Goal: Task Accomplishment & Management: Manage account settings

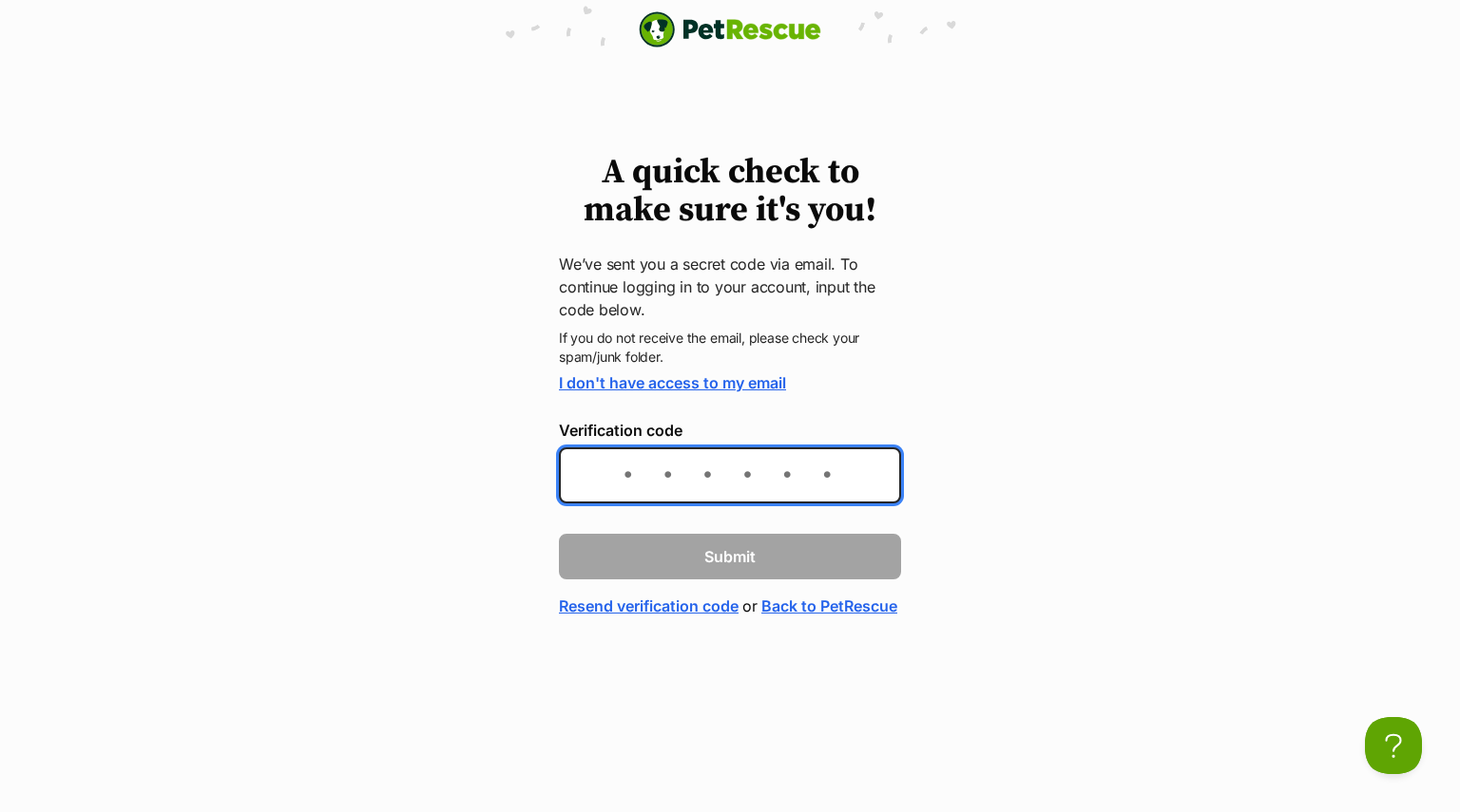
click at [616, 485] on input "Verification code" at bounding box center [729, 475] width 342 height 57
paste input "05ecb1"
type input "05ecb1"
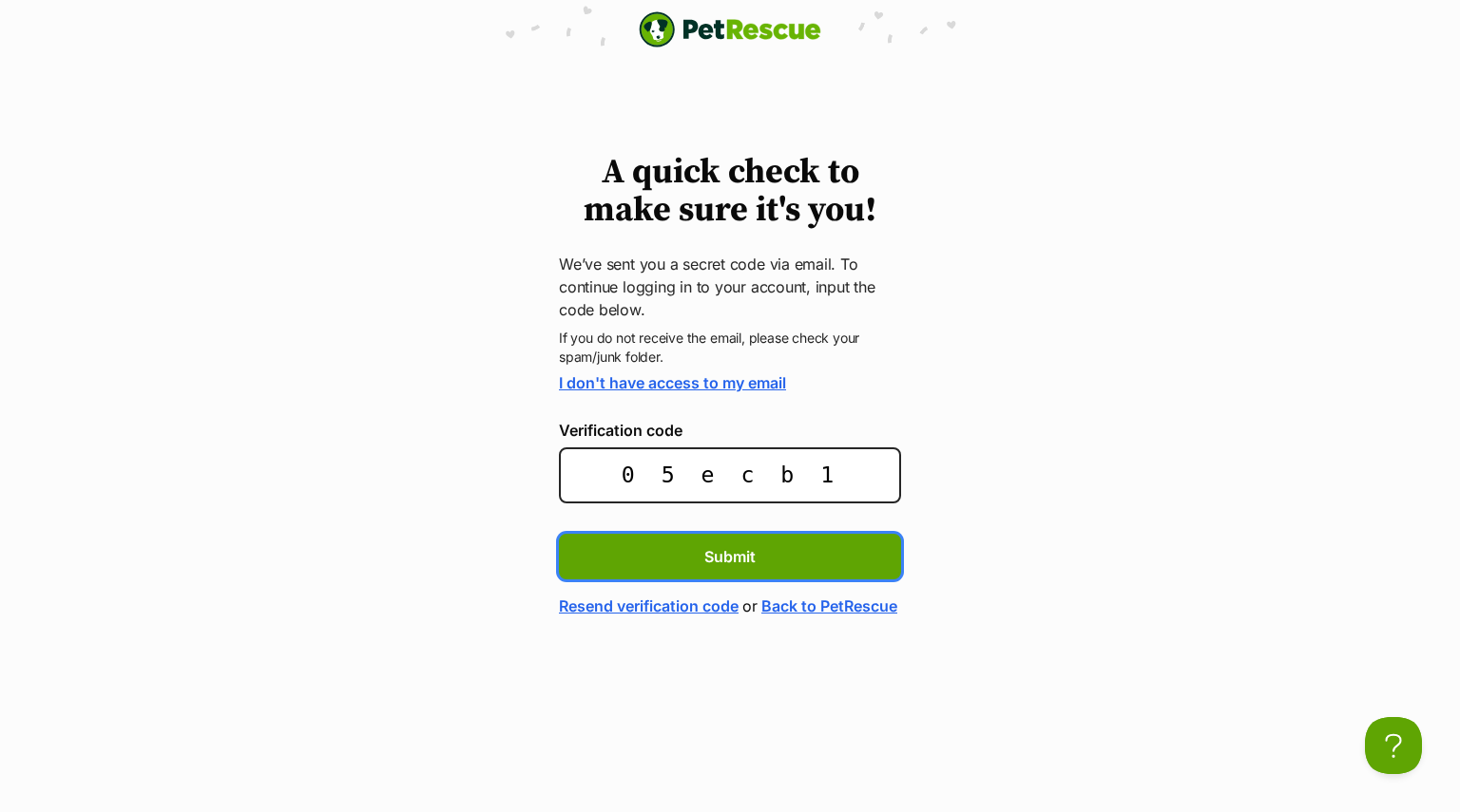
click at [558, 533] on button "Submit" at bounding box center [729, 556] width 342 height 46
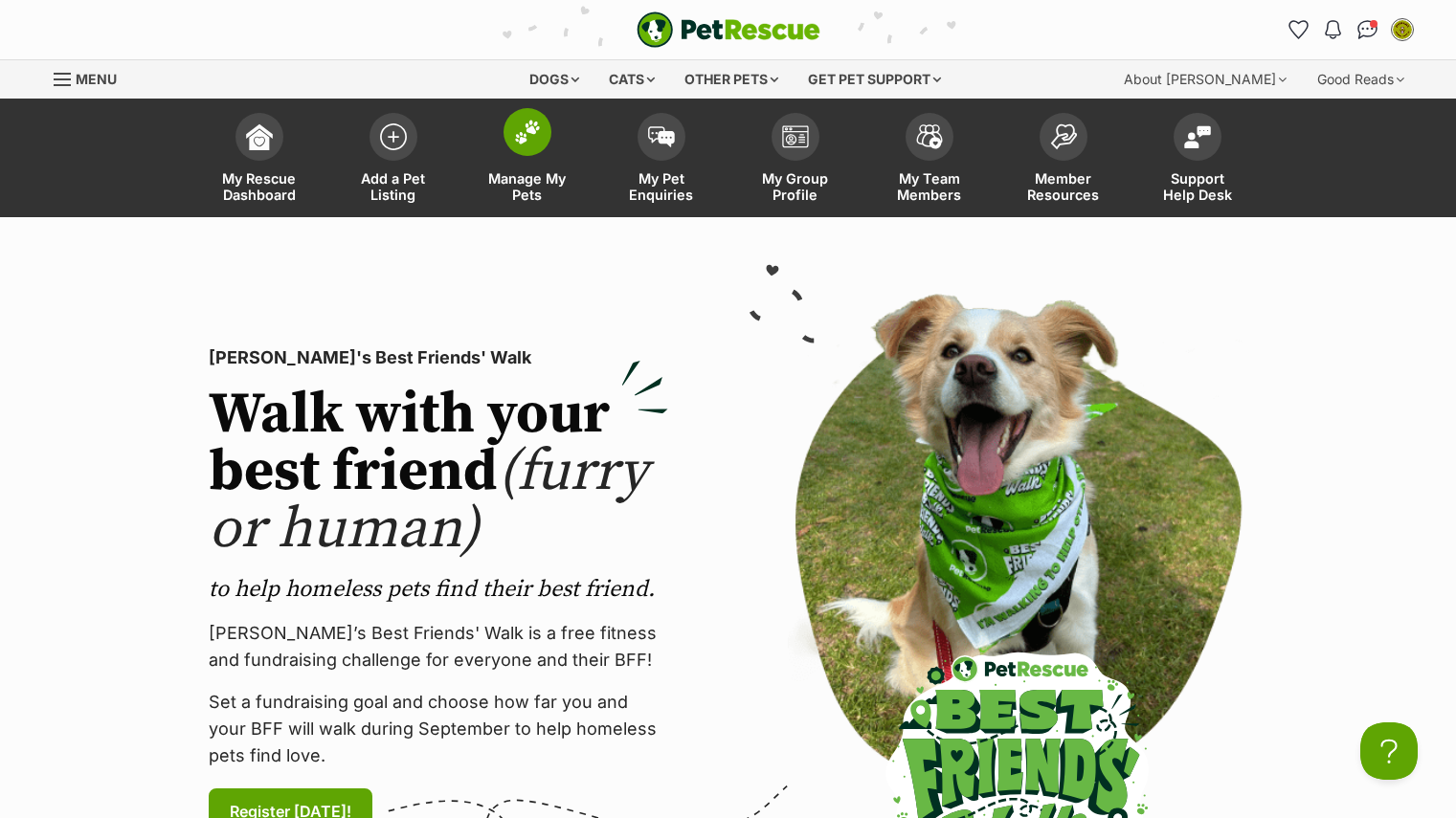
click at [530, 144] on img at bounding box center [527, 132] width 27 height 25
click at [534, 171] on span "Manage My Pets" at bounding box center [528, 187] width 86 height 33
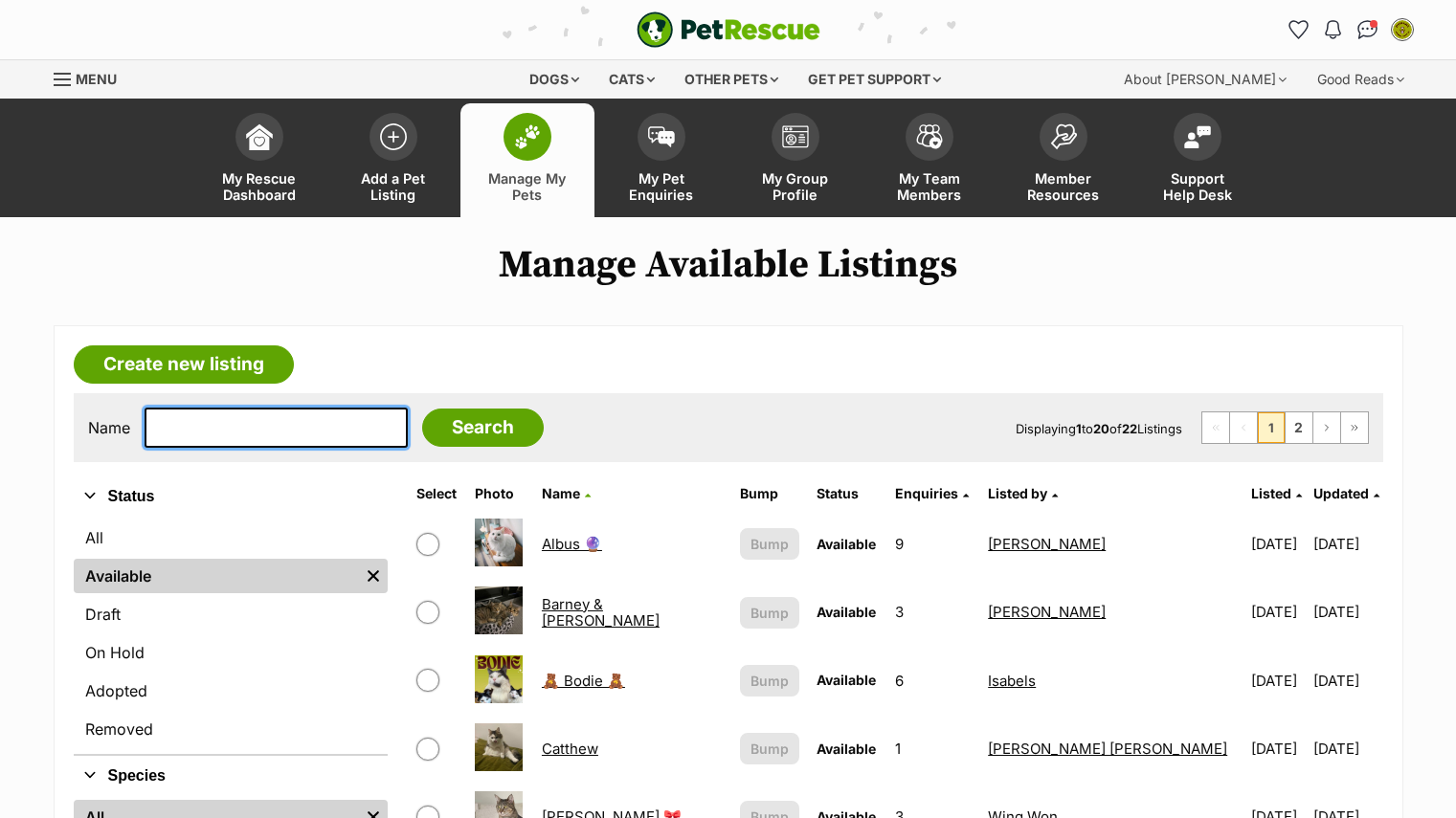
click at [272, 421] on input "text" at bounding box center [276, 427] width 263 height 40
type input "merlin"
click at [422, 409] on input "Search" at bounding box center [483, 427] width 122 height 38
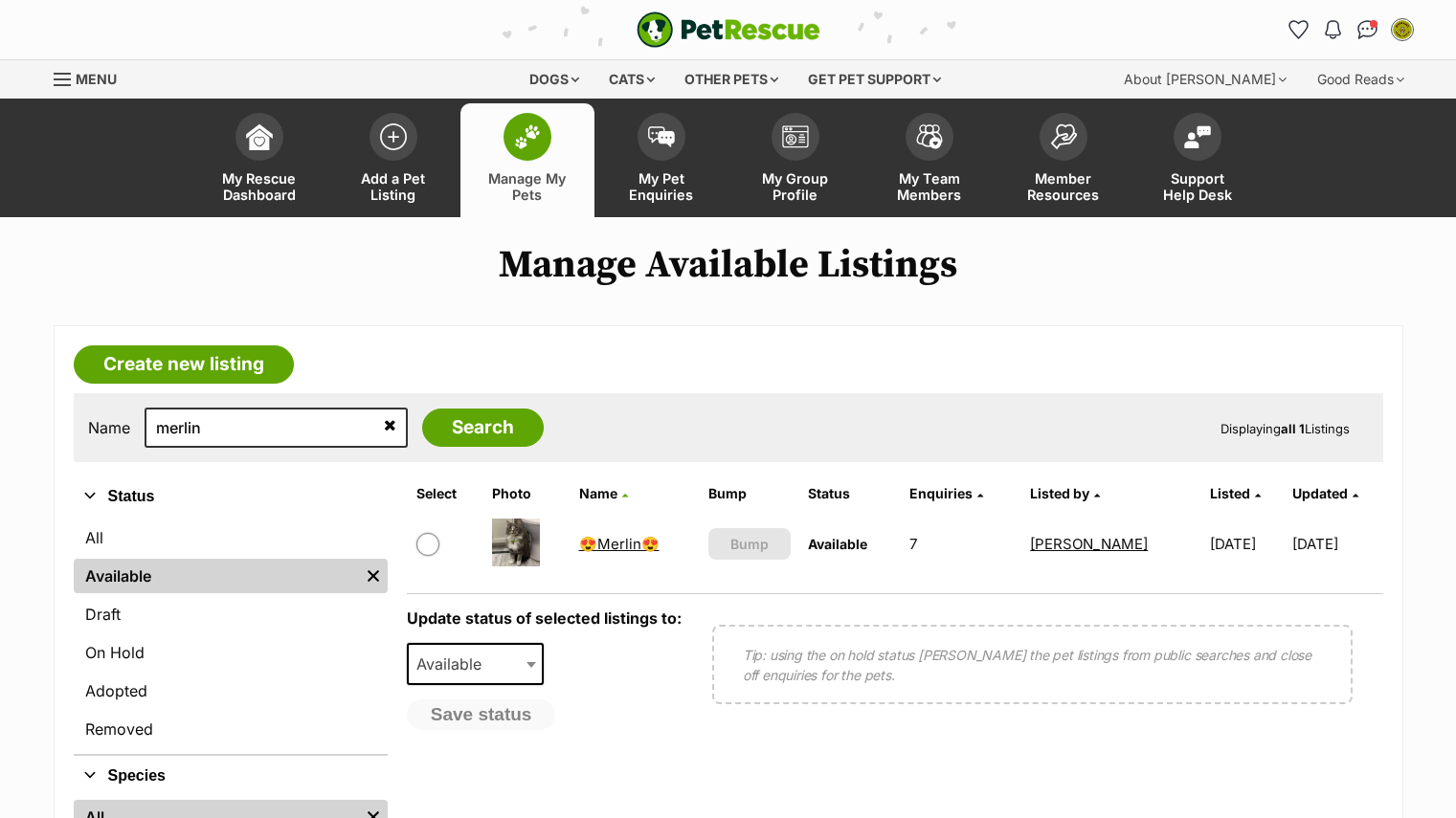
click at [596, 539] on link "😍Merlin😍" at bounding box center [620, 544] width 80 height 18
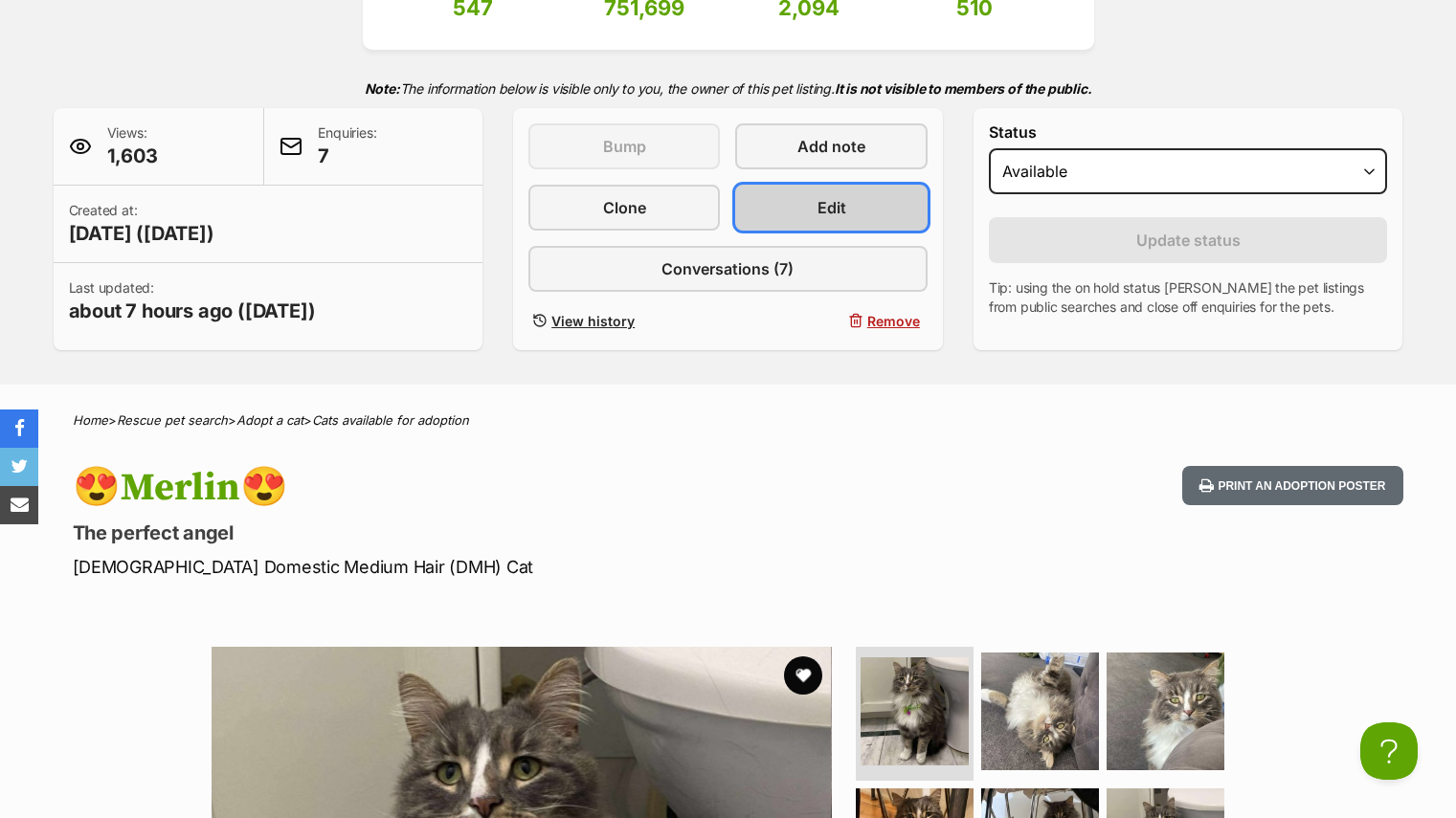
click at [849, 209] on link "Edit" at bounding box center [831, 208] width 192 height 46
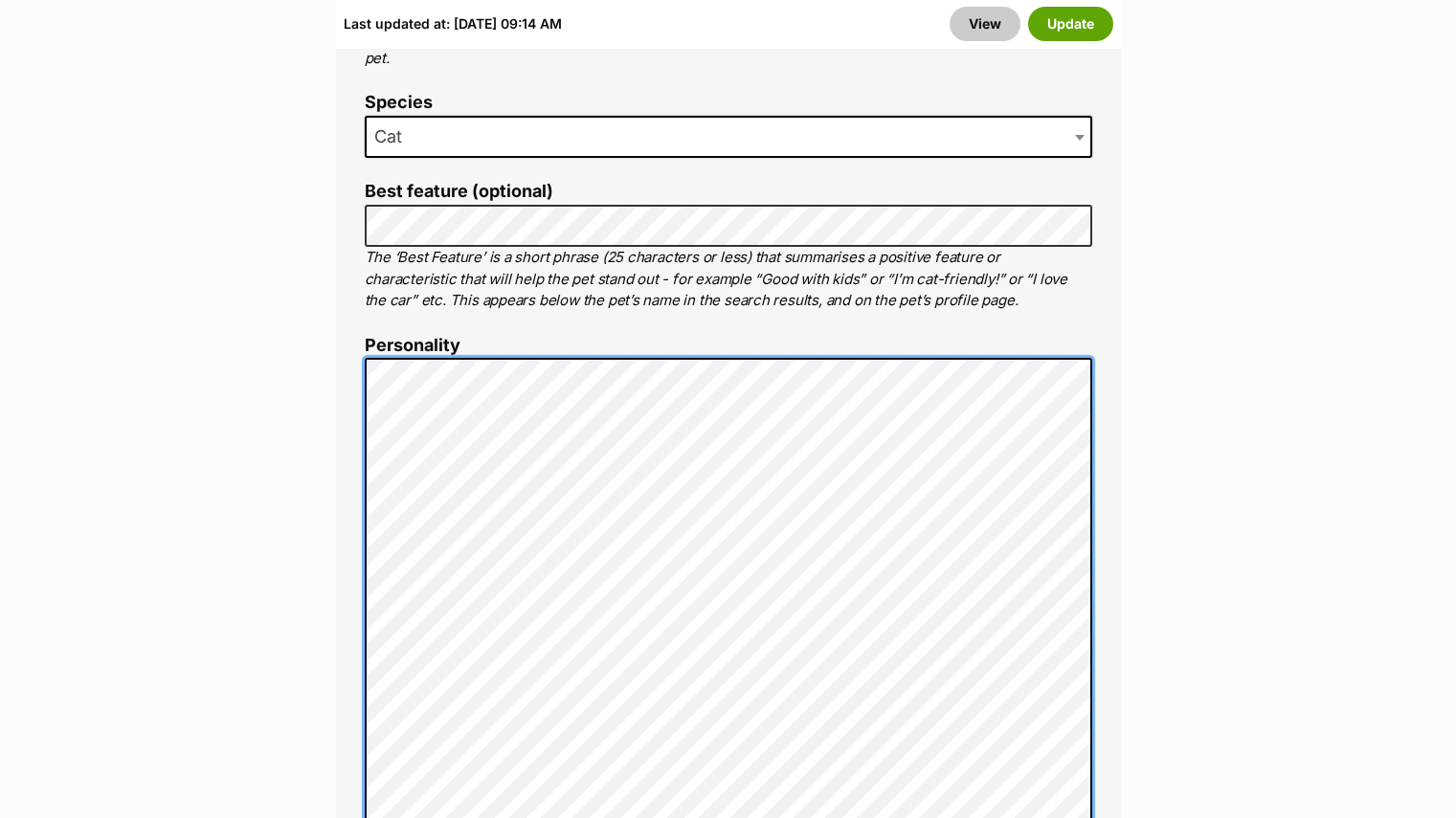
scroll to position [1292, 0]
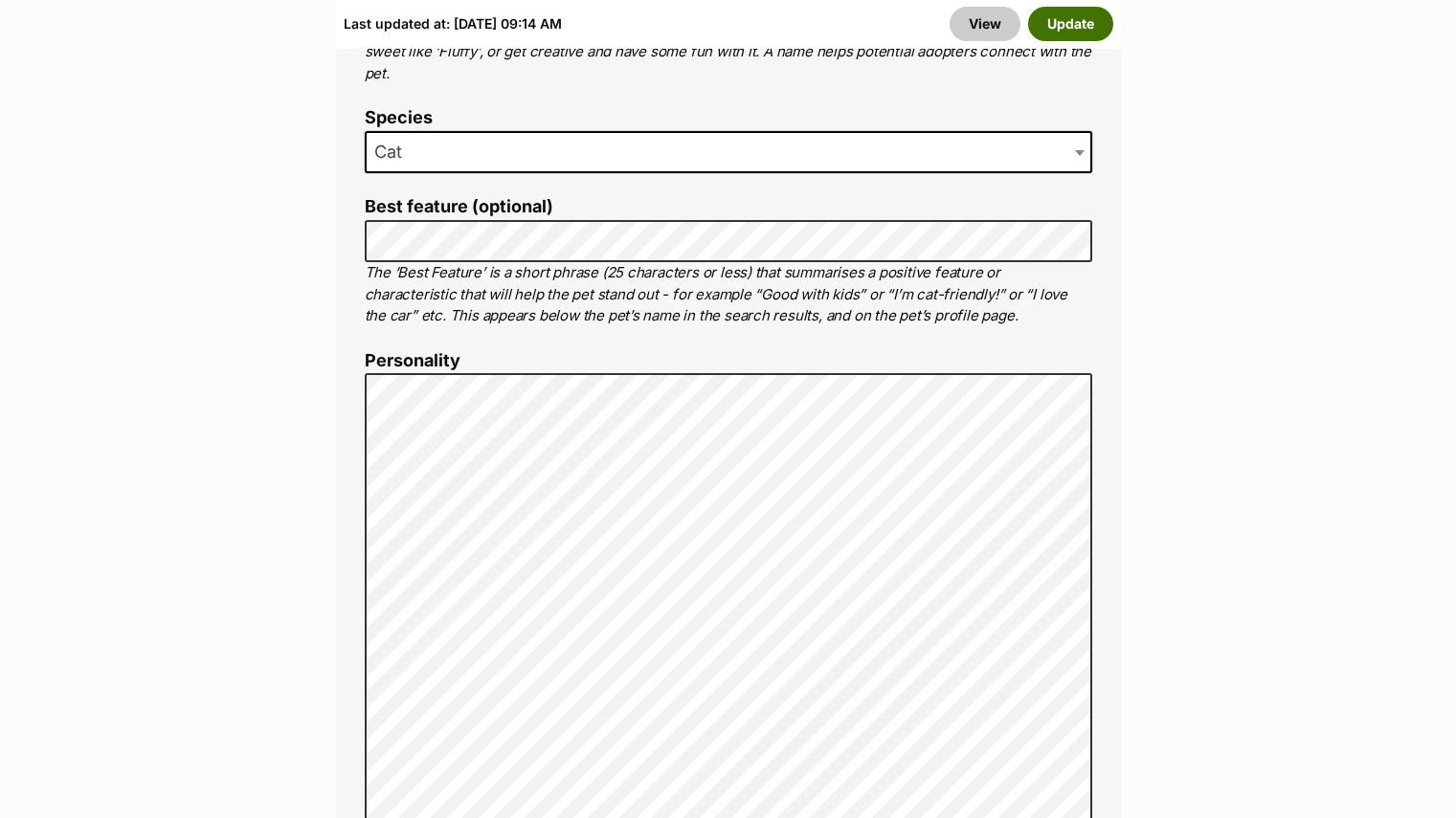
click at [1094, 37] on button "Update" at bounding box center [1070, 24] width 85 height 34
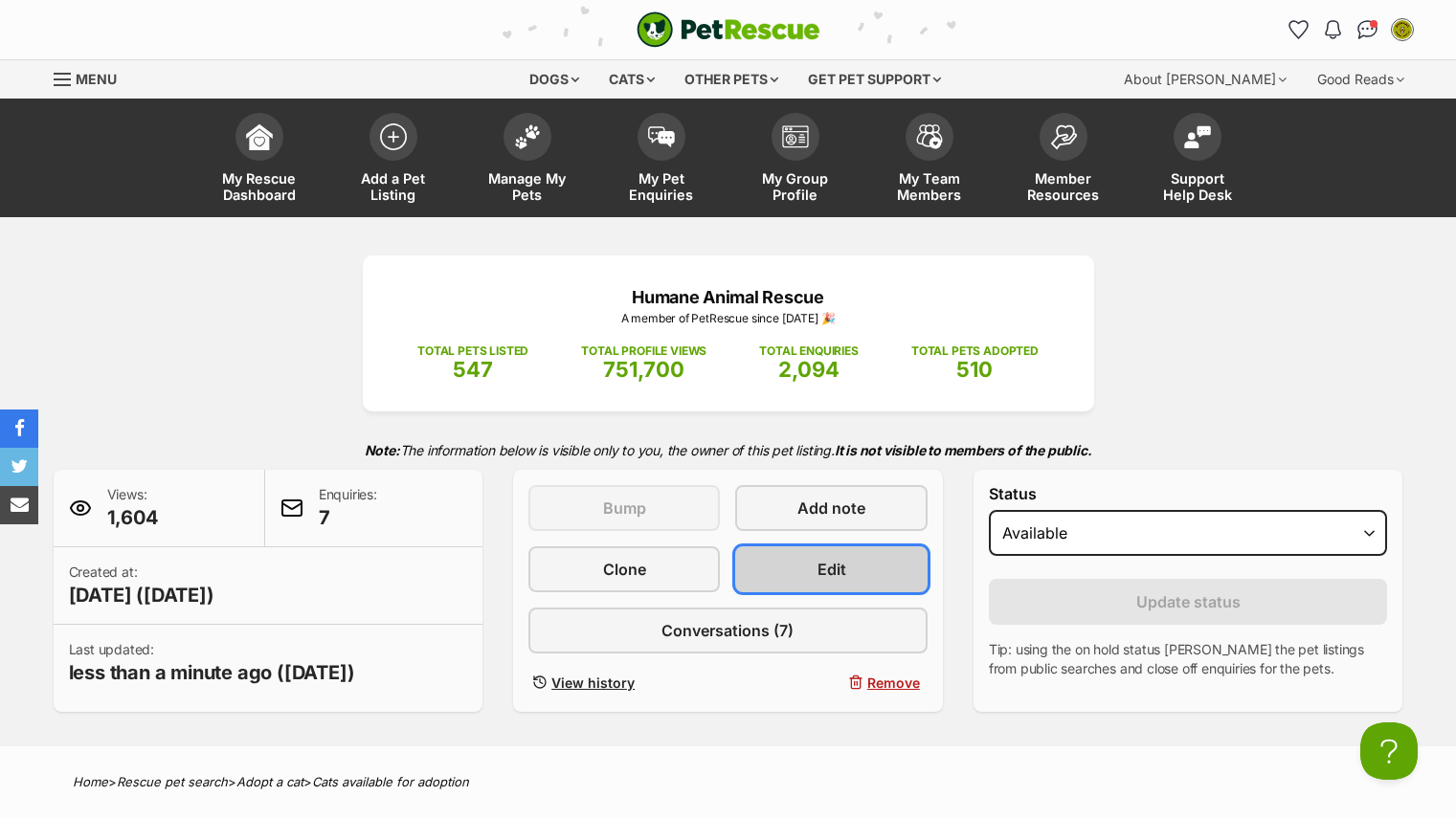
click at [805, 569] on link "Edit" at bounding box center [831, 569] width 192 height 46
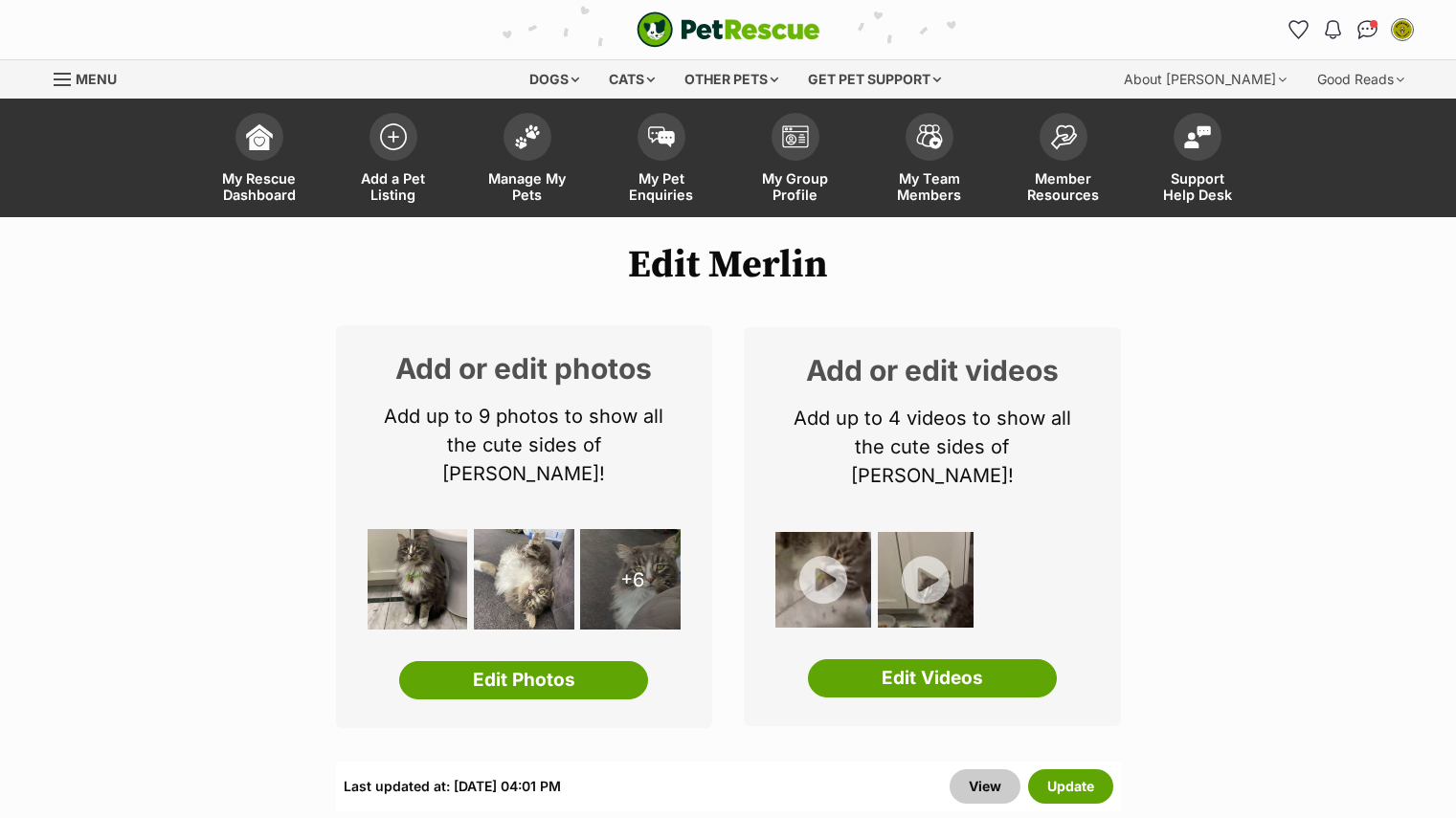
click at [889, 659] on link "Edit Videos" at bounding box center [932, 678] width 249 height 38
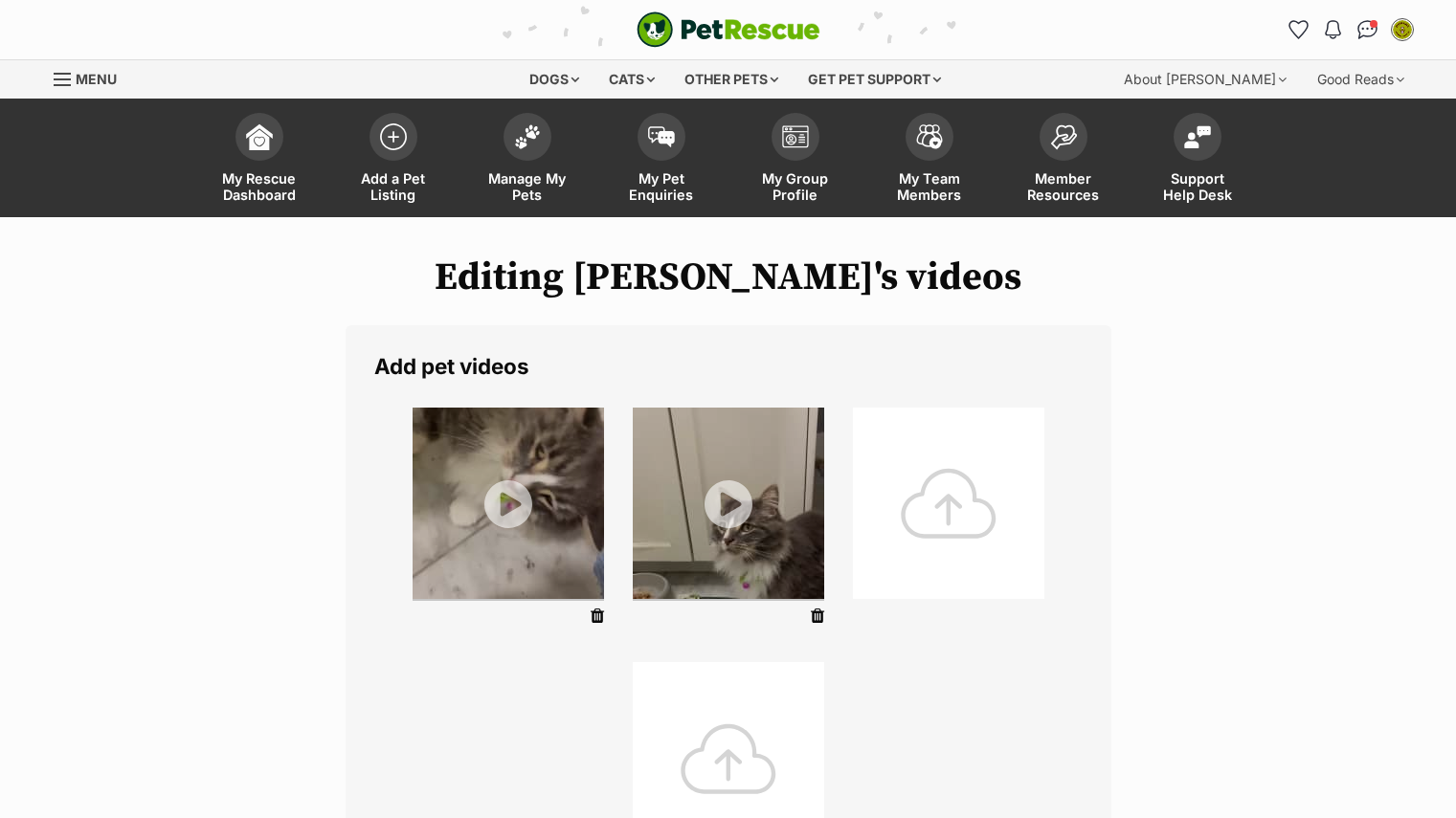
click at [747, 674] on div at bounding box center [728, 758] width 192 height 192
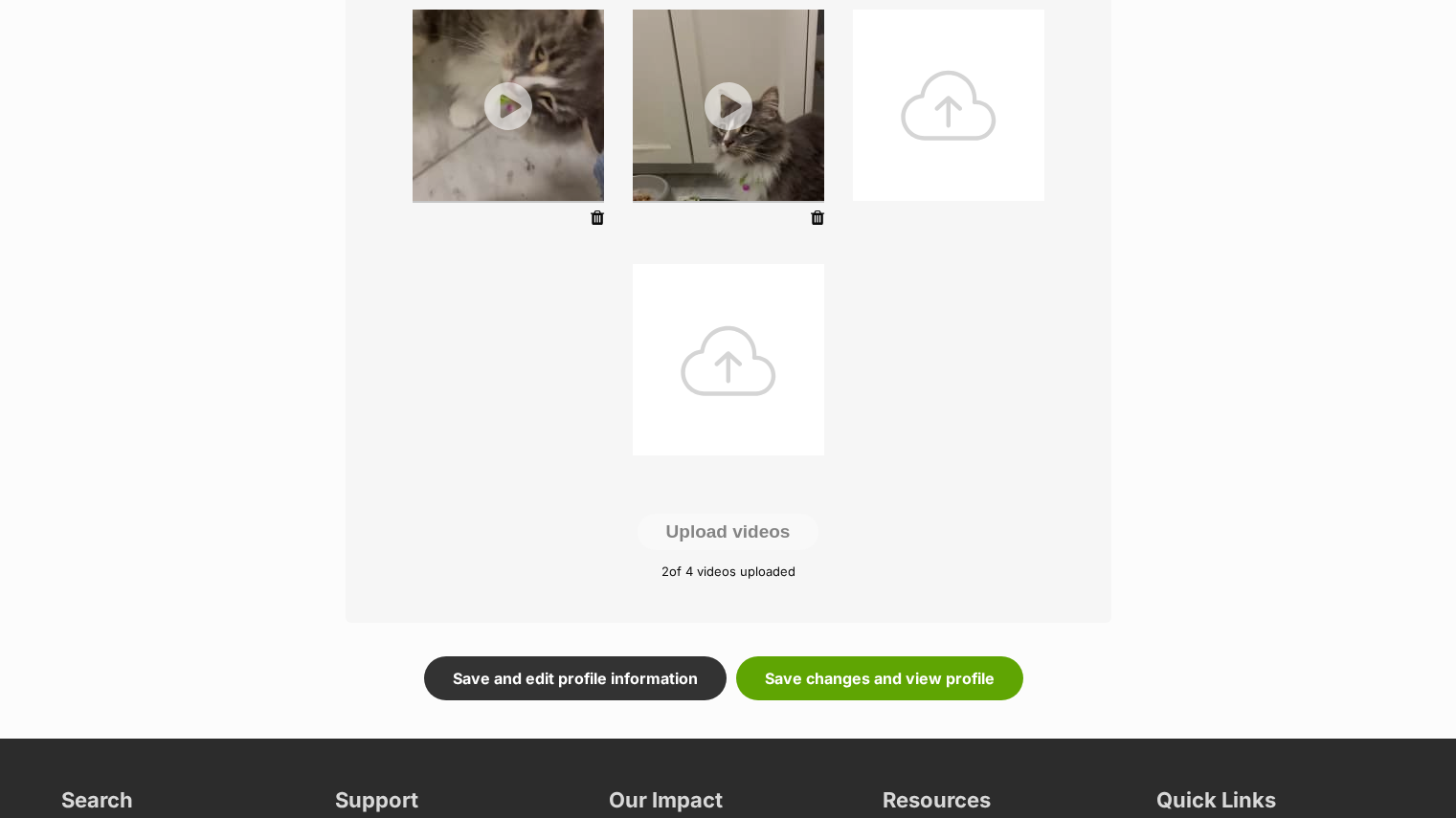
scroll to position [422, 0]
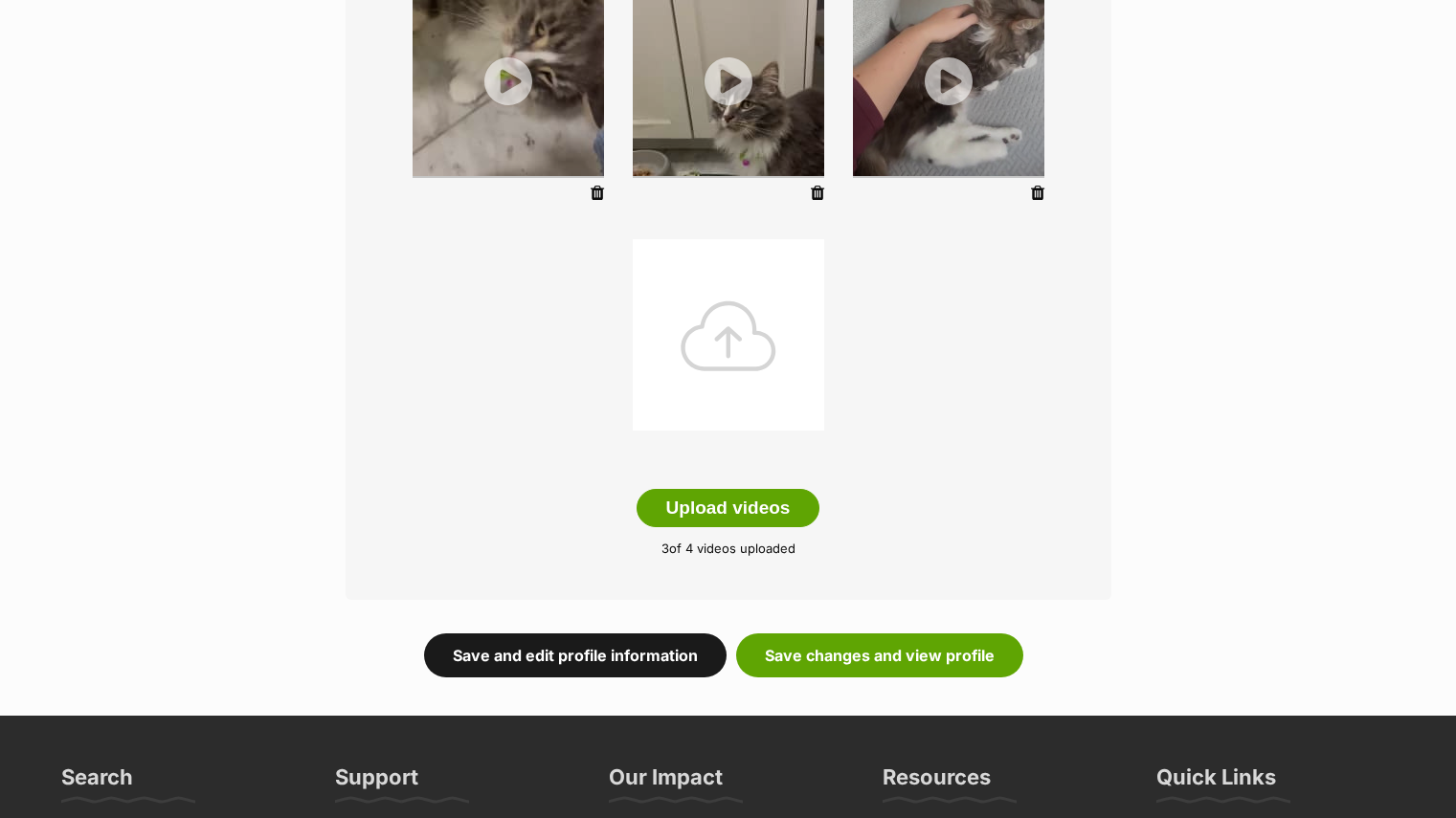
click at [677, 656] on link "Save and edit profile information" at bounding box center [575, 655] width 303 height 44
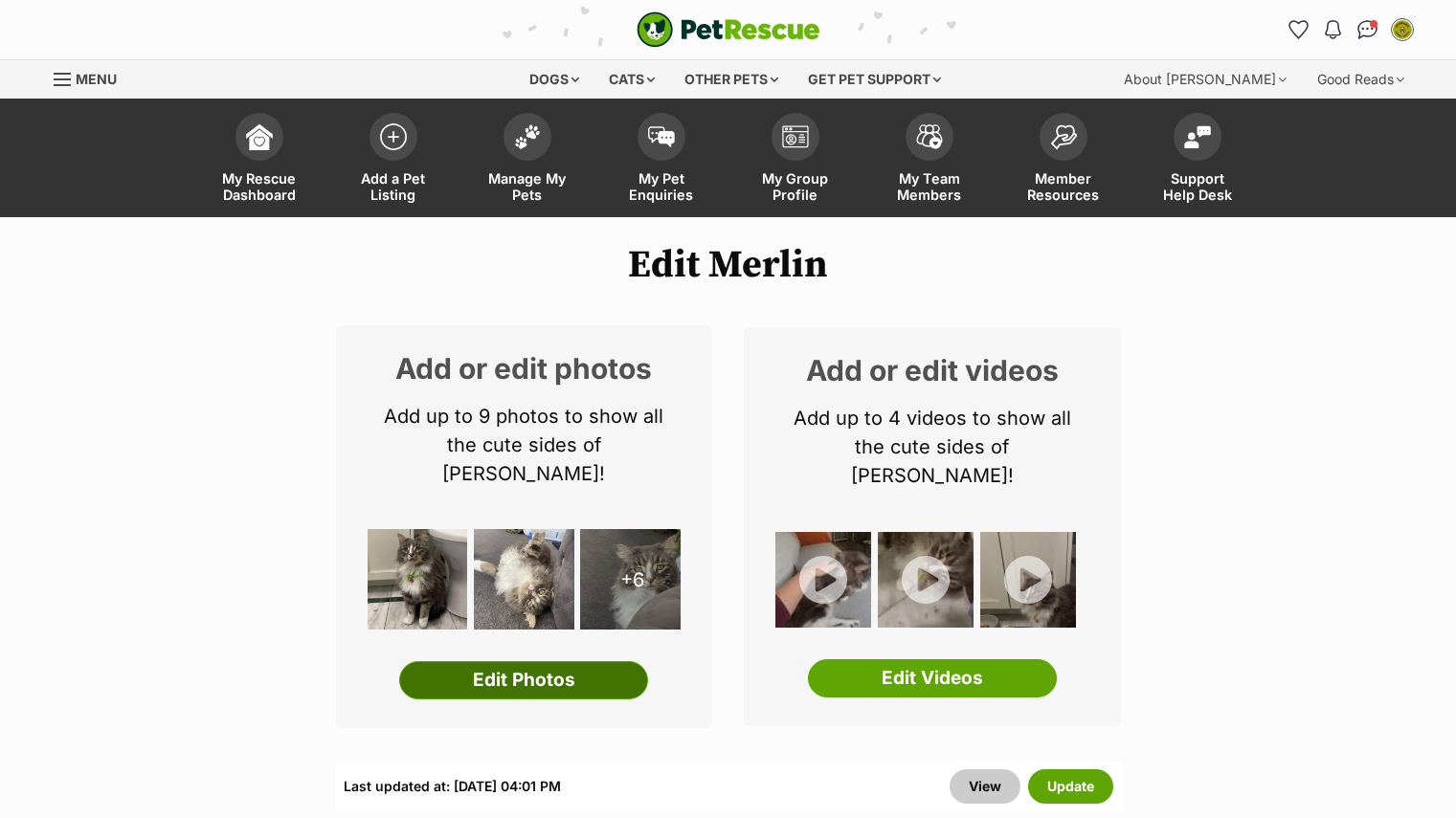
click at [548, 661] on link "Edit Photos" at bounding box center [524, 680] width 249 height 38
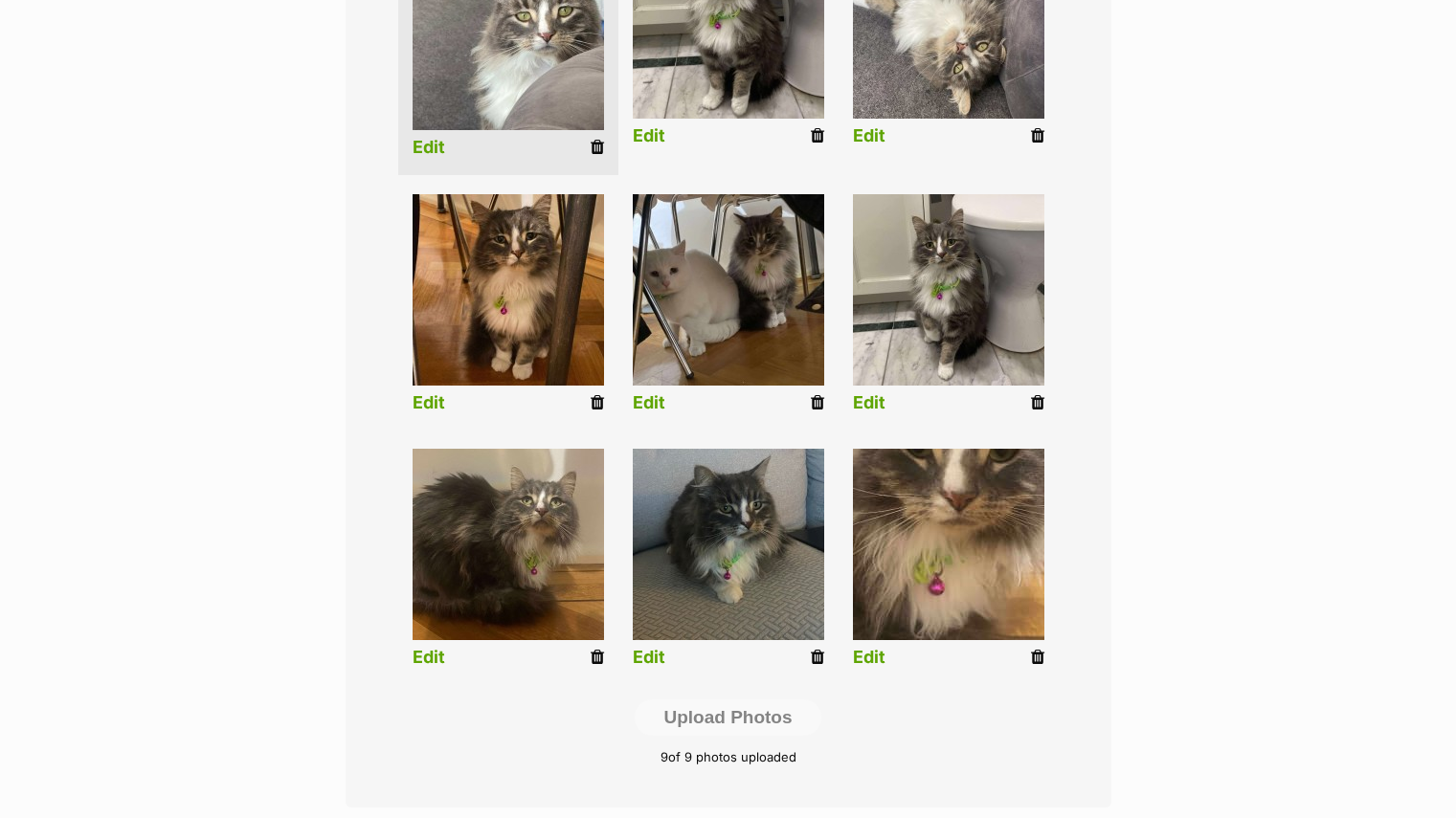
scroll to position [593, 0]
drag, startPoint x: 1035, startPoint y: 651, endPoint x: 827, endPoint y: 68, distance: 619.0
click at [1035, 651] on icon at bounding box center [1037, 656] width 13 height 17
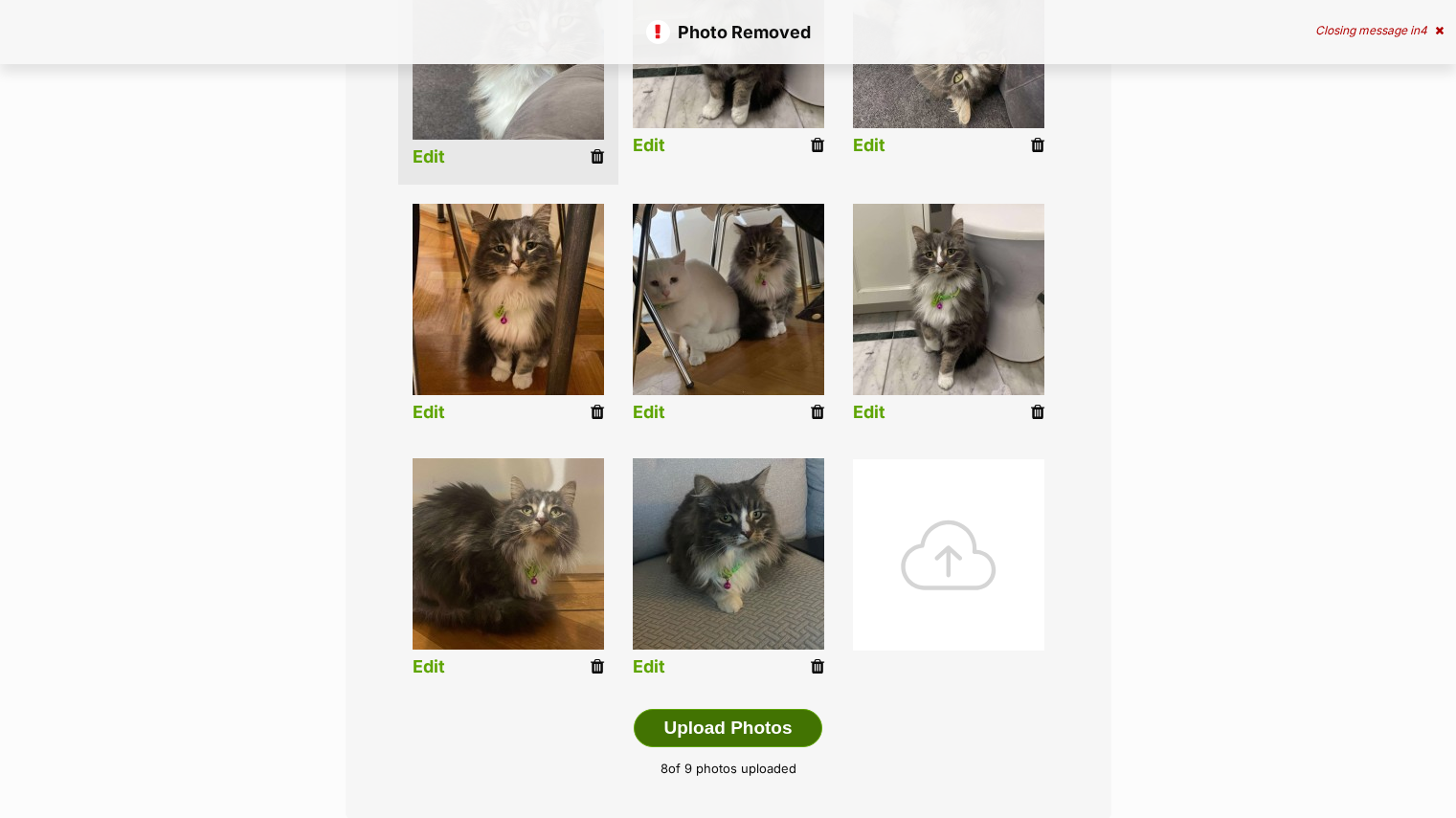
click at [720, 746] on button "Upload Photos" at bounding box center [728, 728] width 188 height 38
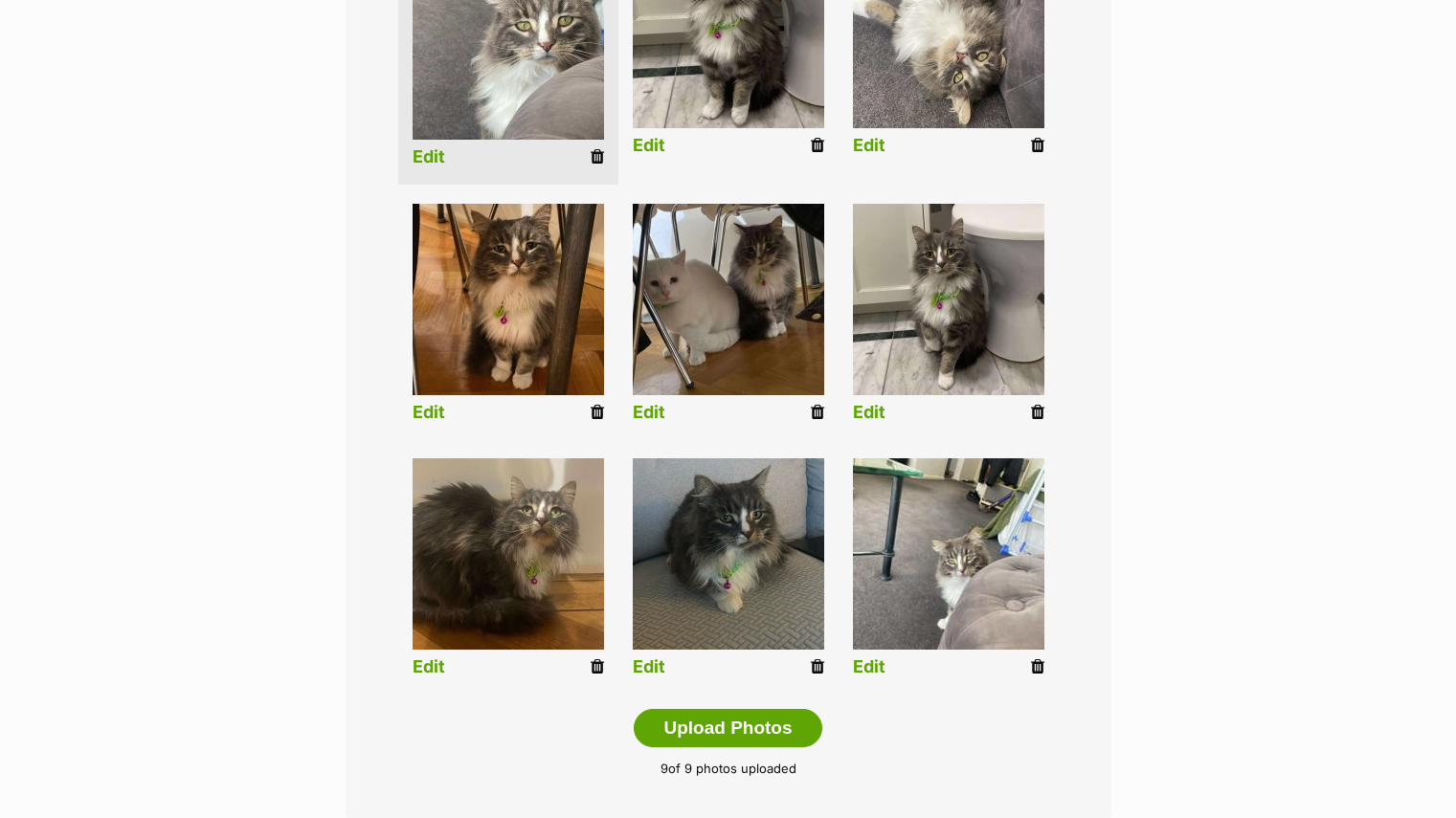
scroll to position [362, 0]
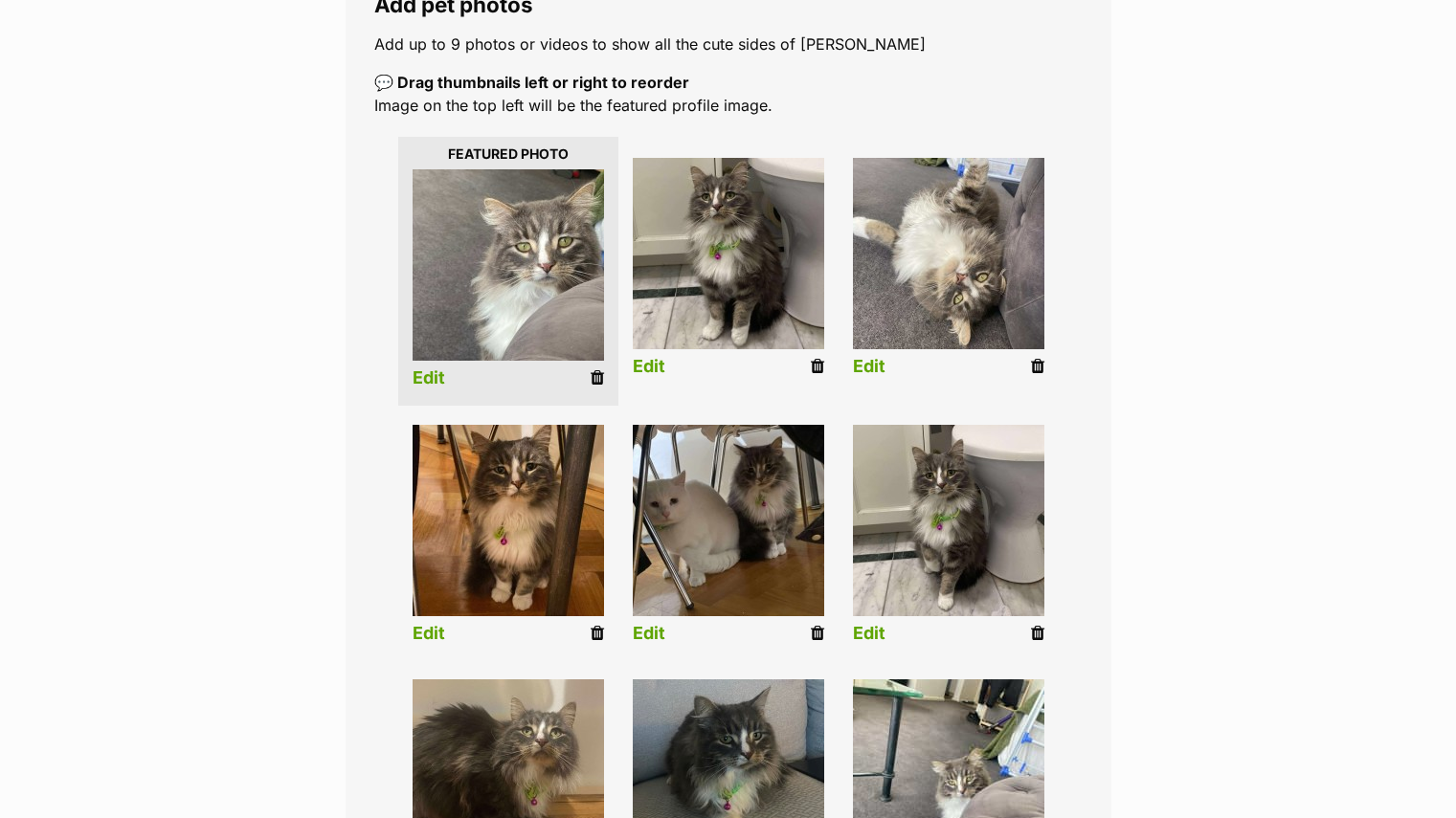
click at [1299, 371] on div "Editing Merlin's photos Add pet photos Add up to 9 photos or videos to show all…" at bounding box center [728, 505] width 1407 height 1224
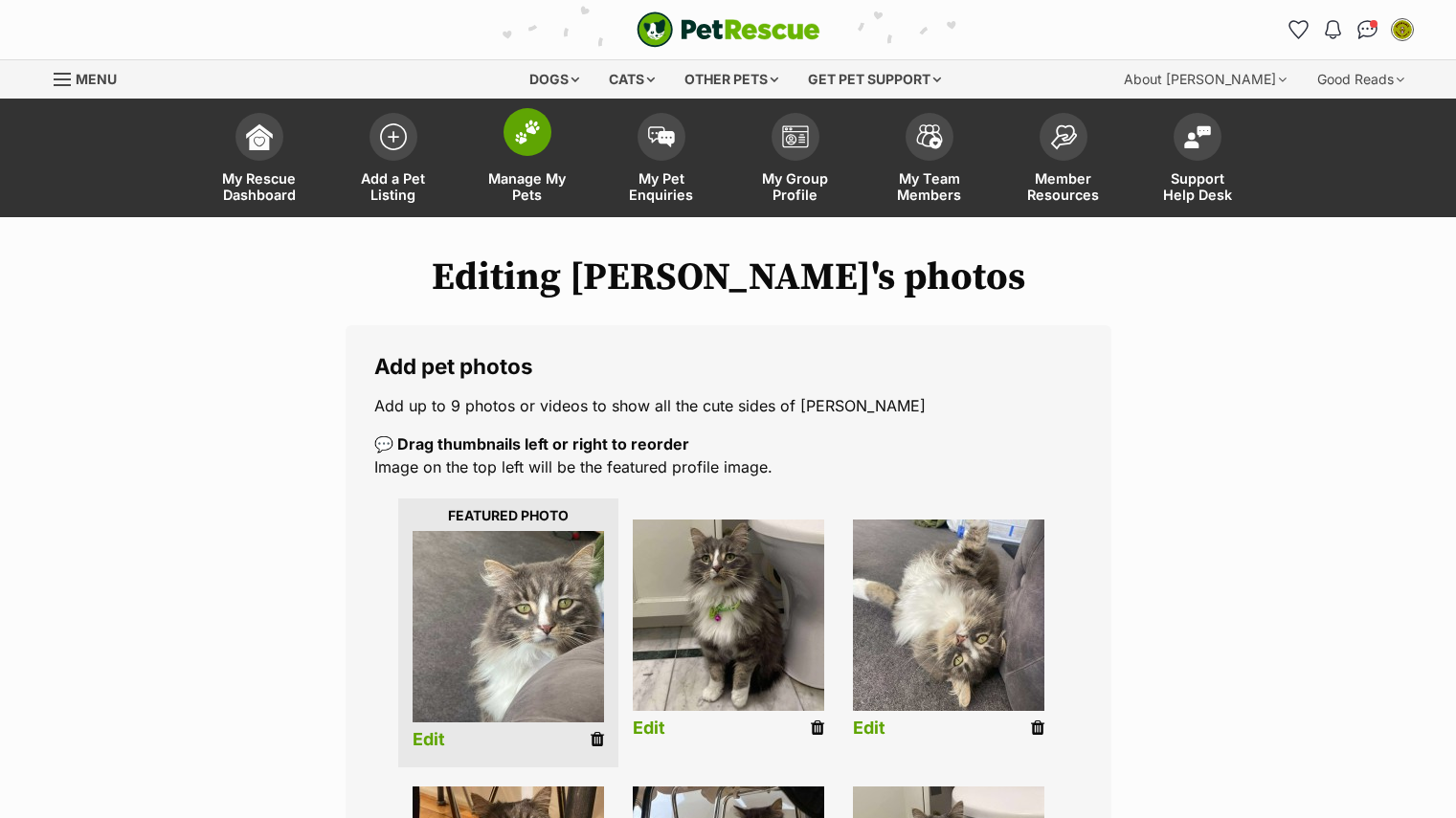
click at [512, 191] on span "Manage My Pets" at bounding box center [528, 187] width 86 height 33
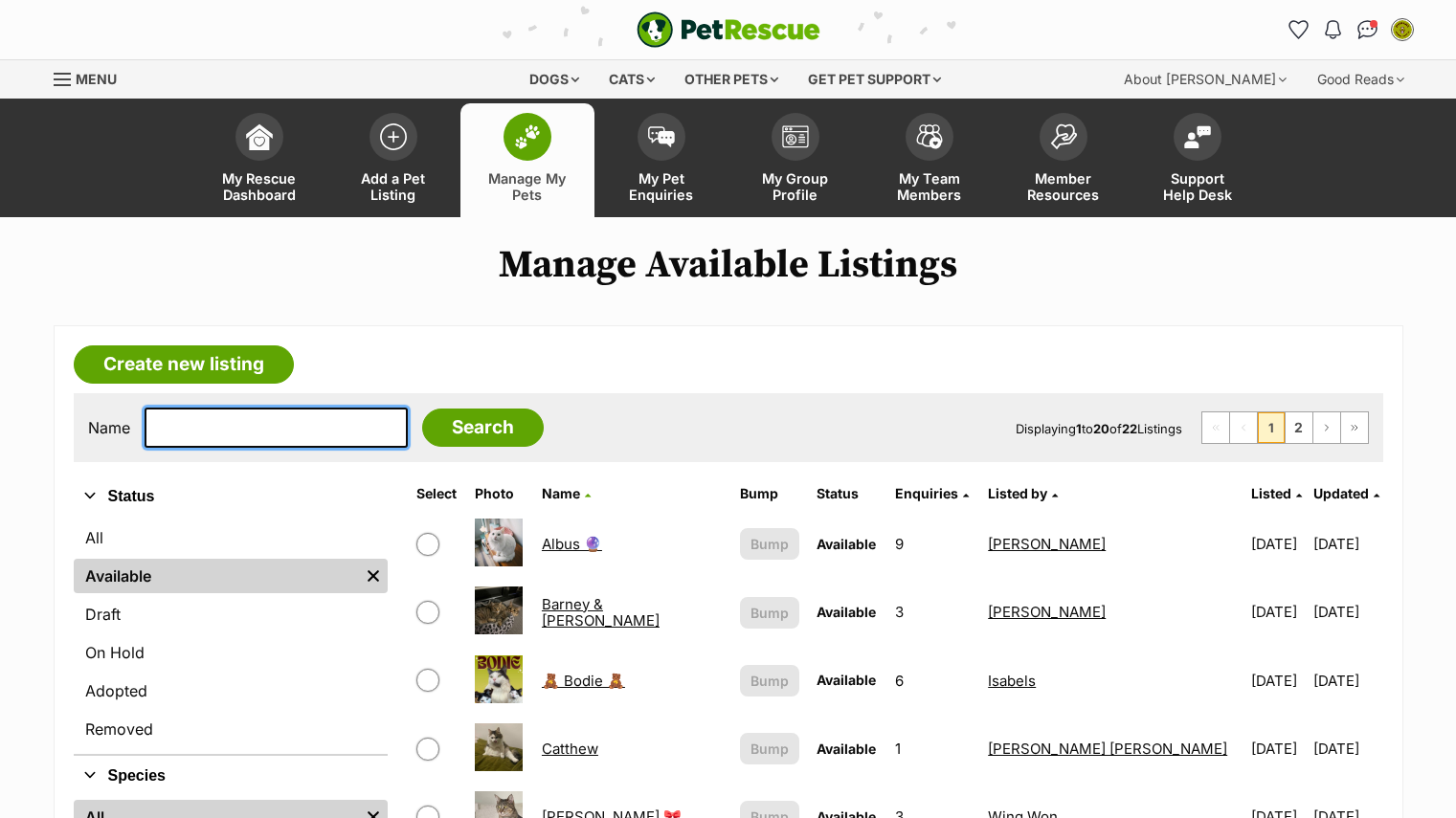
click at [226, 408] on input "text" at bounding box center [276, 427] width 263 height 40
type input "[PERSON_NAME]"
click at [422, 409] on input "Search" at bounding box center [483, 427] width 122 height 38
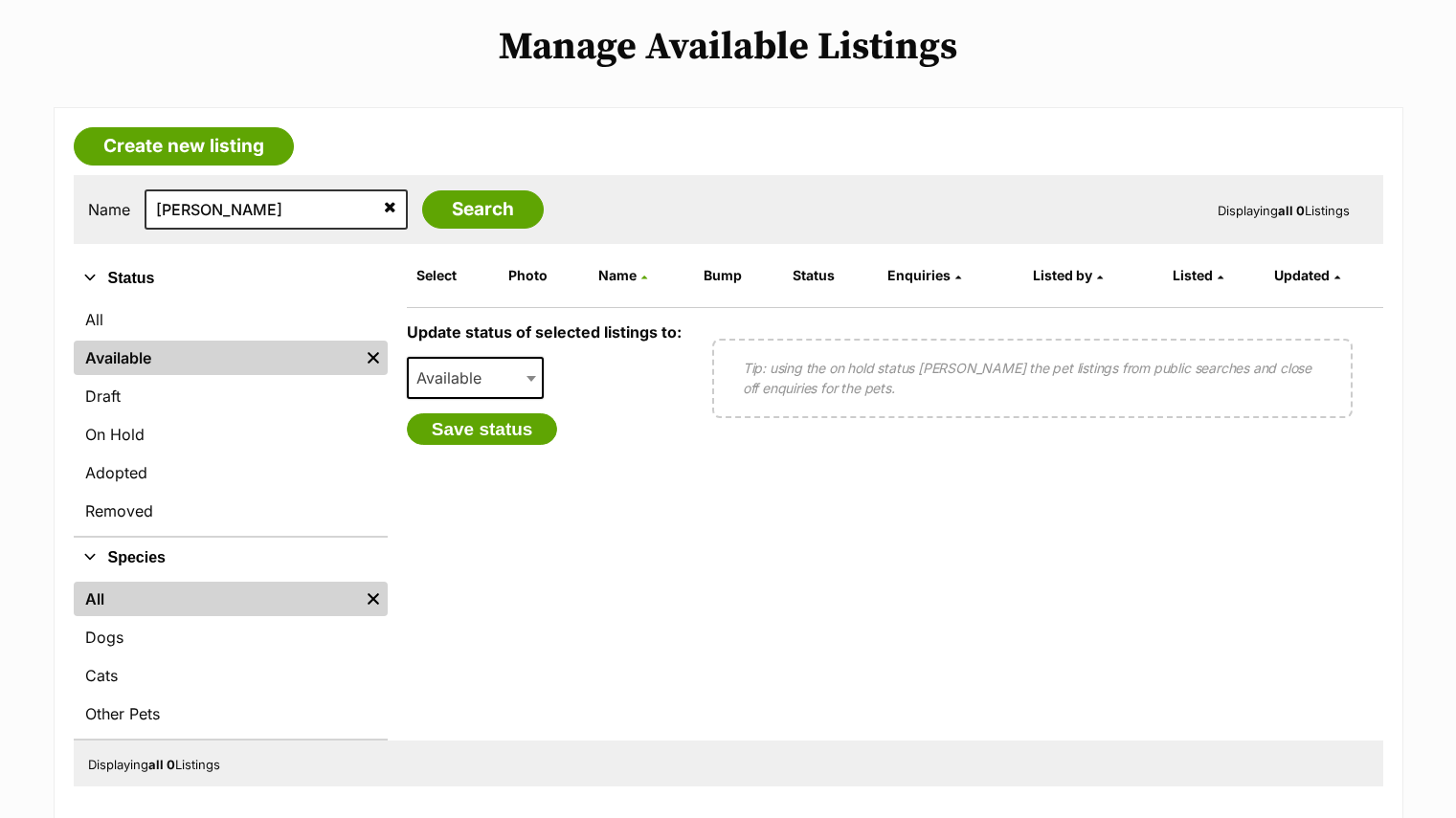
scroll to position [219, 0]
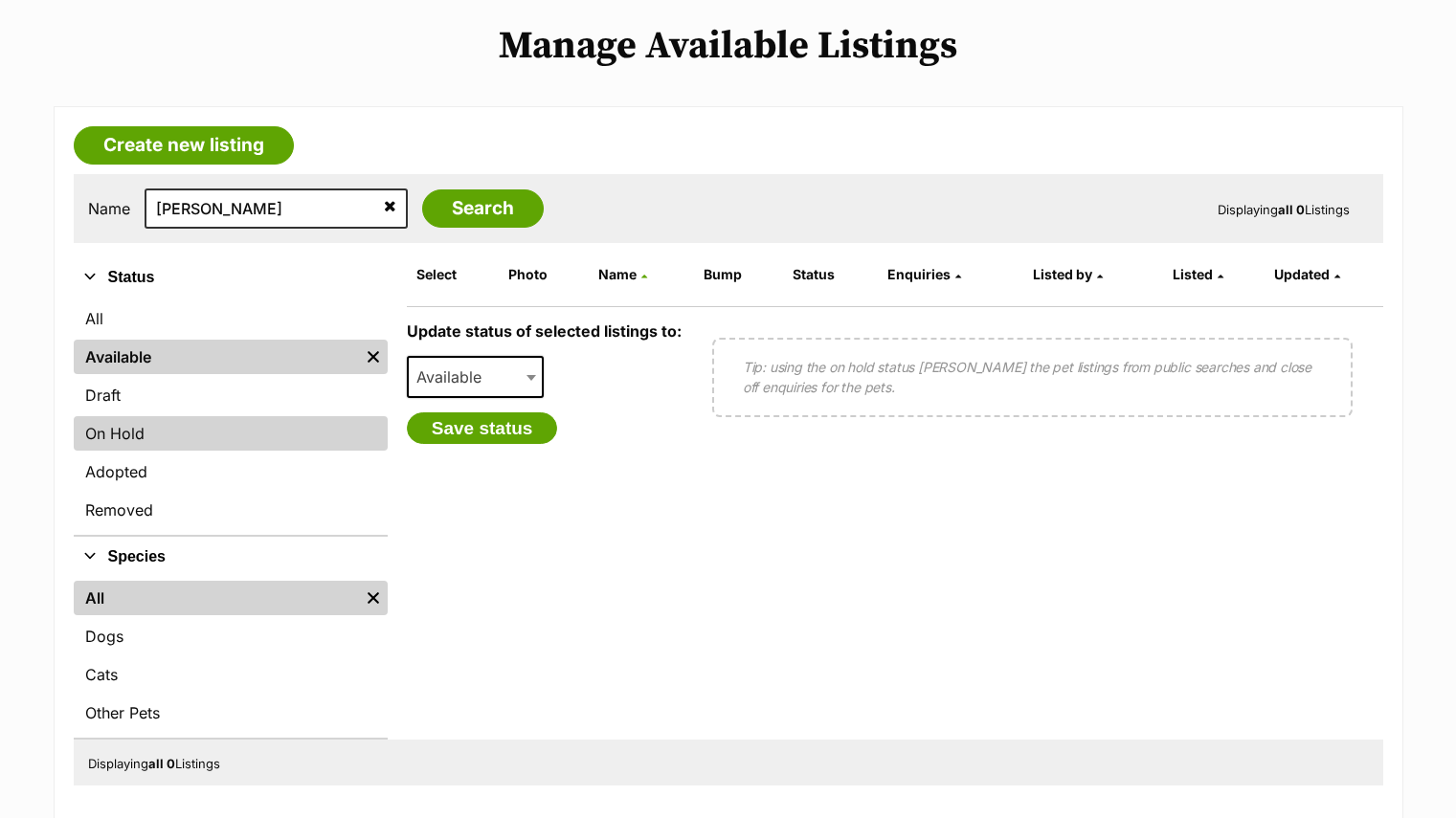
click at [158, 435] on link "On Hold" at bounding box center [231, 433] width 314 height 34
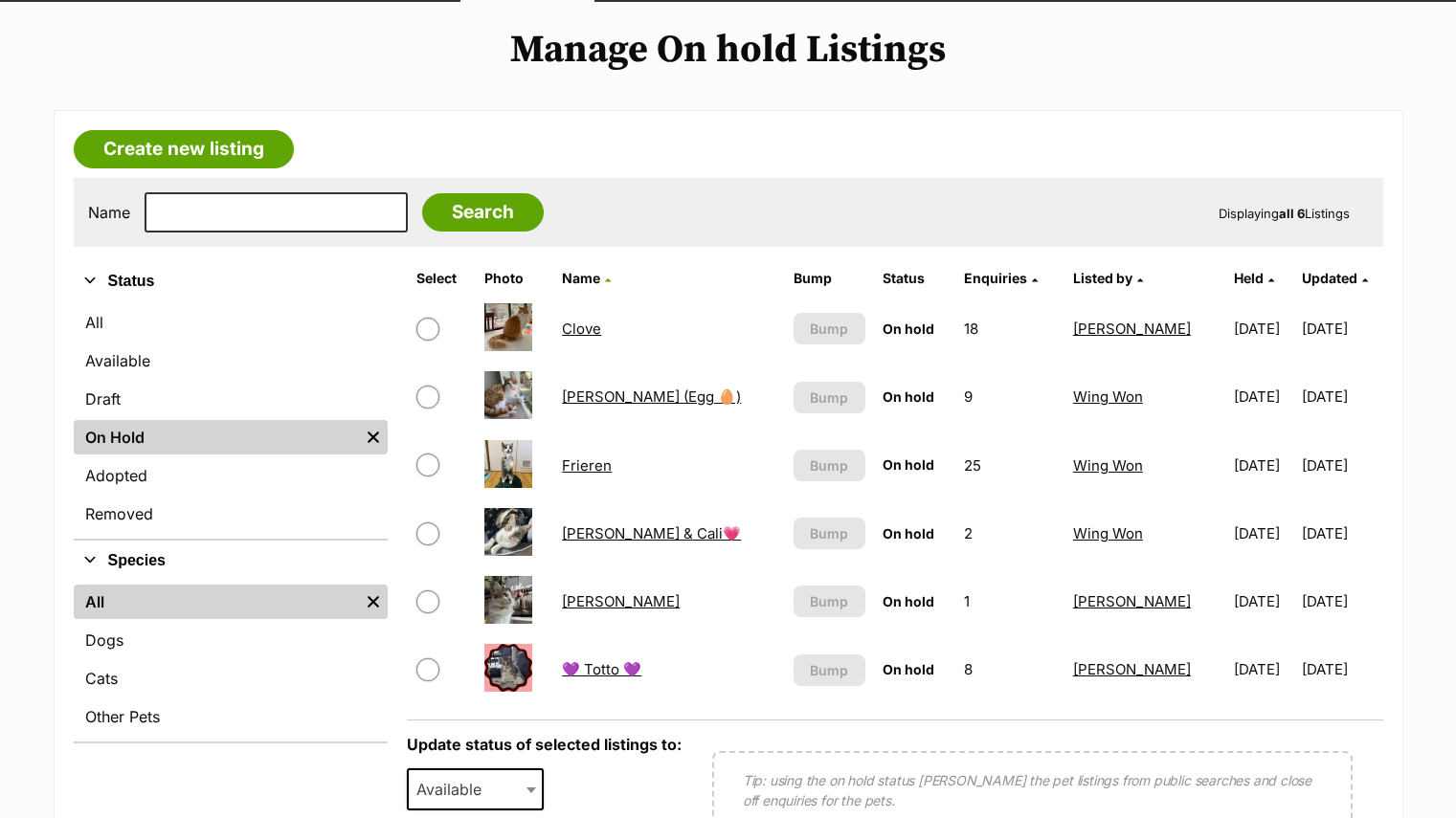
scroll to position [262, 0]
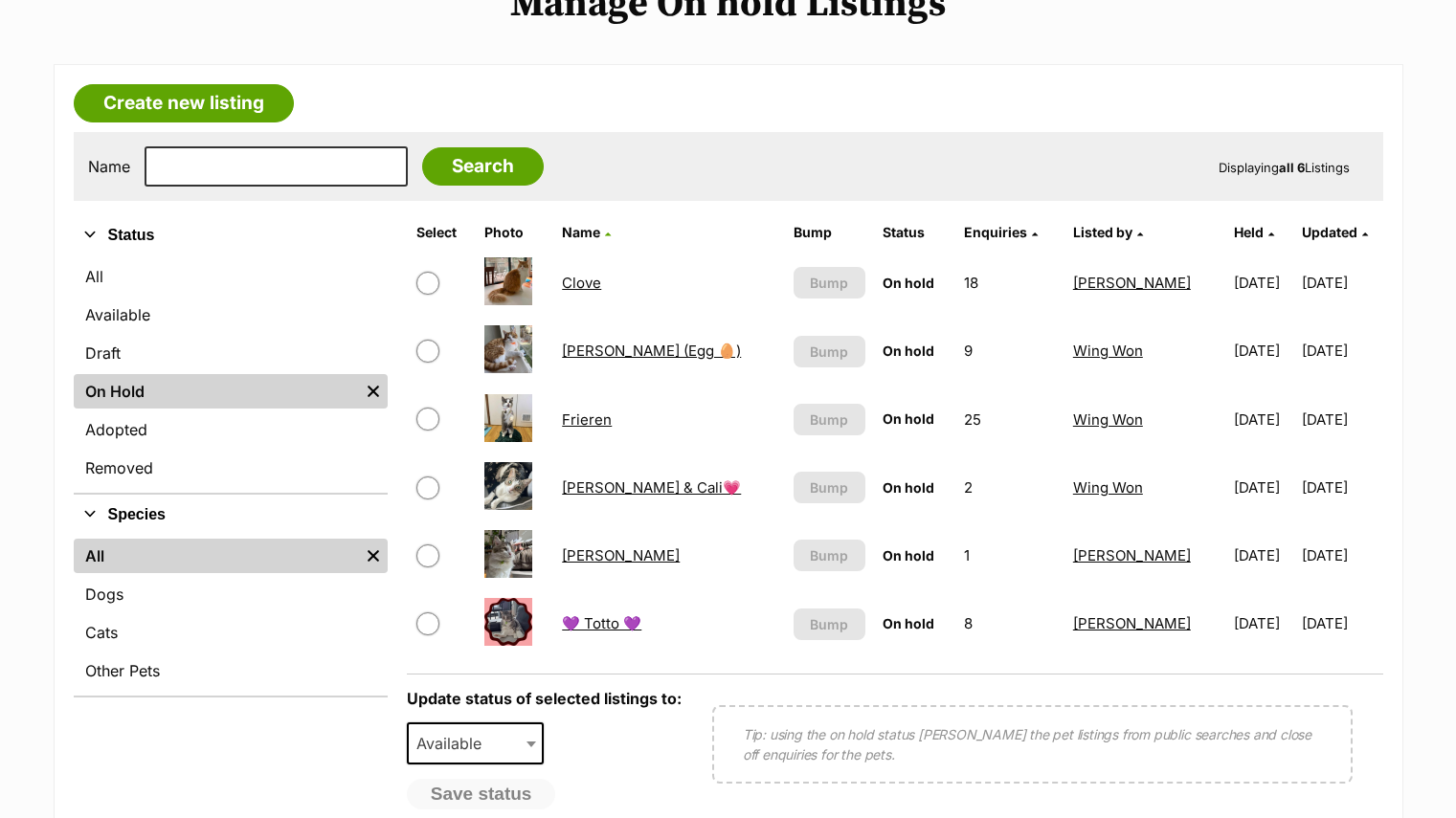
click at [613, 558] on link "[PERSON_NAME]" at bounding box center [621, 555] width 118 height 18
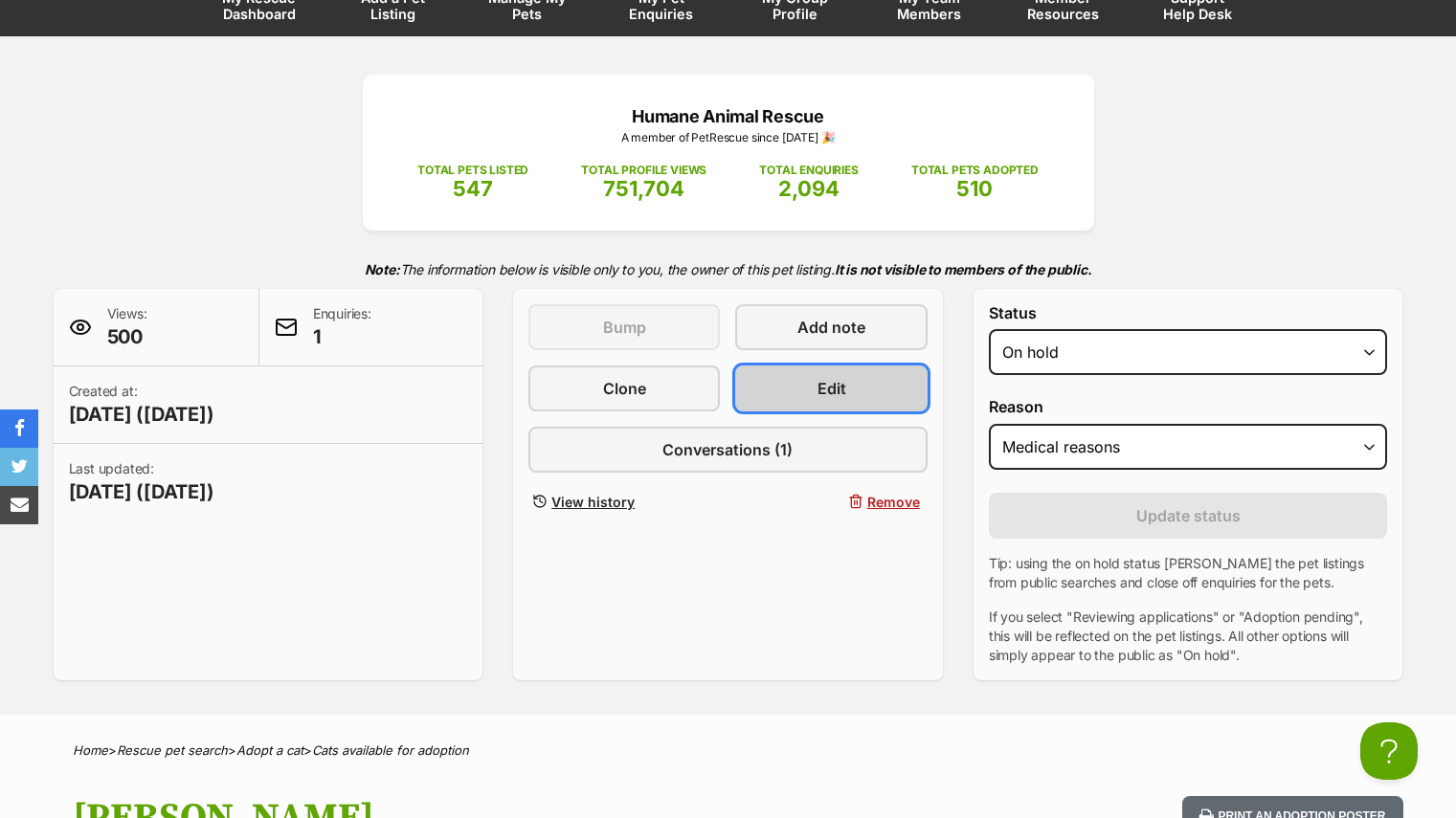
click at [846, 377] on link "Edit" at bounding box center [831, 389] width 192 height 46
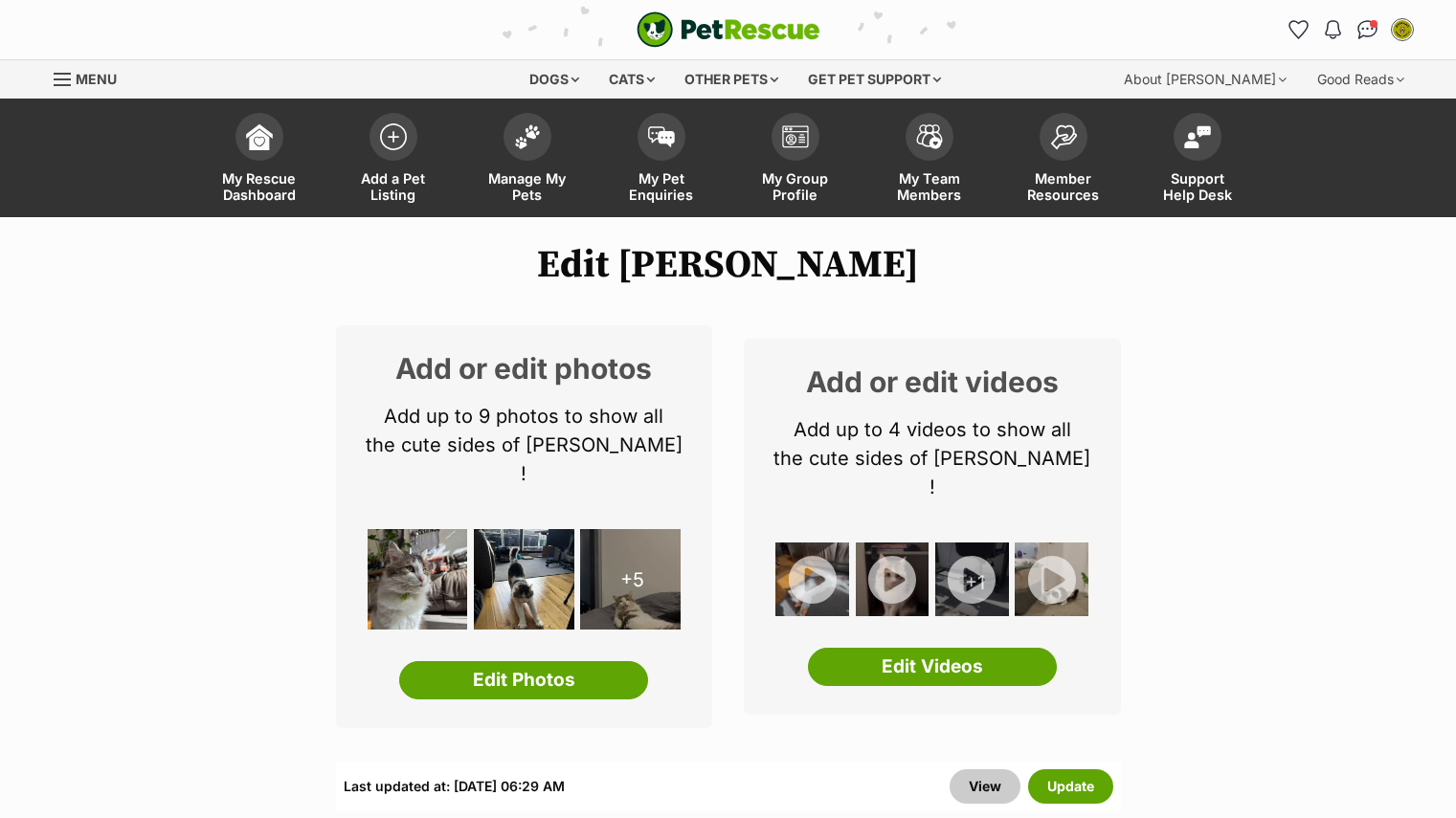
click at [524, 680] on div "Add or edit photos Add up to 9 photos to show all the cute sides of Reginald ! …" at bounding box center [524, 526] width 377 height 403
click at [508, 661] on link "Edit Photos" at bounding box center [524, 680] width 249 height 38
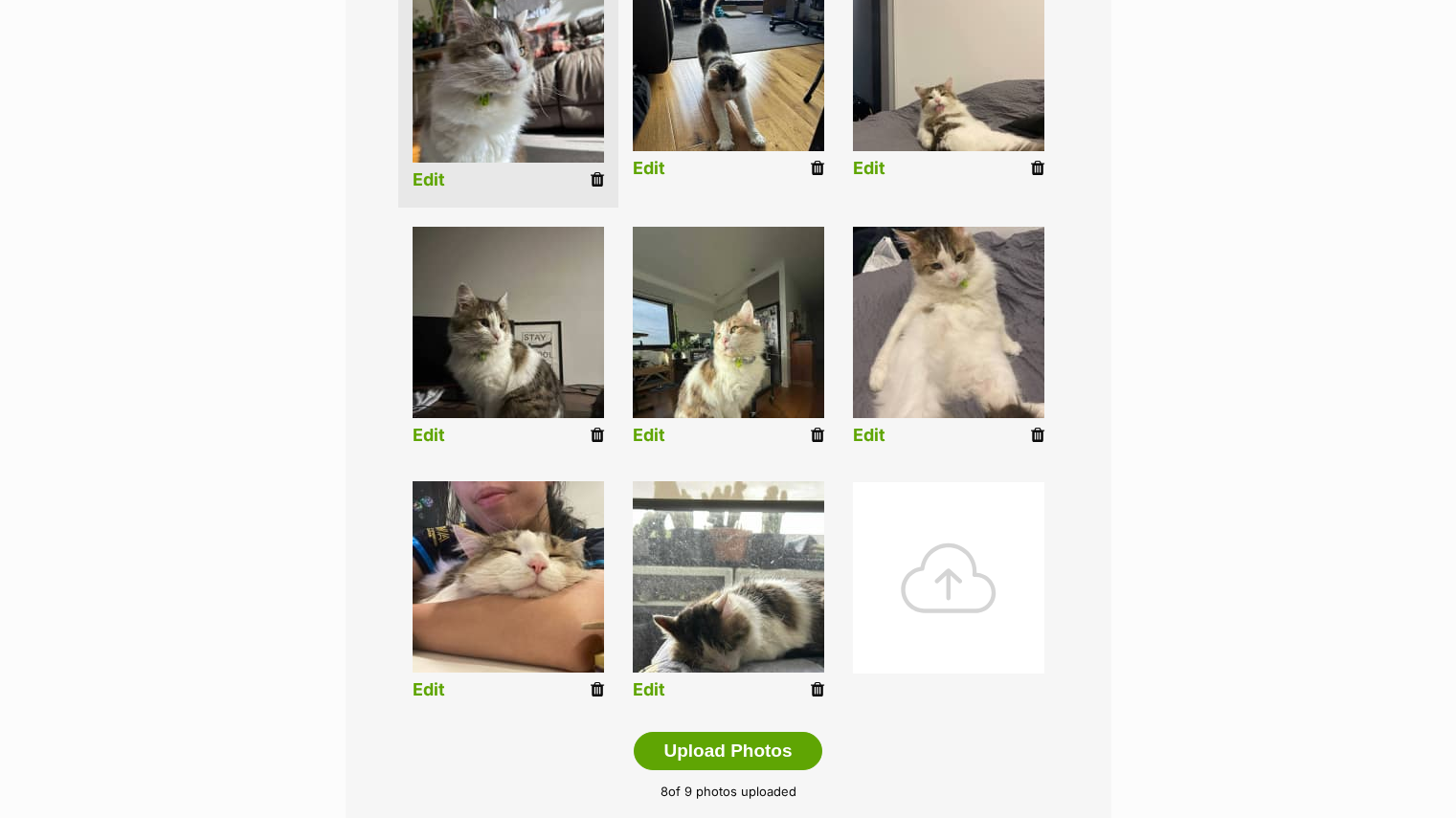
scroll to position [560, 0]
click at [990, 577] on div at bounding box center [949, 577] width 192 height 192
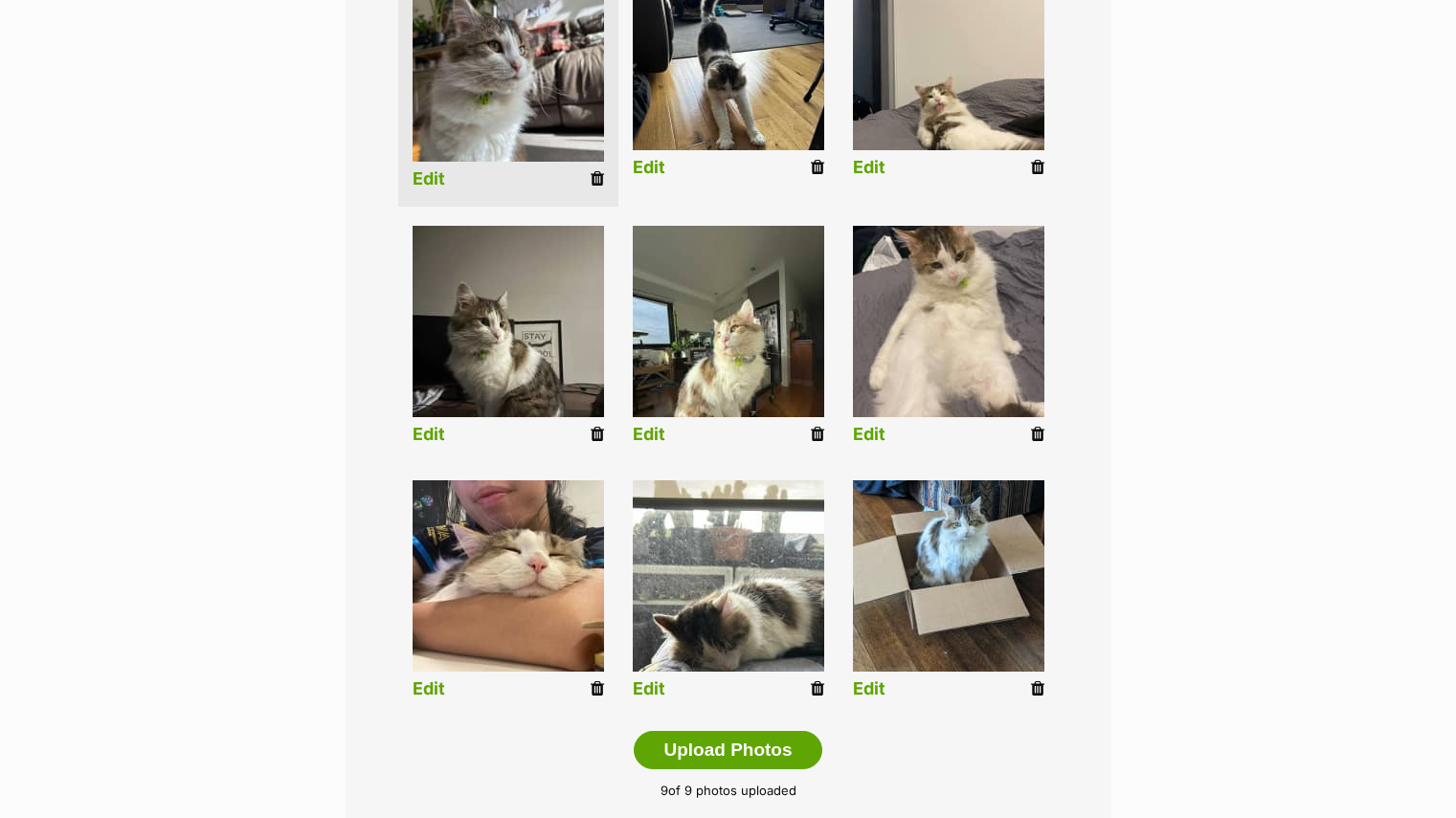
click at [1207, 594] on div "Editing Reginald 's photos Add pet photos Add up to 9 photos or videos to show …" at bounding box center [728, 306] width 1407 height 1224
drag, startPoint x: 945, startPoint y: 574, endPoint x: 637, endPoint y: 81, distance: 581.3
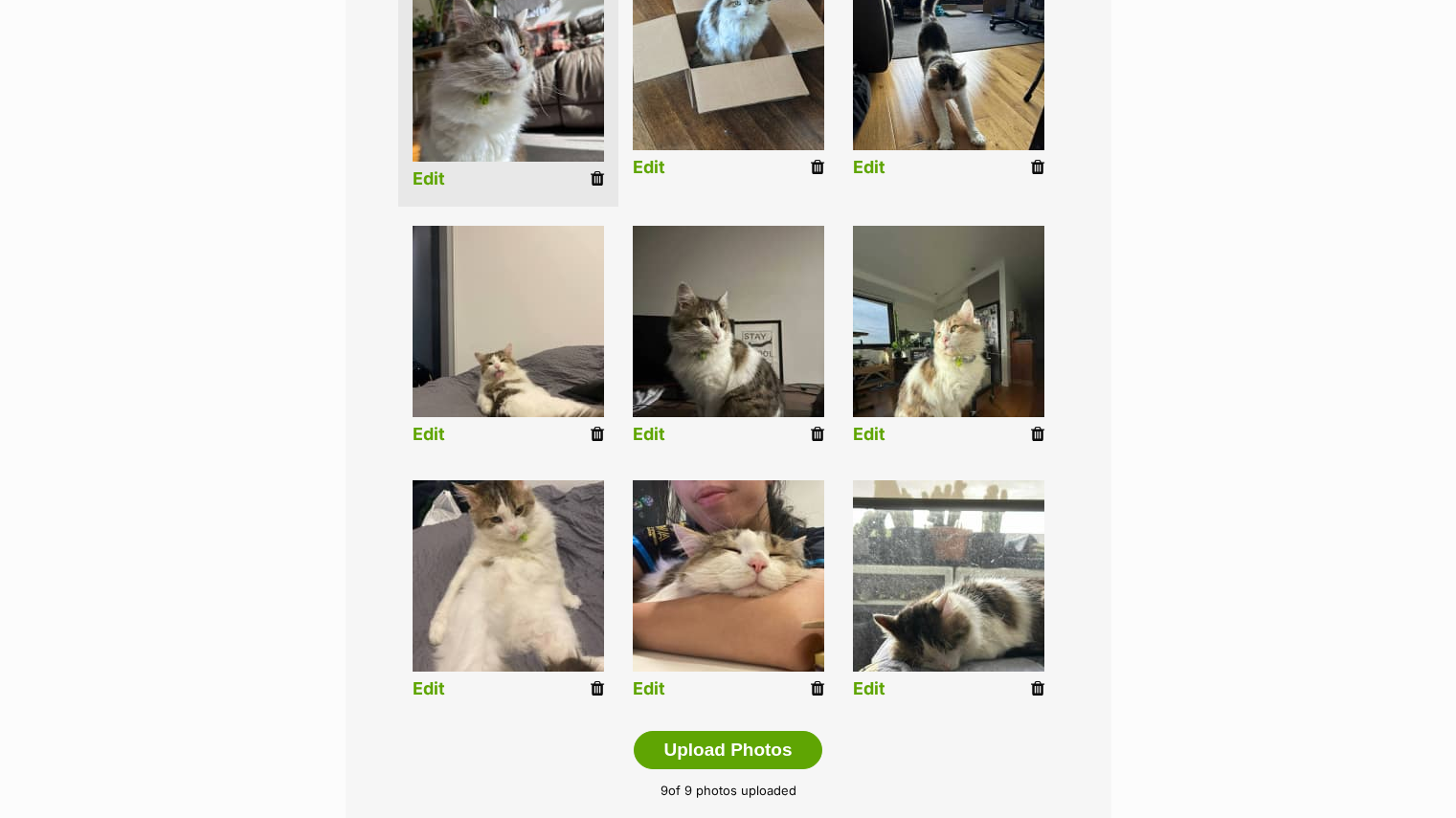
click at [1454, 336] on main "Editing Reginald 's photos Add pet photos Add up to 9 photos or videos to show …" at bounding box center [728, 307] width 1456 height 1300
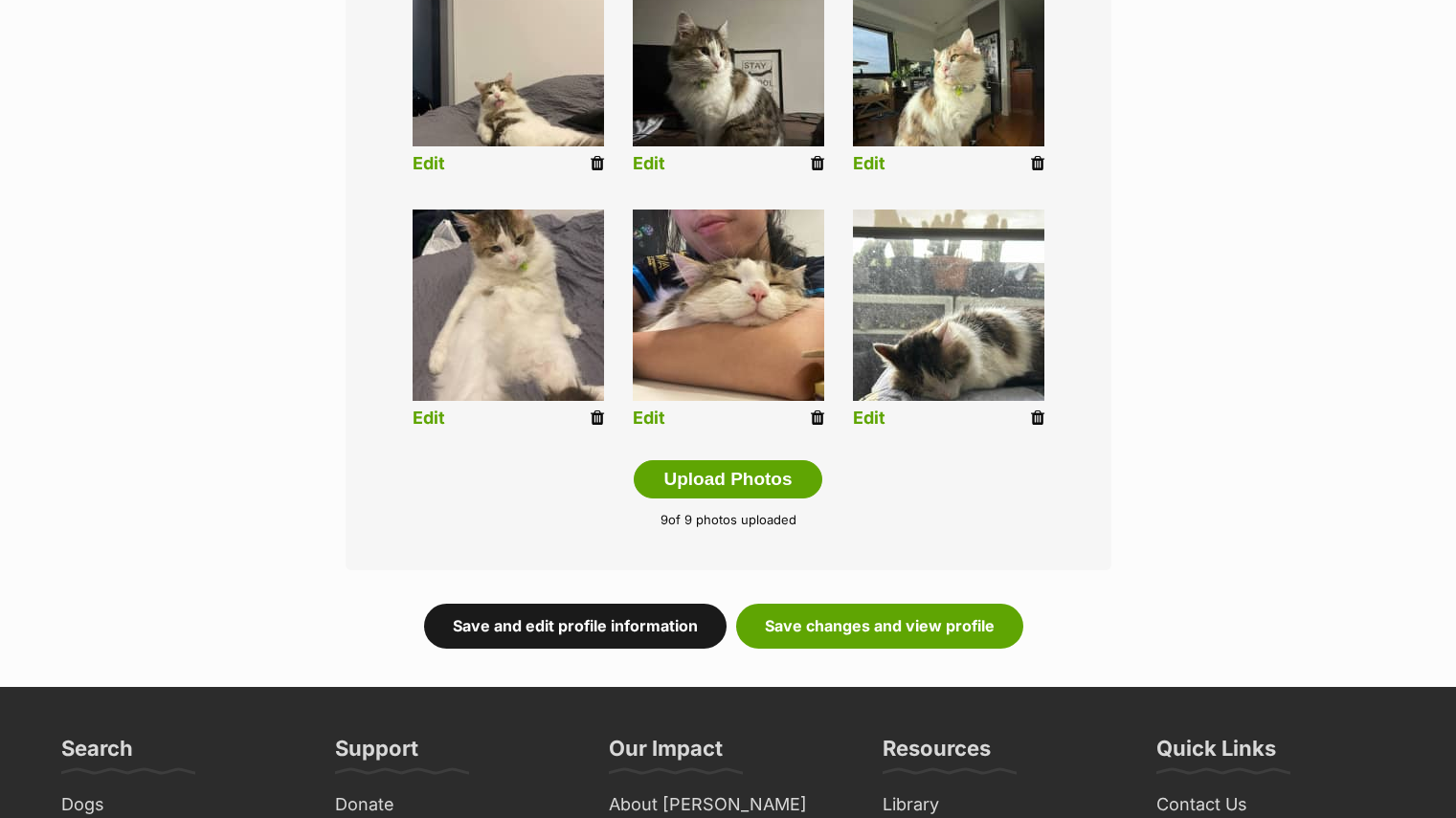
click at [683, 632] on link "Save and edit profile information" at bounding box center [575, 626] width 303 height 44
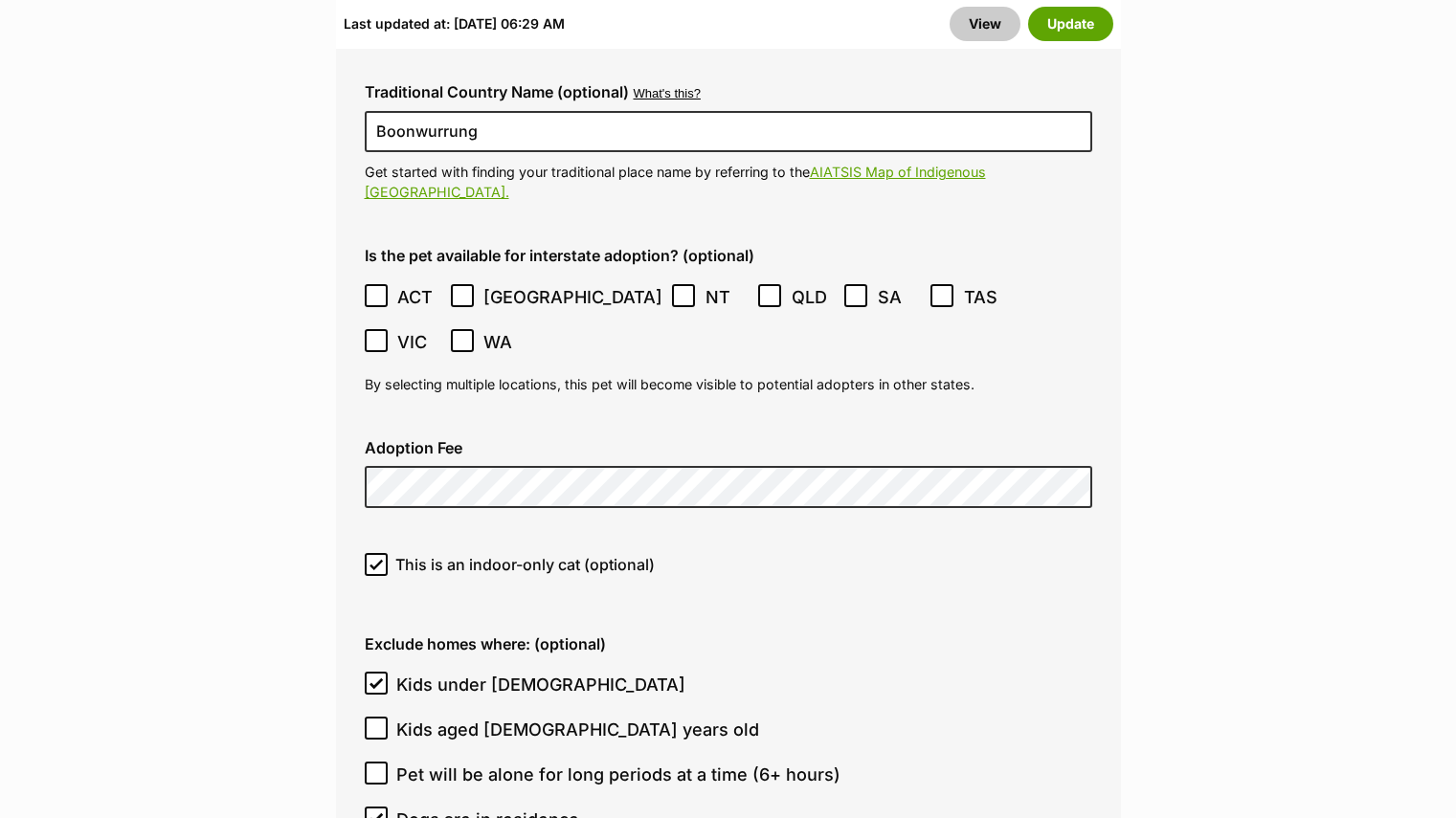
scroll to position [5328, 0]
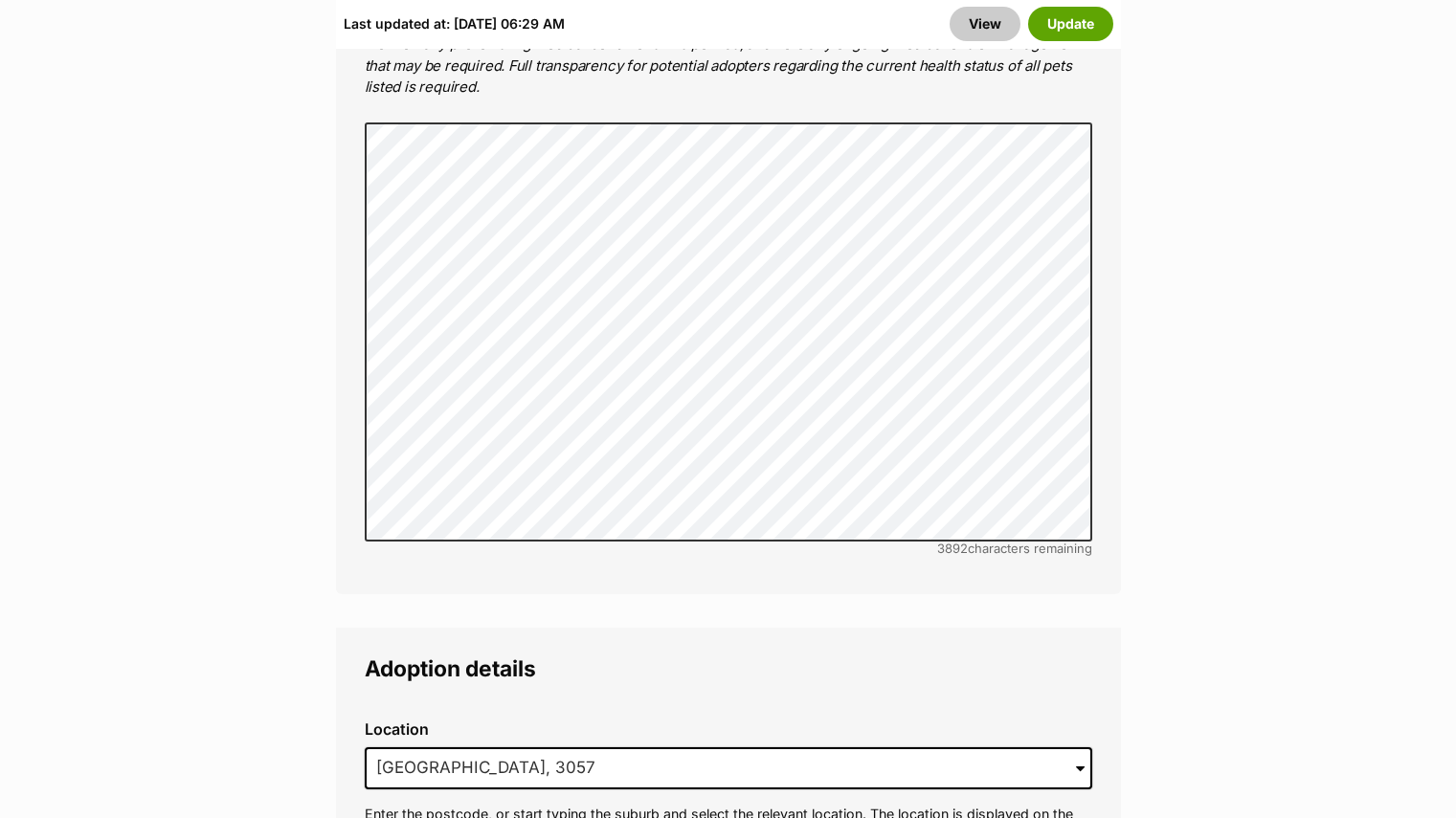
scroll to position [4302, 0]
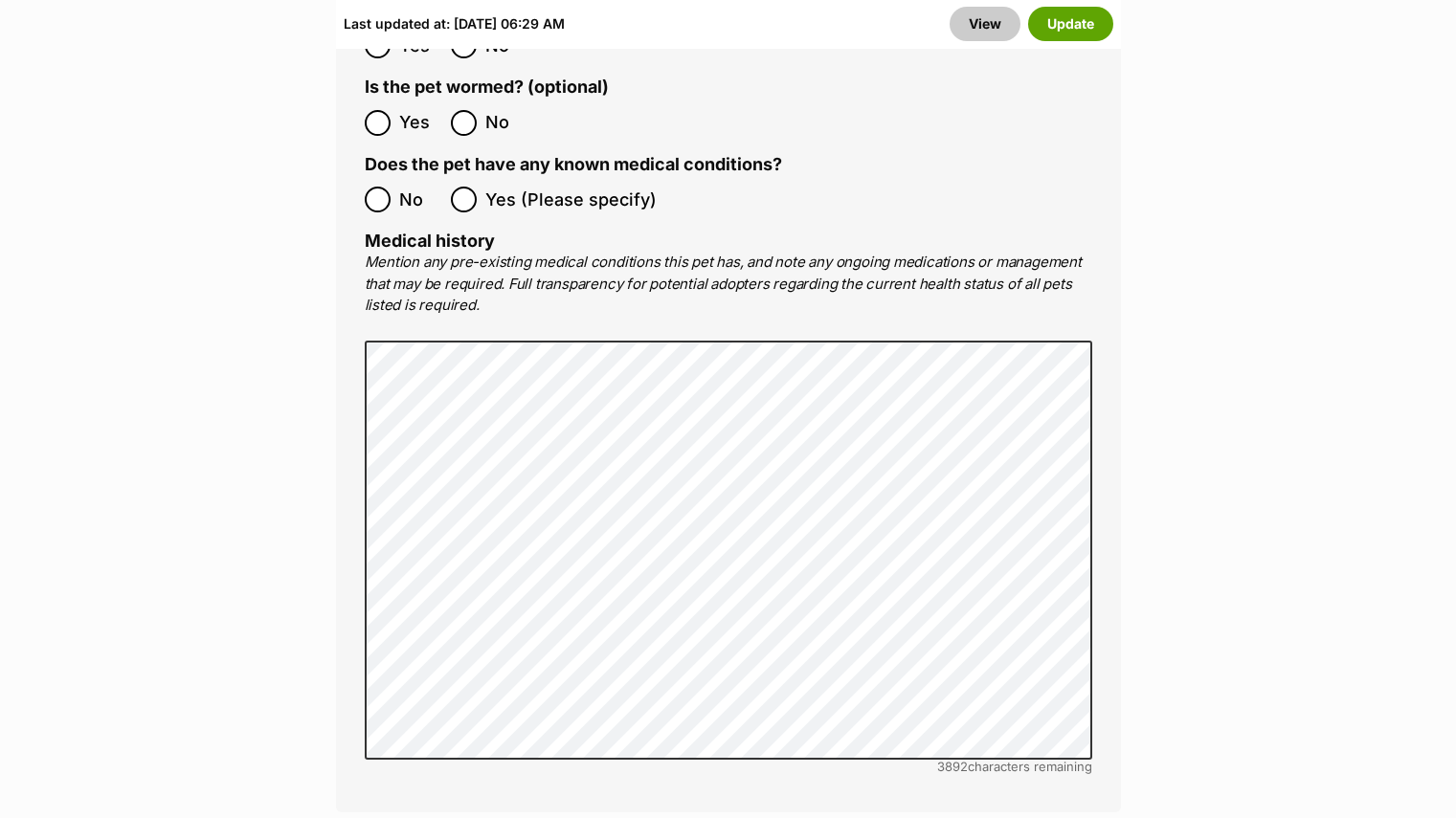
click at [1076, 42] on div "Last updated at: [DATE] 06:29 AM View Update" at bounding box center [728, 24] width 785 height 50
click at [1075, 37] on button "Update" at bounding box center [1070, 24] width 85 height 34
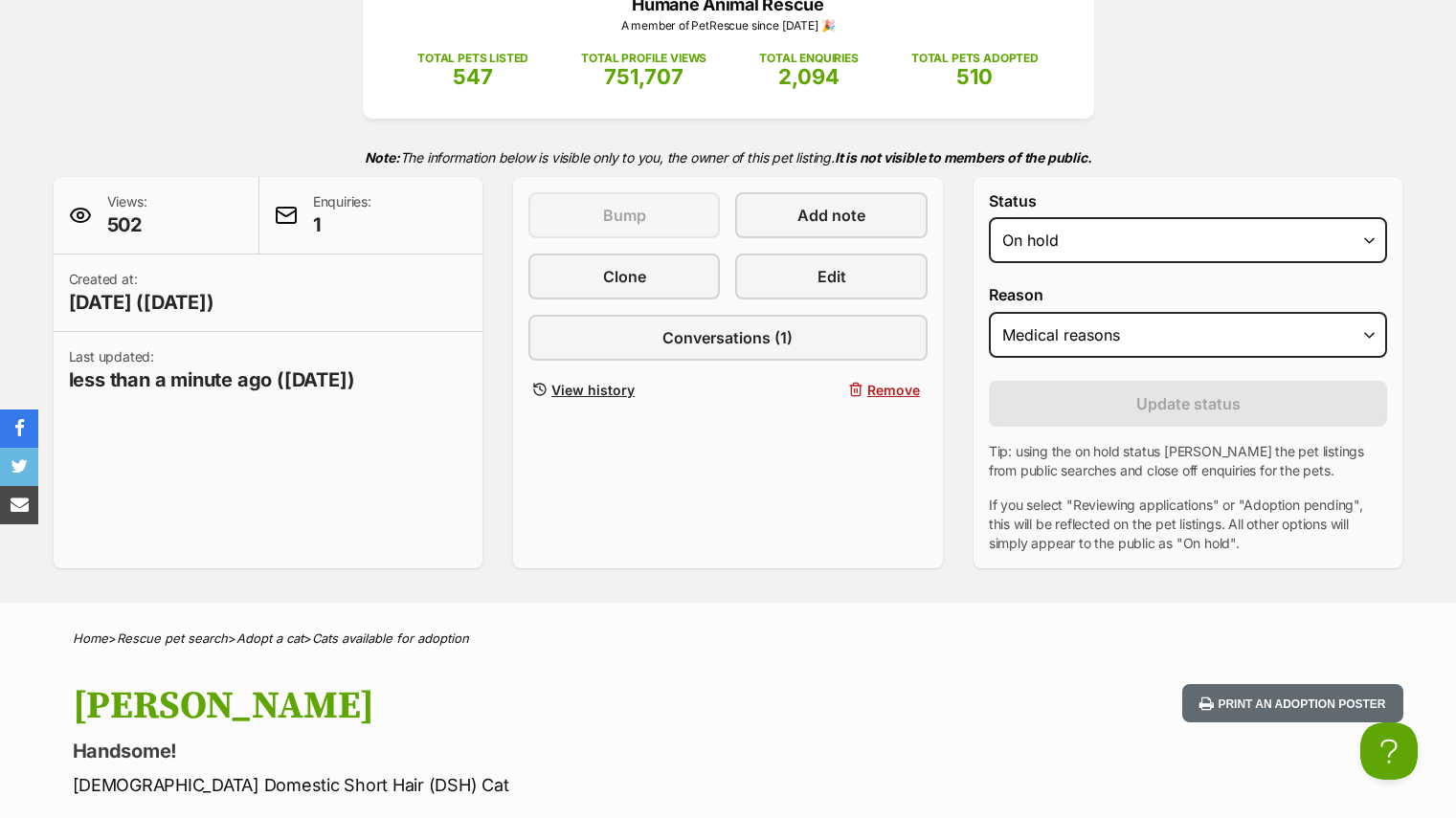
scroll to position [291, 0]
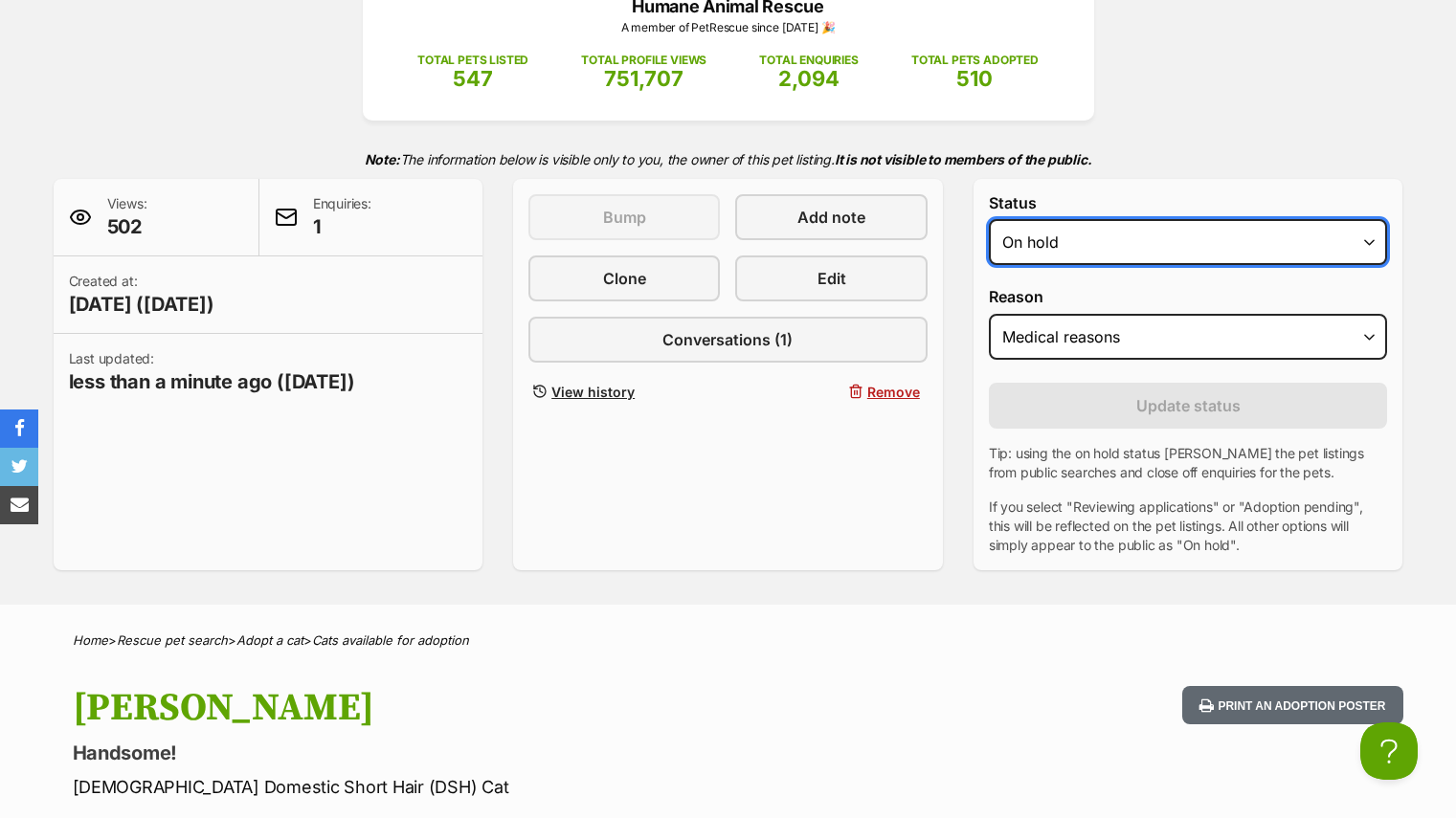
click at [1133, 232] on select "Draft - not available as listing has enquires Available On hold Adopted" at bounding box center [1189, 242] width 400 height 46
select select "active"
click at [989, 219] on select "Draft - not available as listing has enquires Available On hold Adopted" at bounding box center [1189, 242] width 400 height 46
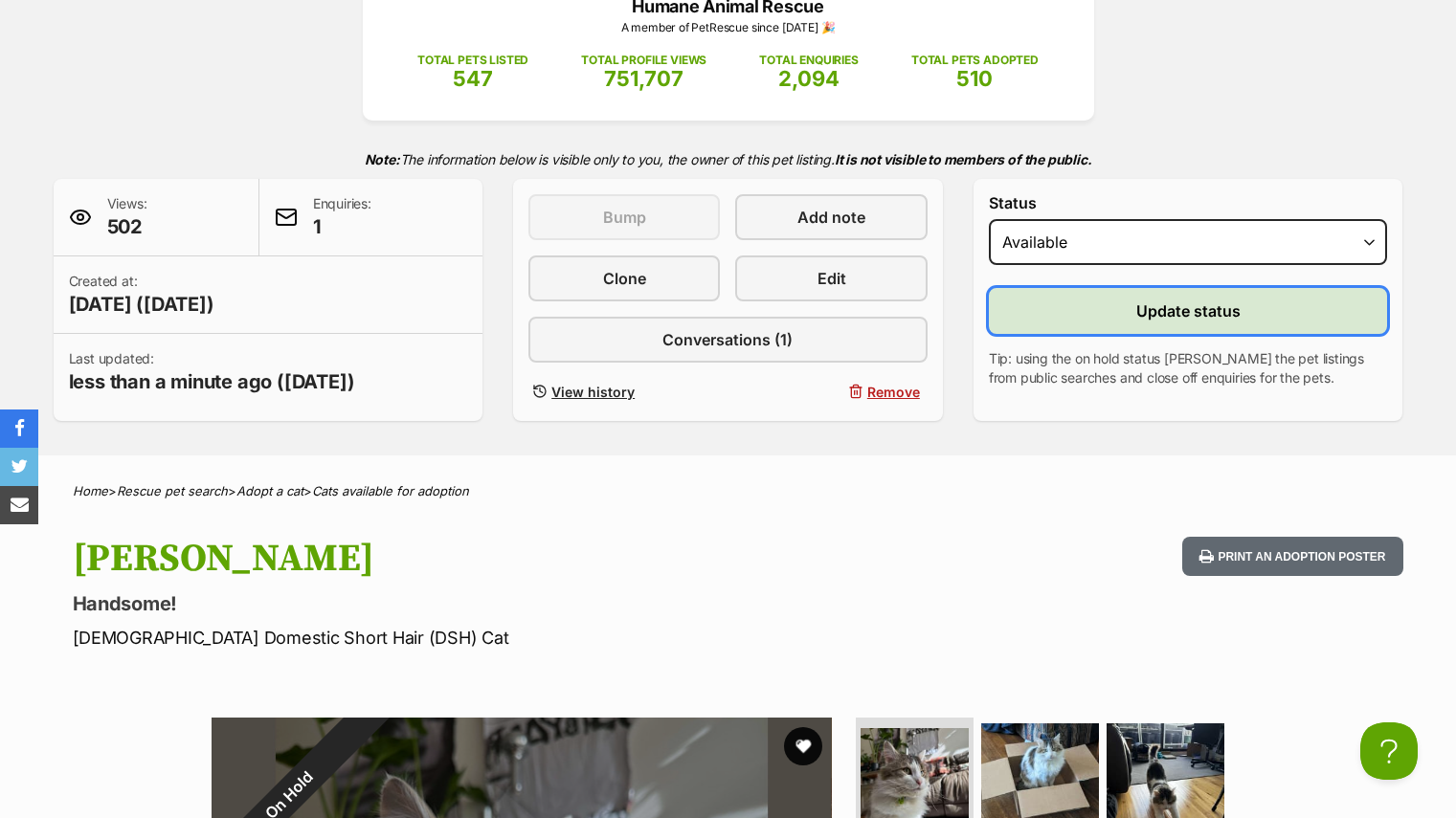
click at [1070, 311] on button "Update status" at bounding box center [1189, 311] width 400 height 46
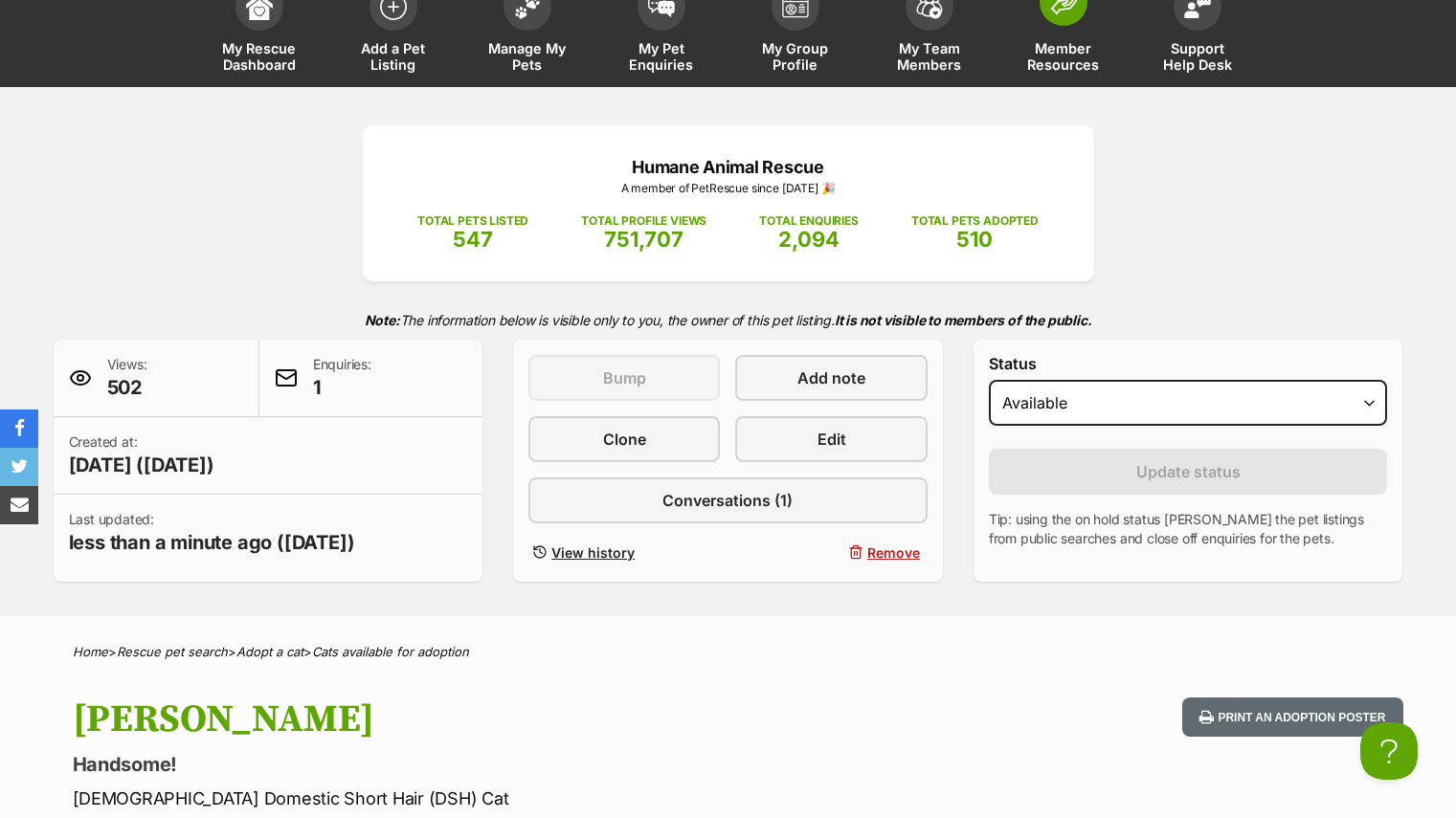
scroll to position [0, 0]
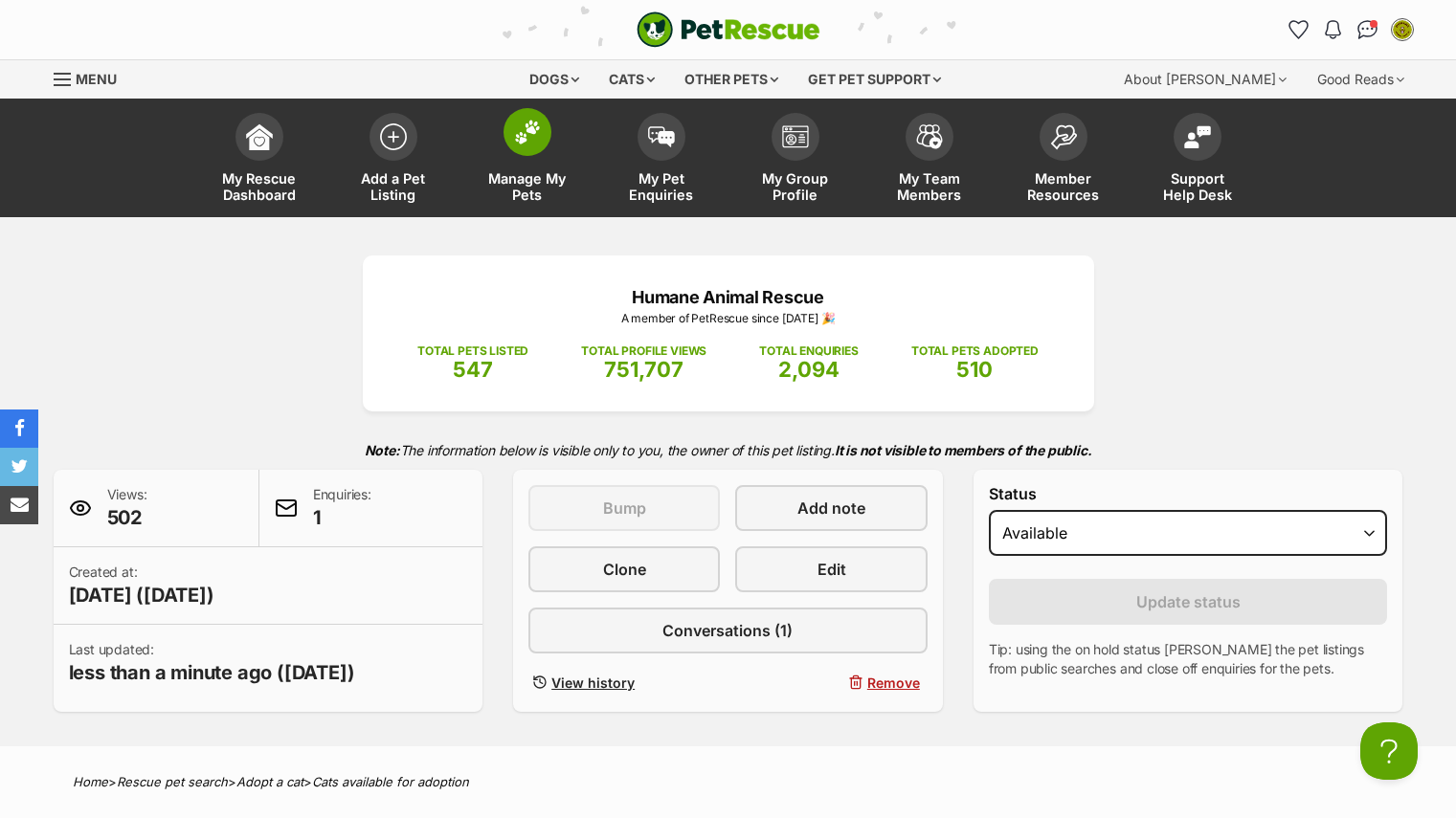
click at [521, 127] on img at bounding box center [527, 132] width 27 height 25
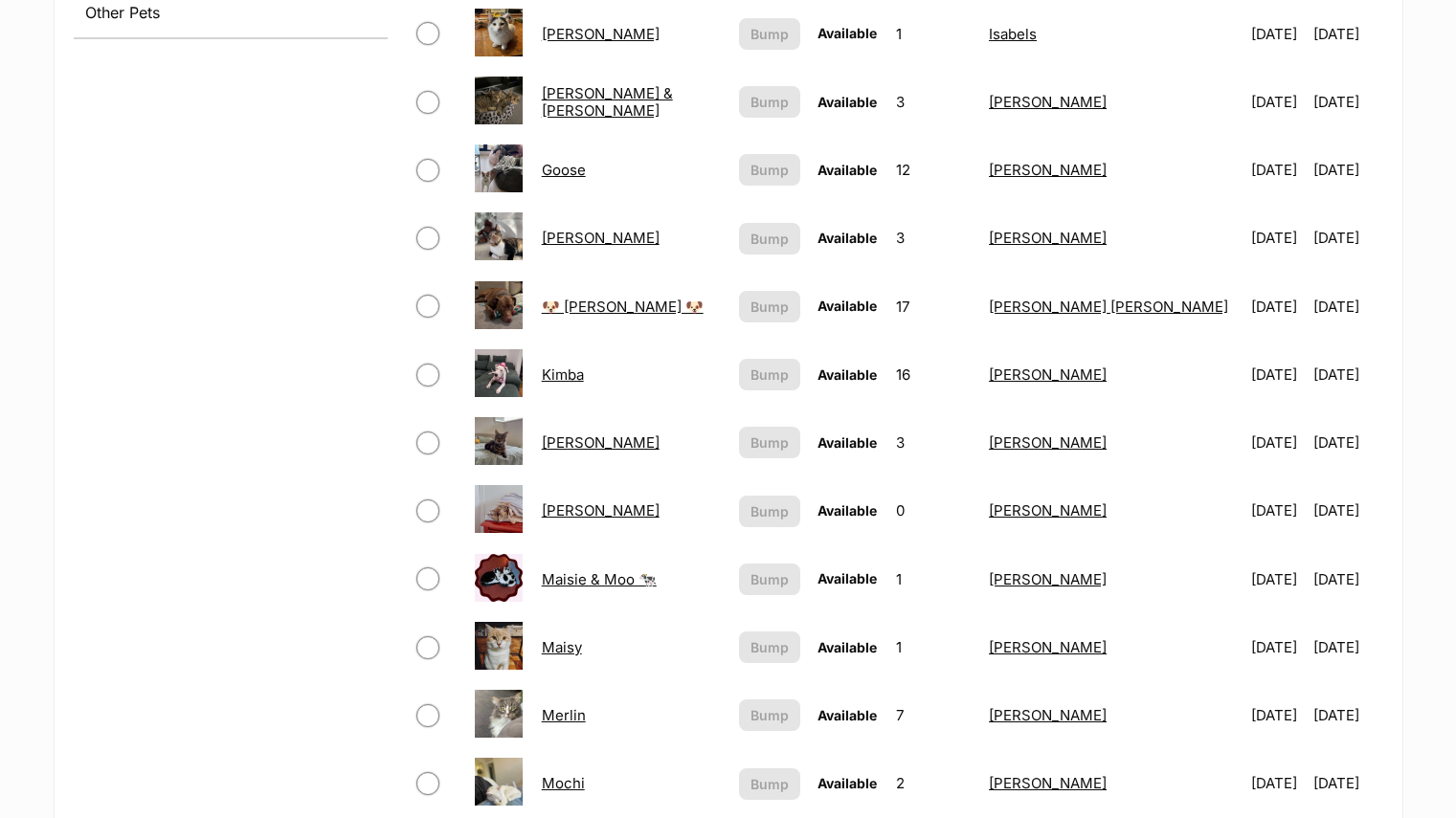
scroll to position [921, 0]
click at [566, 648] on link "Maisy" at bounding box center [562, 646] width 40 height 18
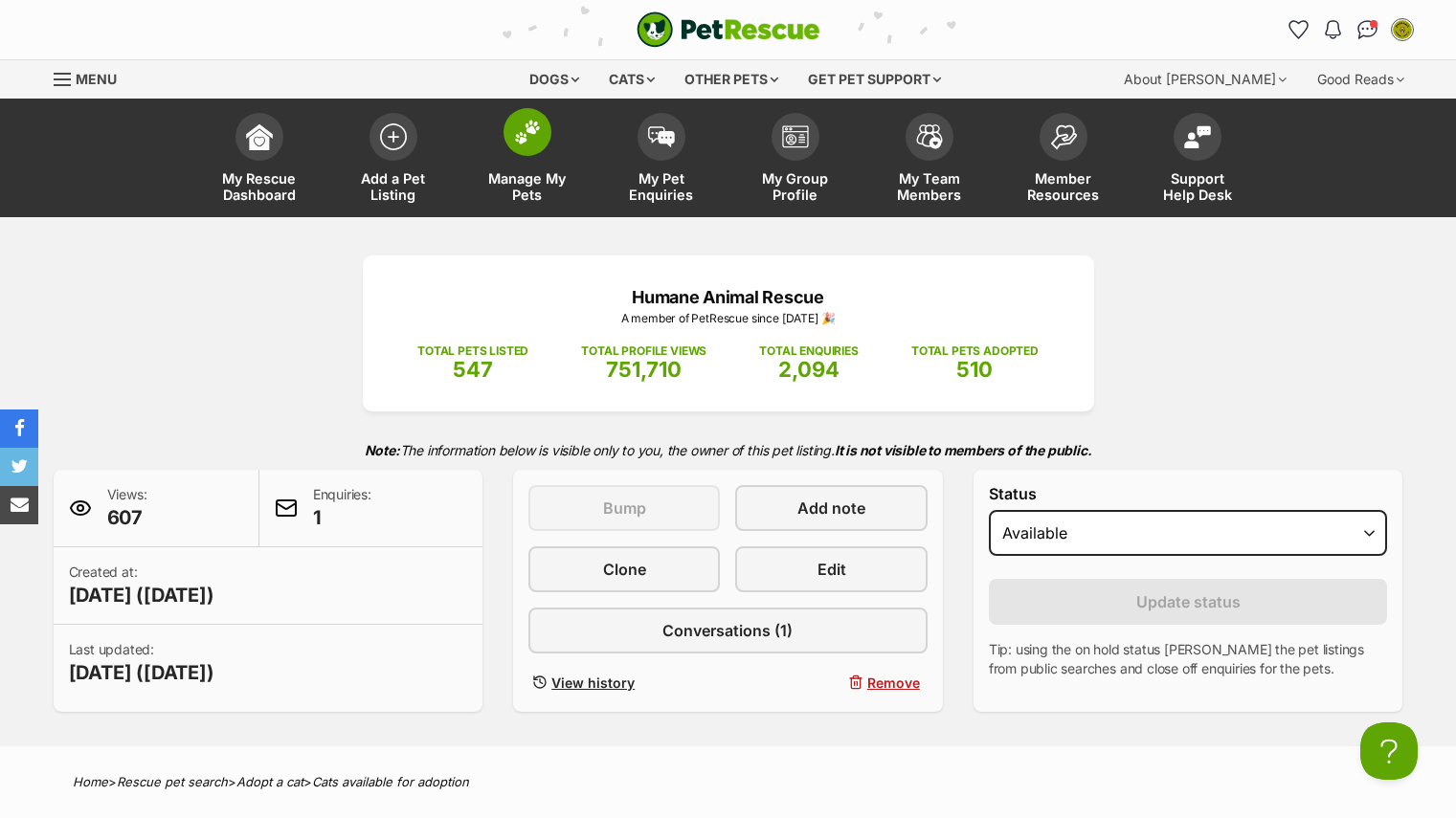
click at [544, 184] on span "Manage My Pets" at bounding box center [528, 187] width 86 height 33
click at [400, 553] on div "Created at: [DATE] ([DATE])" at bounding box center [269, 586] width 430 height 78
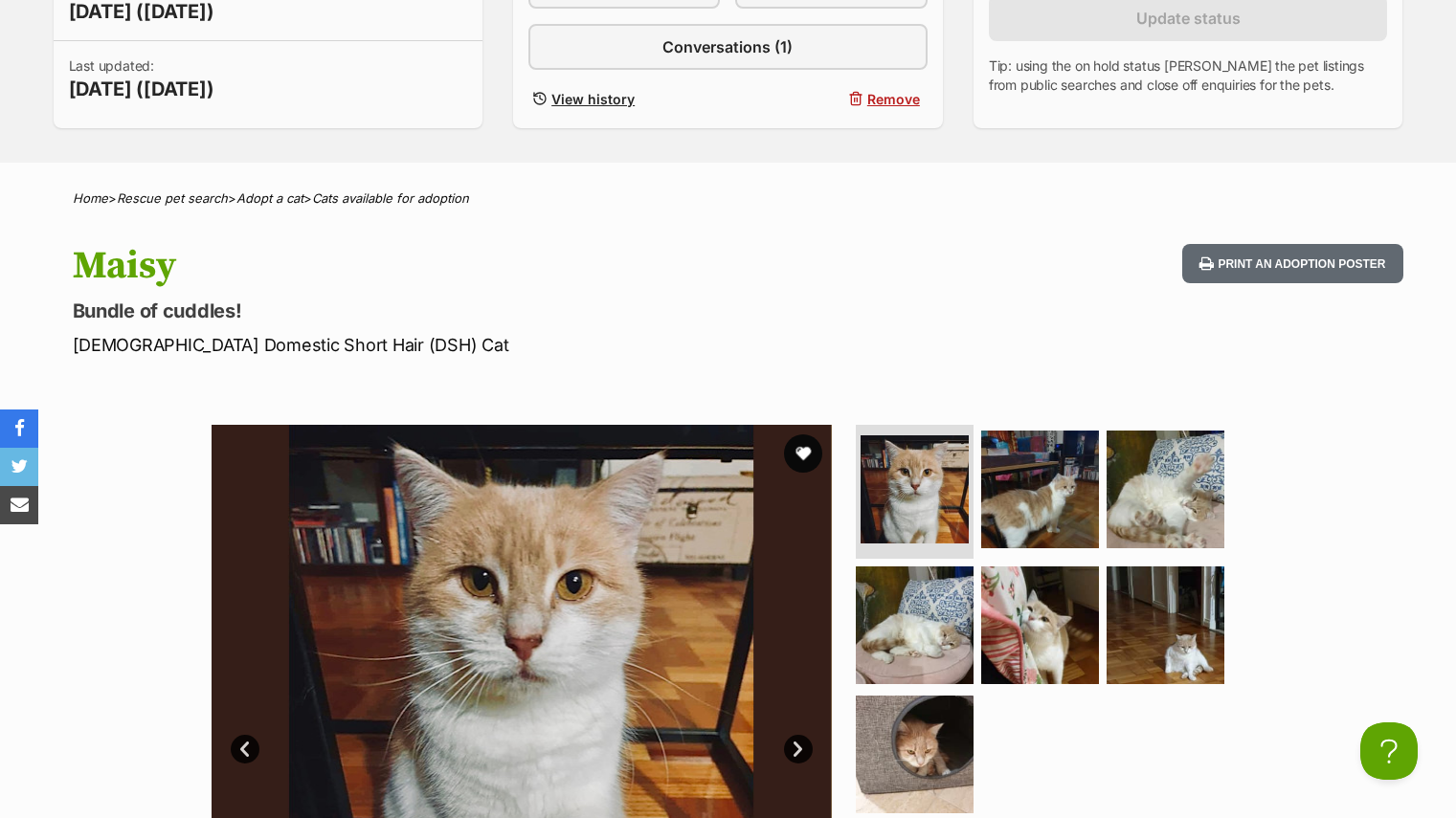
scroll to position [413, 0]
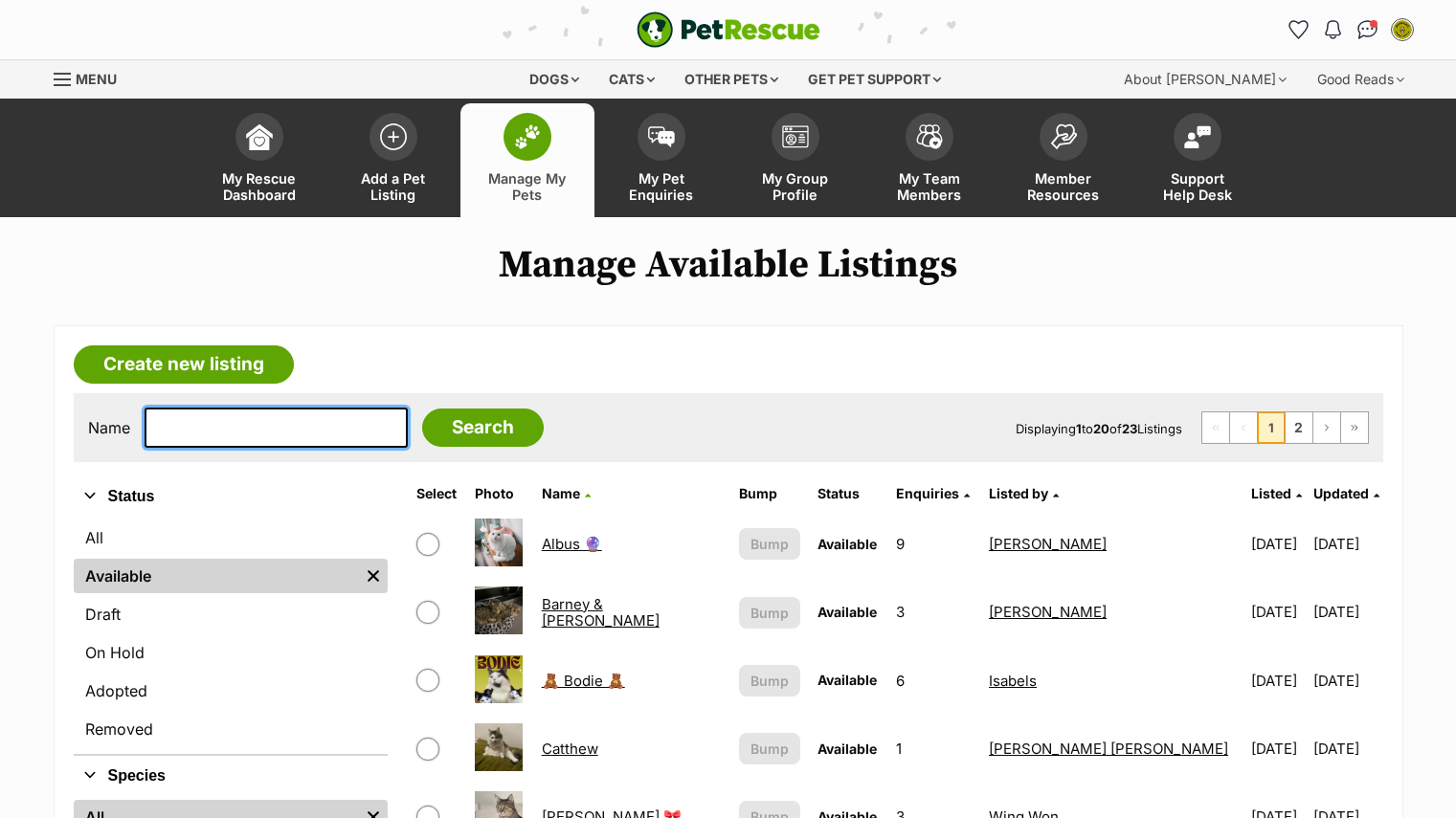
click at [294, 422] on input "text" at bounding box center [276, 427] width 263 height 40
type input "[PERSON_NAME]"
click at [422, 409] on input "Search" at bounding box center [483, 427] width 122 height 38
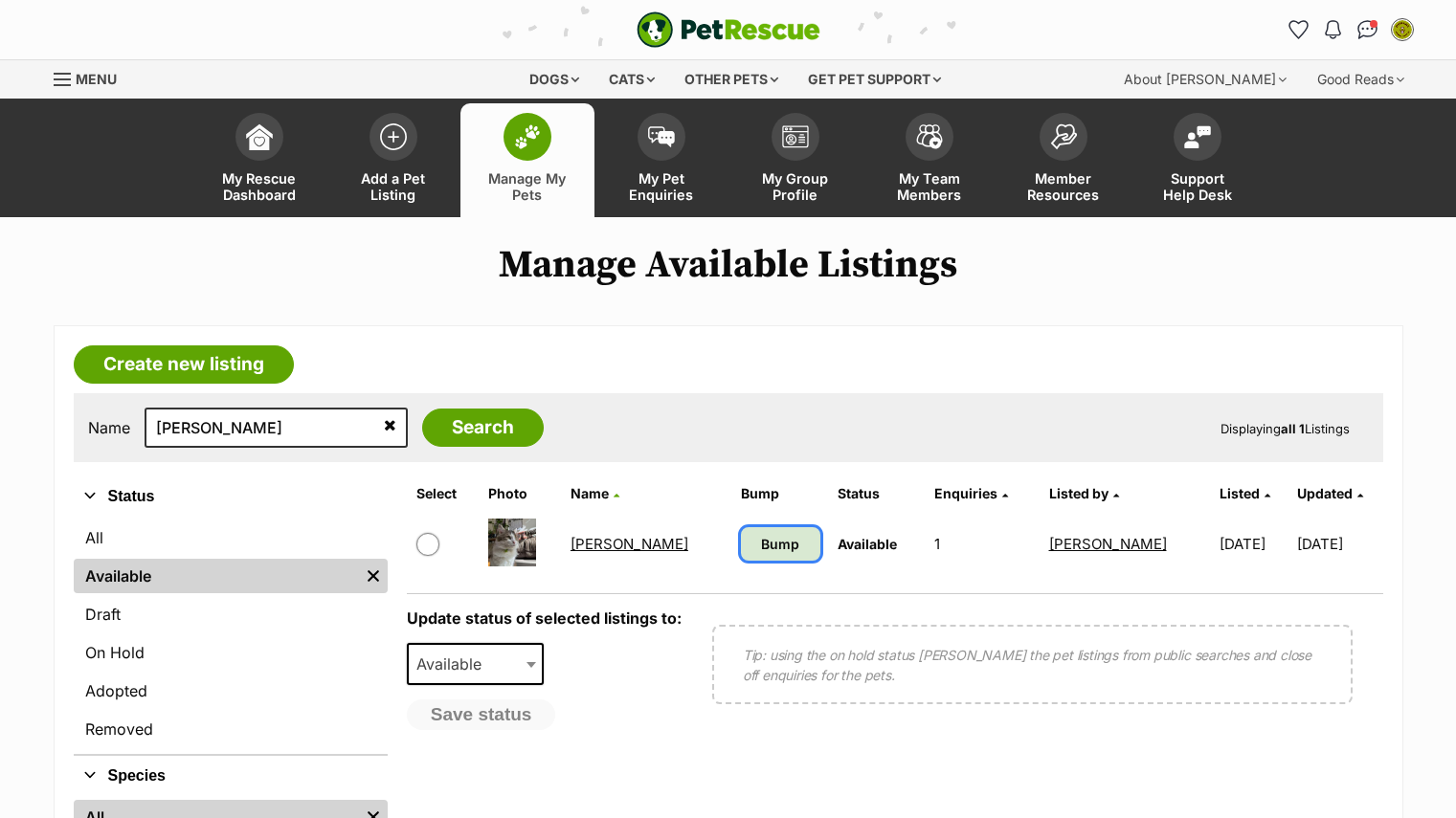
click at [741, 550] on link "Bump" at bounding box center [781, 544] width 80 height 34
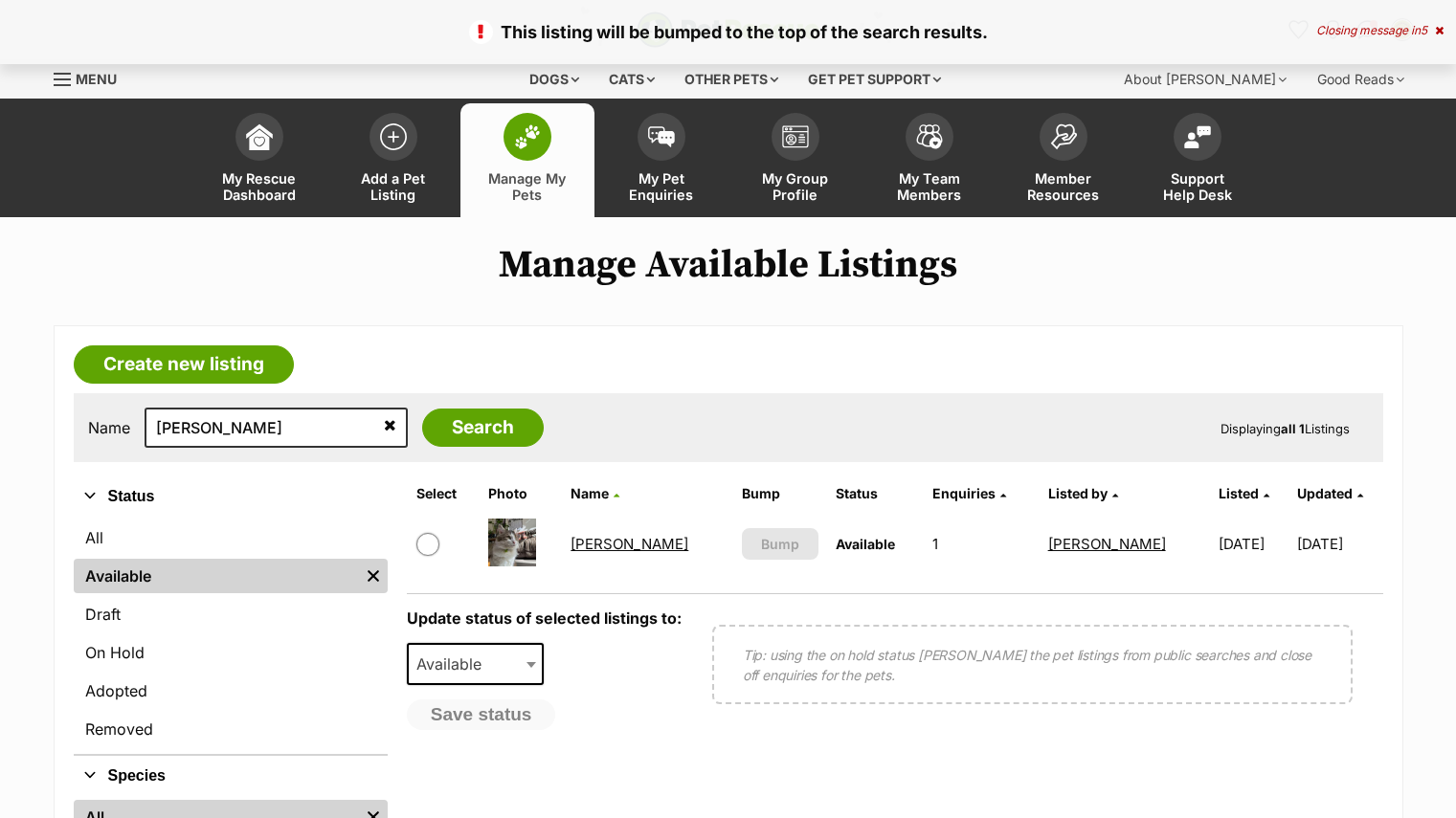
click at [619, 544] on link "[PERSON_NAME]" at bounding box center [630, 544] width 118 height 18
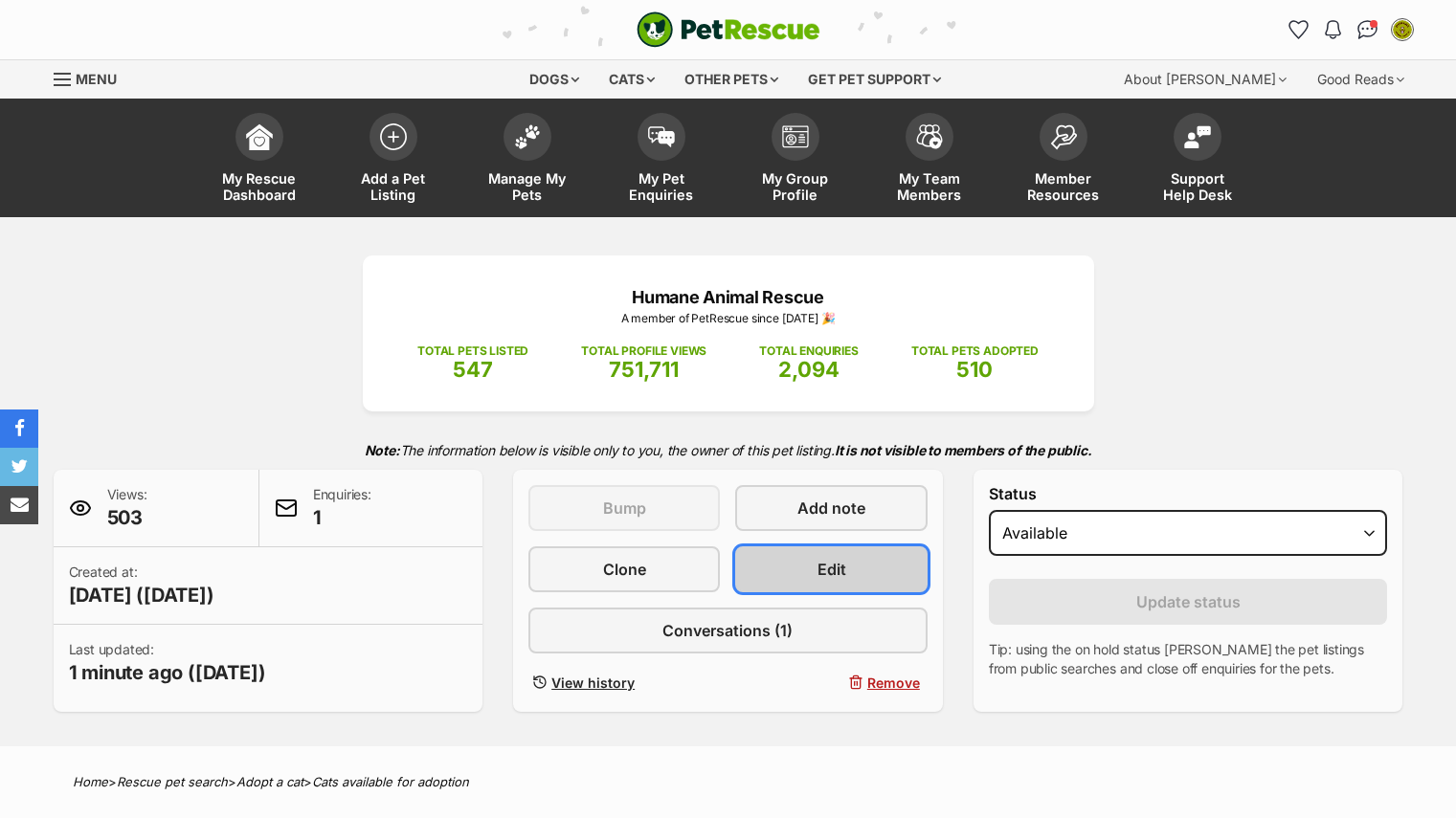
click at [883, 552] on link "Edit" at bounding box center [831, 569] width 192 height 46
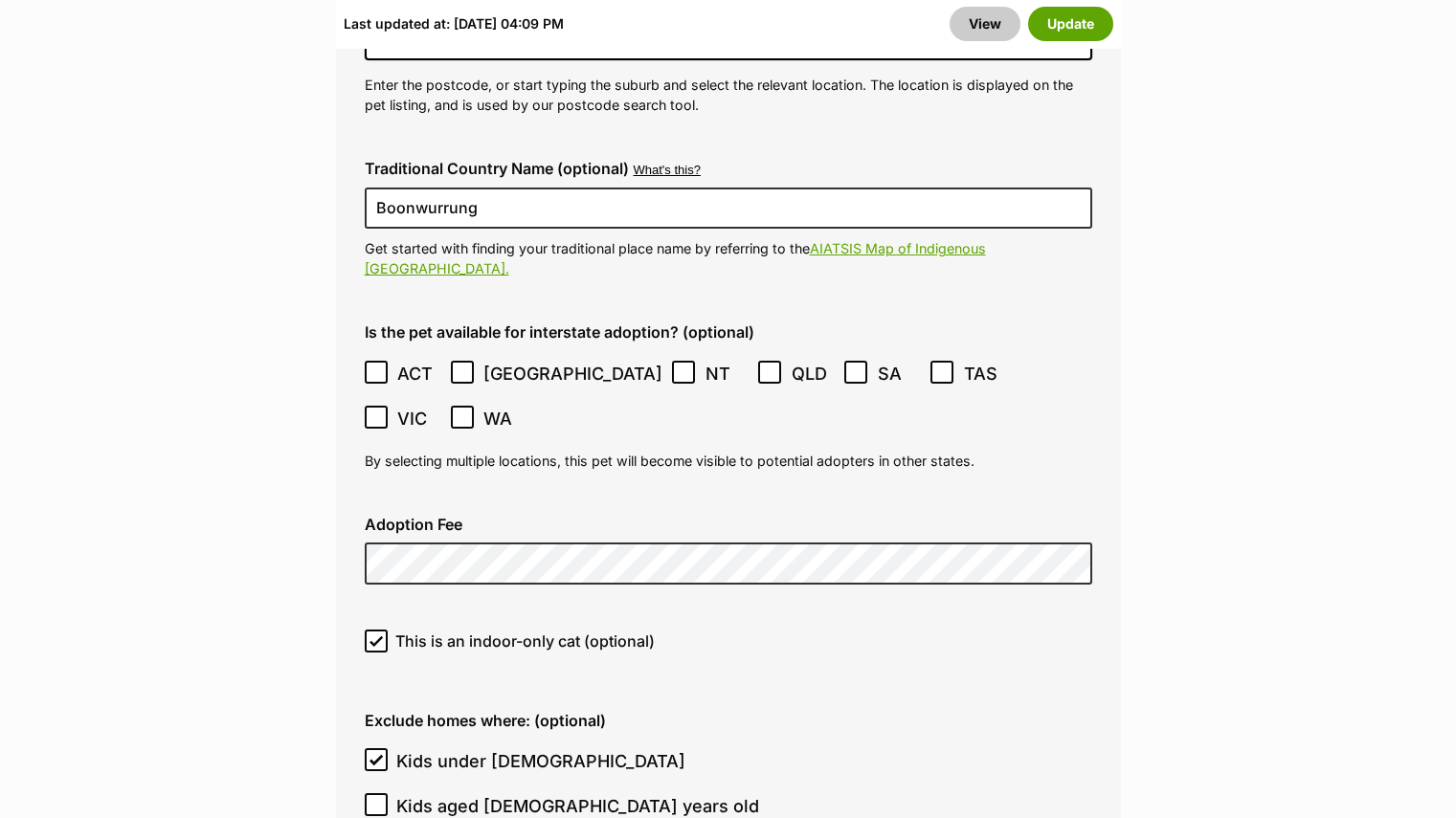
scroll to position [5249, 0]
click at [1079, 15] on button "Update" at bounding box center [1070, 24] width 85 height 34
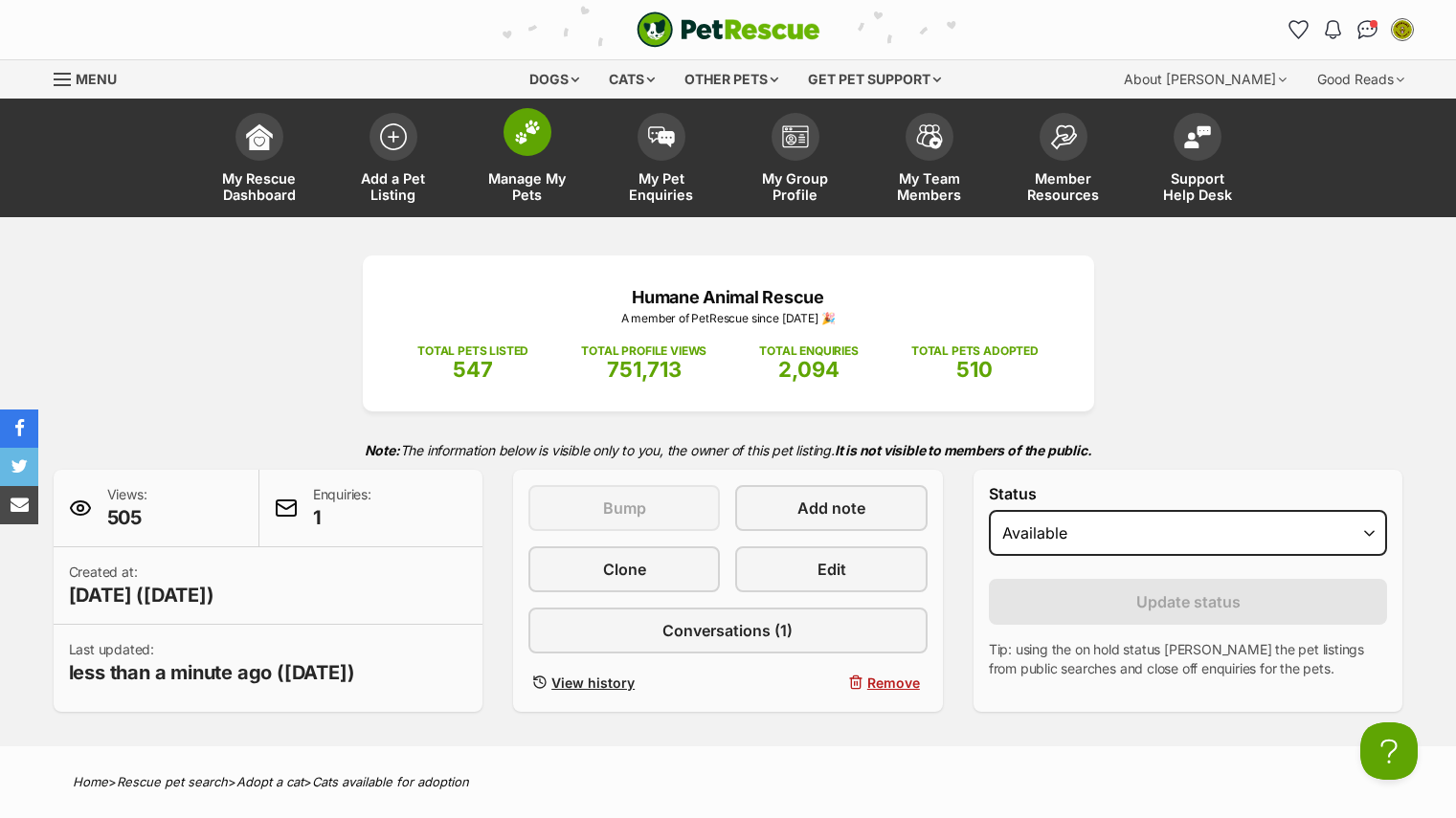
click at [535, 173] on span "Manage My Pets" at bounding box center [528, 187] width 86 height 33
click at [521, 164] on link "Manage My Pets" at bounding box center [528, 160] width 134 height 114
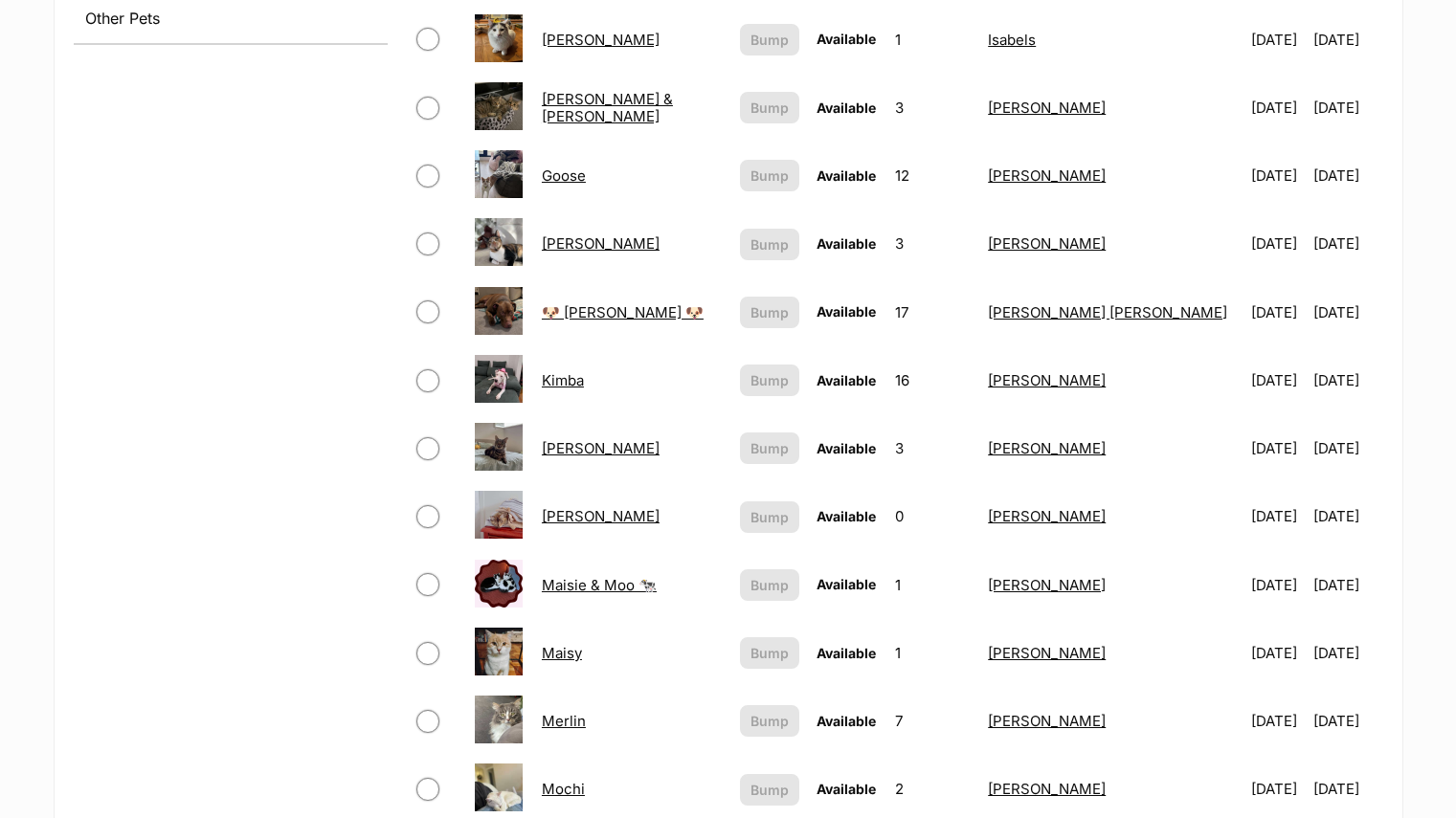
scroll to position [968, 0]
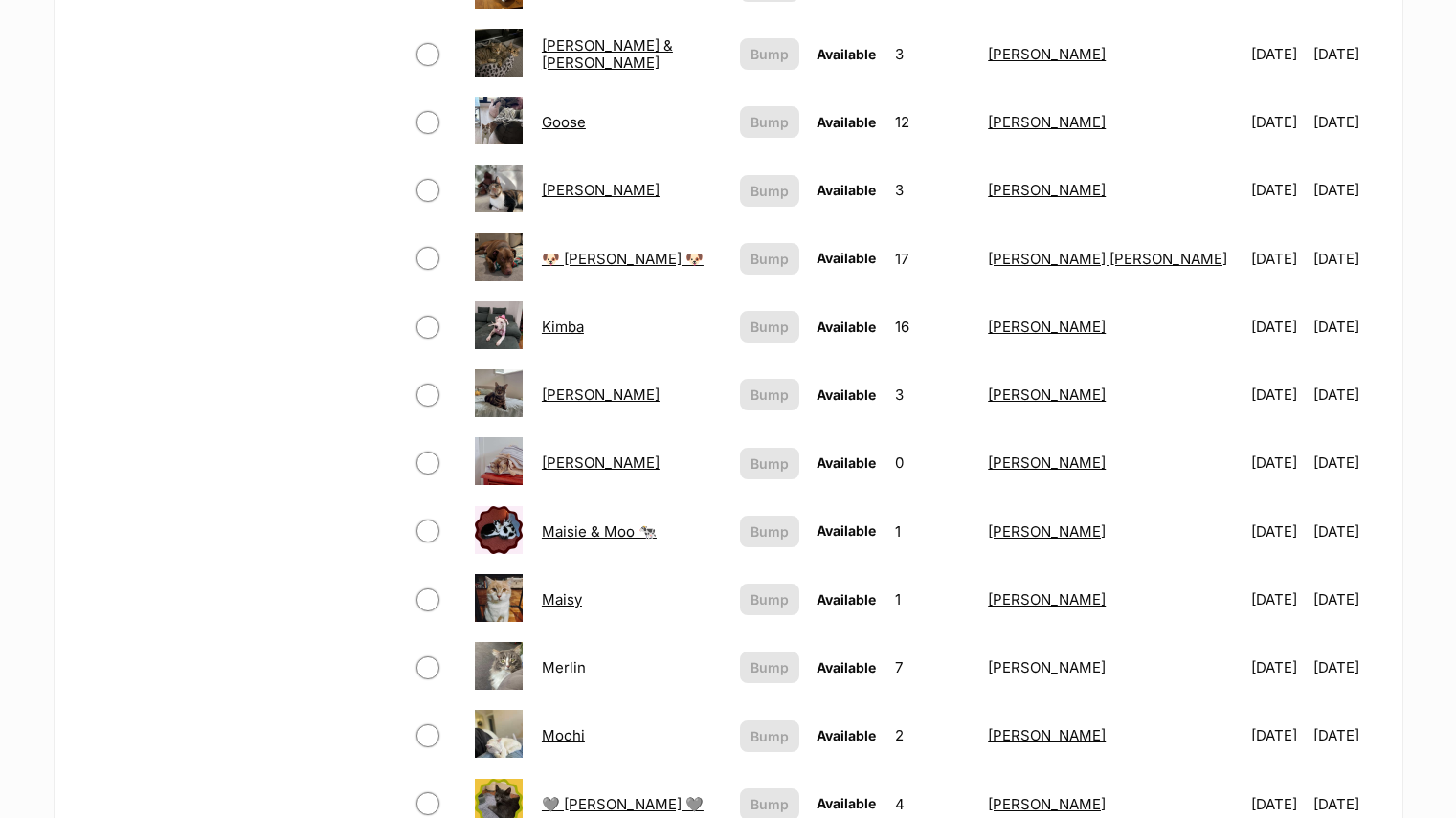
click at [572, 669] on link "Merlin" at bounding box center [564, 667] width 44 height 18
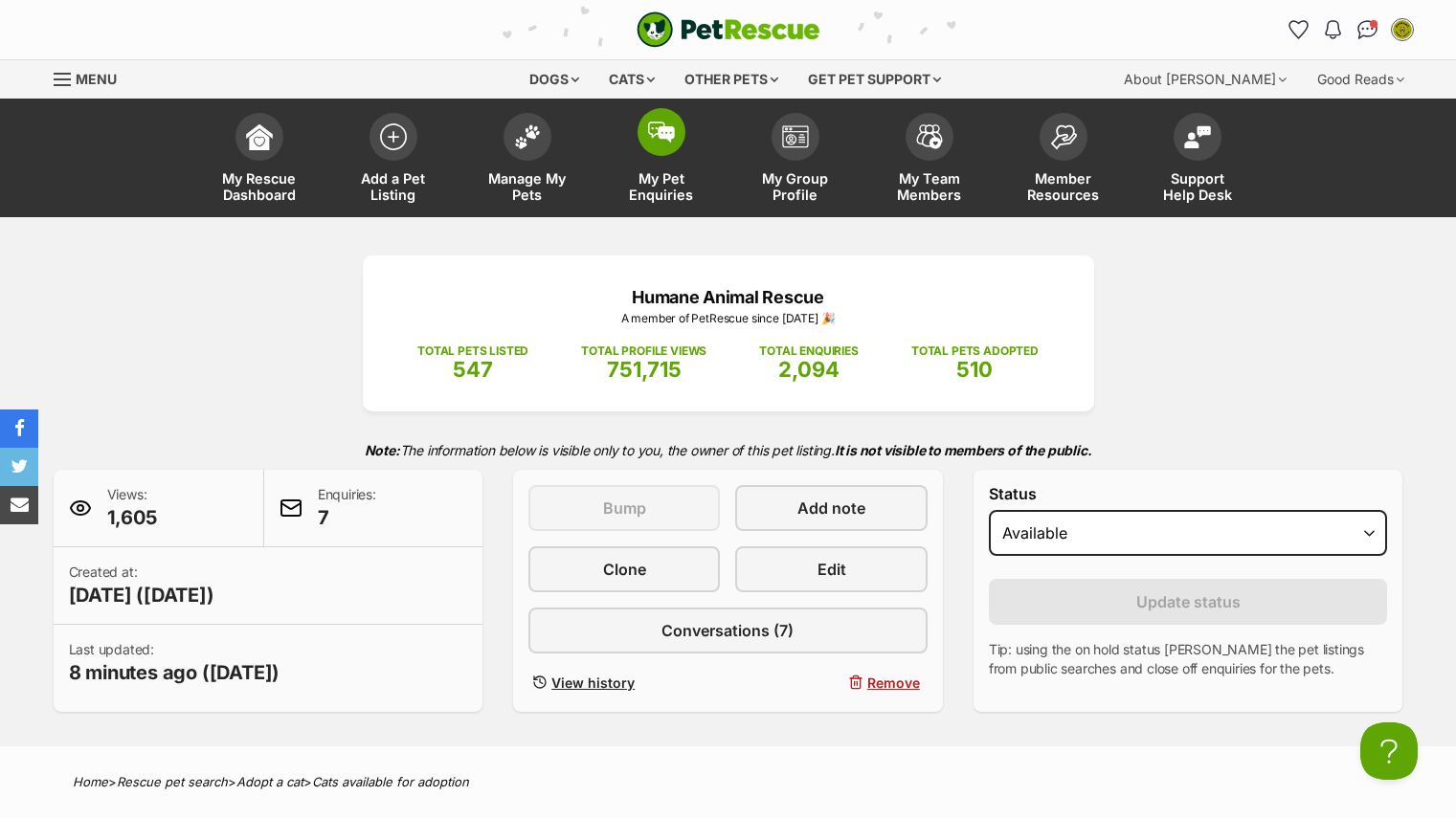
click at [654, 166] on link "My Pet Enquiries" at bounding box center [662, 160] width 134 height 114
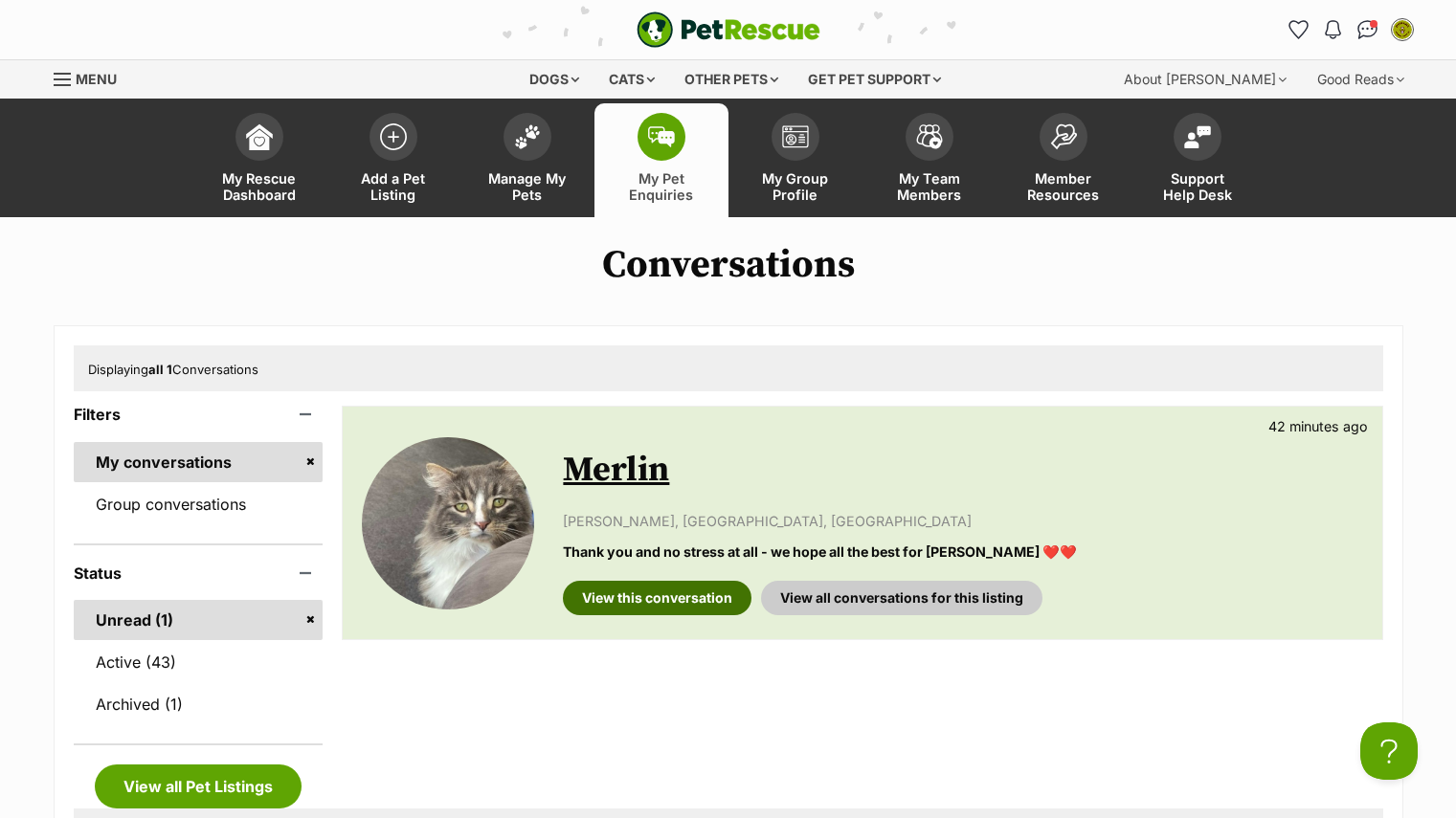
click at [614, 593] on link "View this conversation" at bounding box center [657, 598] width 189 height 34
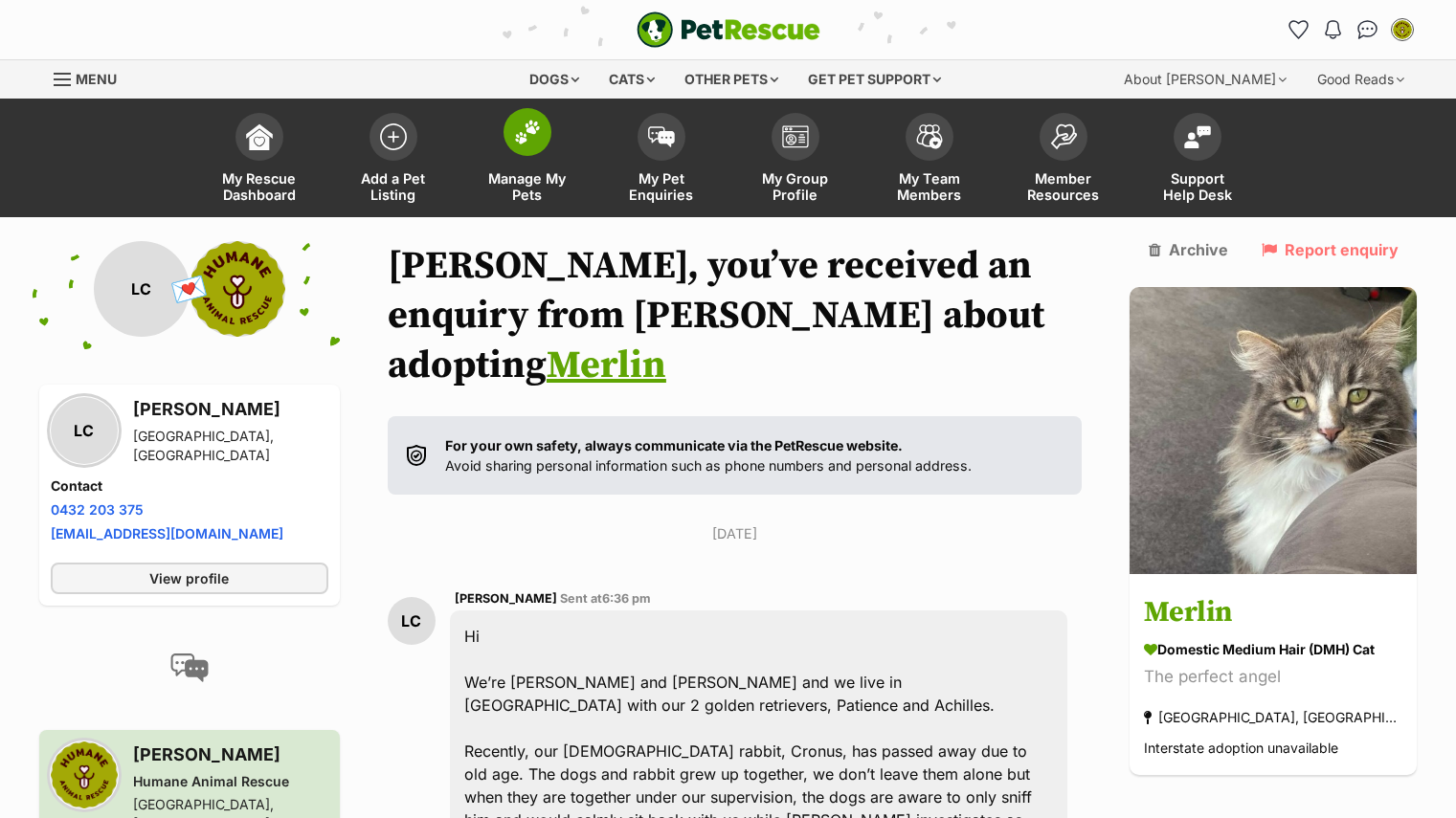
click at [534, 155] on span at bounding box center [528, 132] width 48 height 48
click at [532, 123] on img at bounding box center [527, 132] width 27 height 25
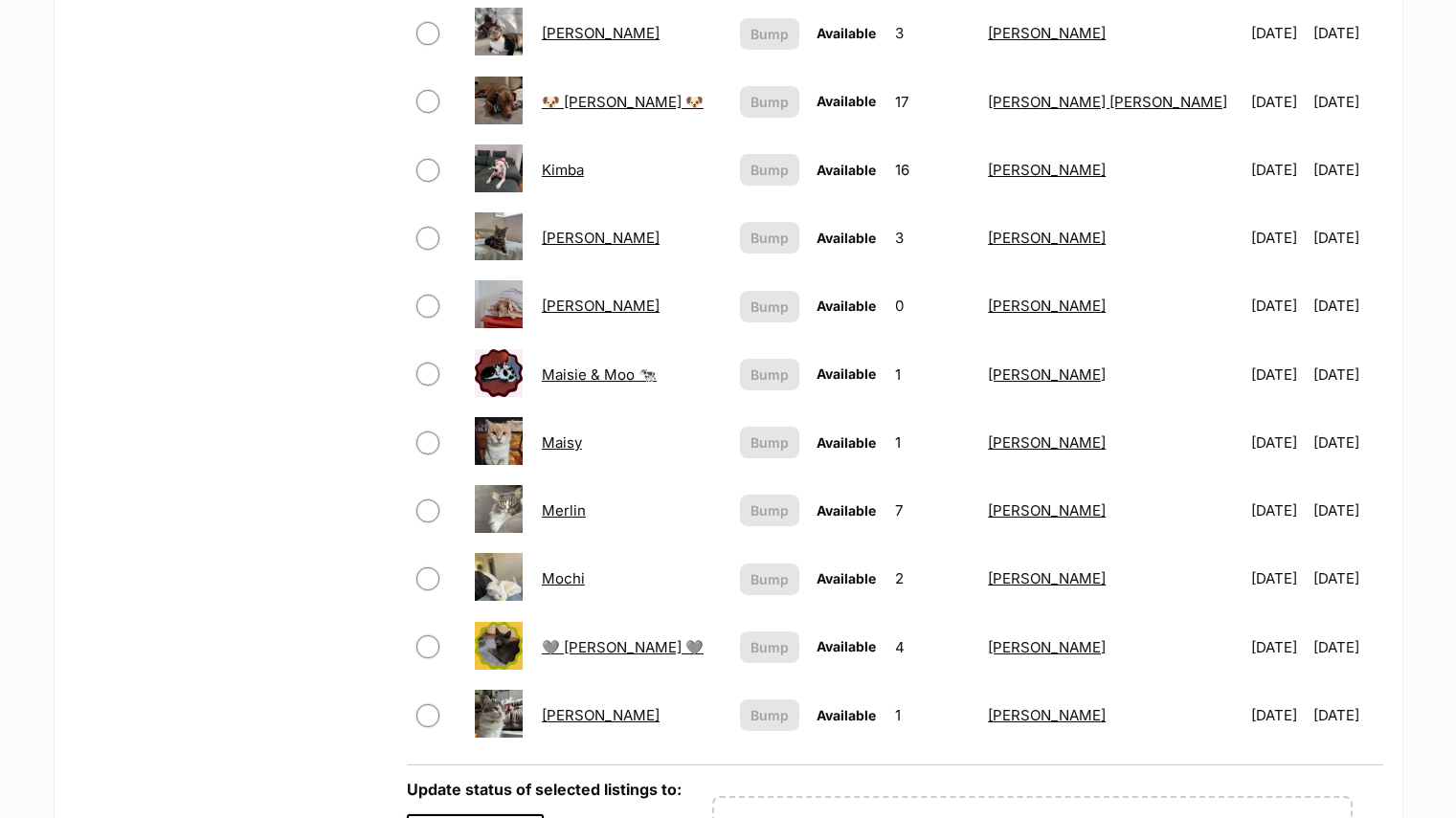
scroll to position [1405, 0]
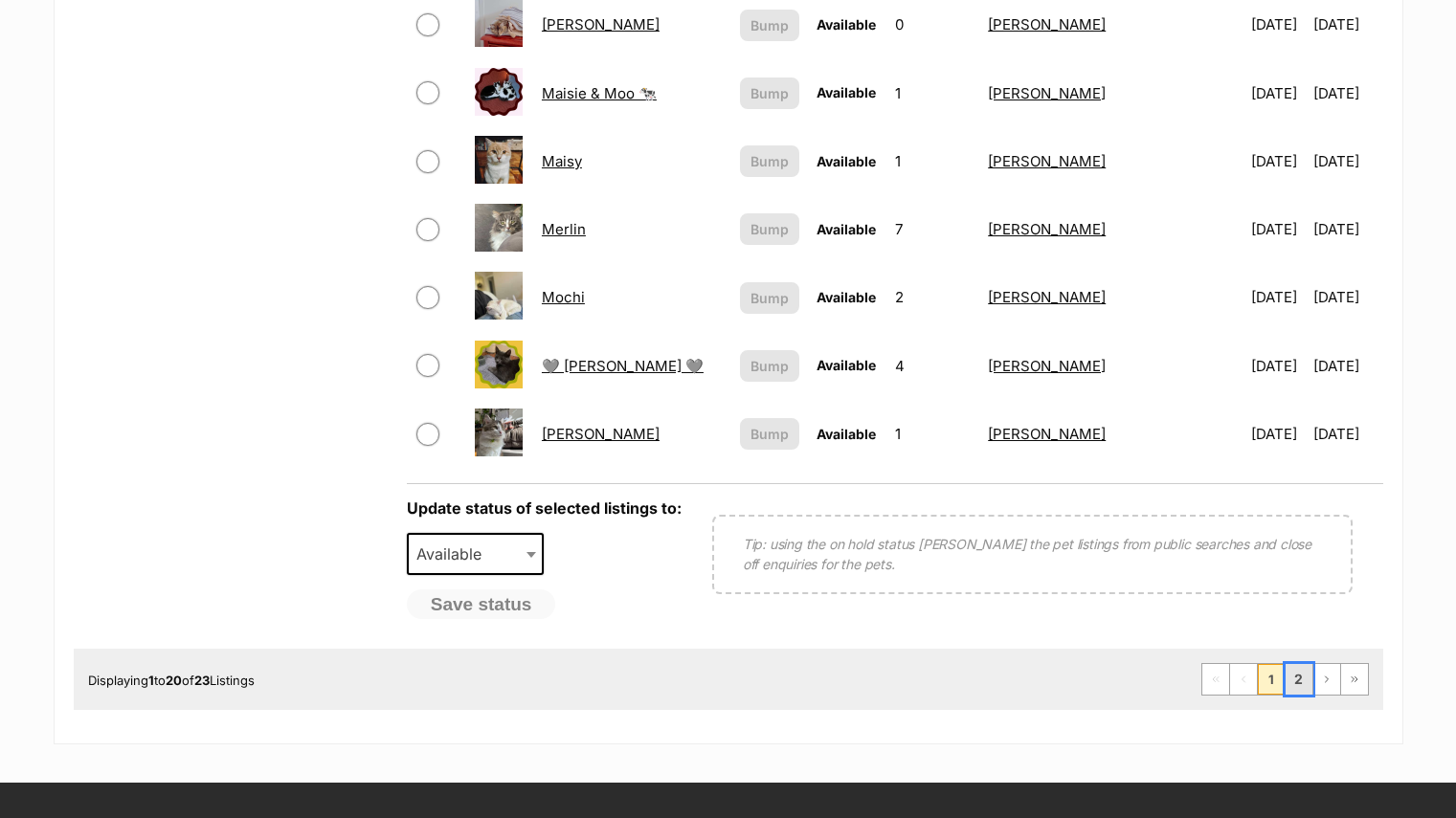
click at [1293, 683] on link "2" at bounding box center [1299, 679] width 27 height 31
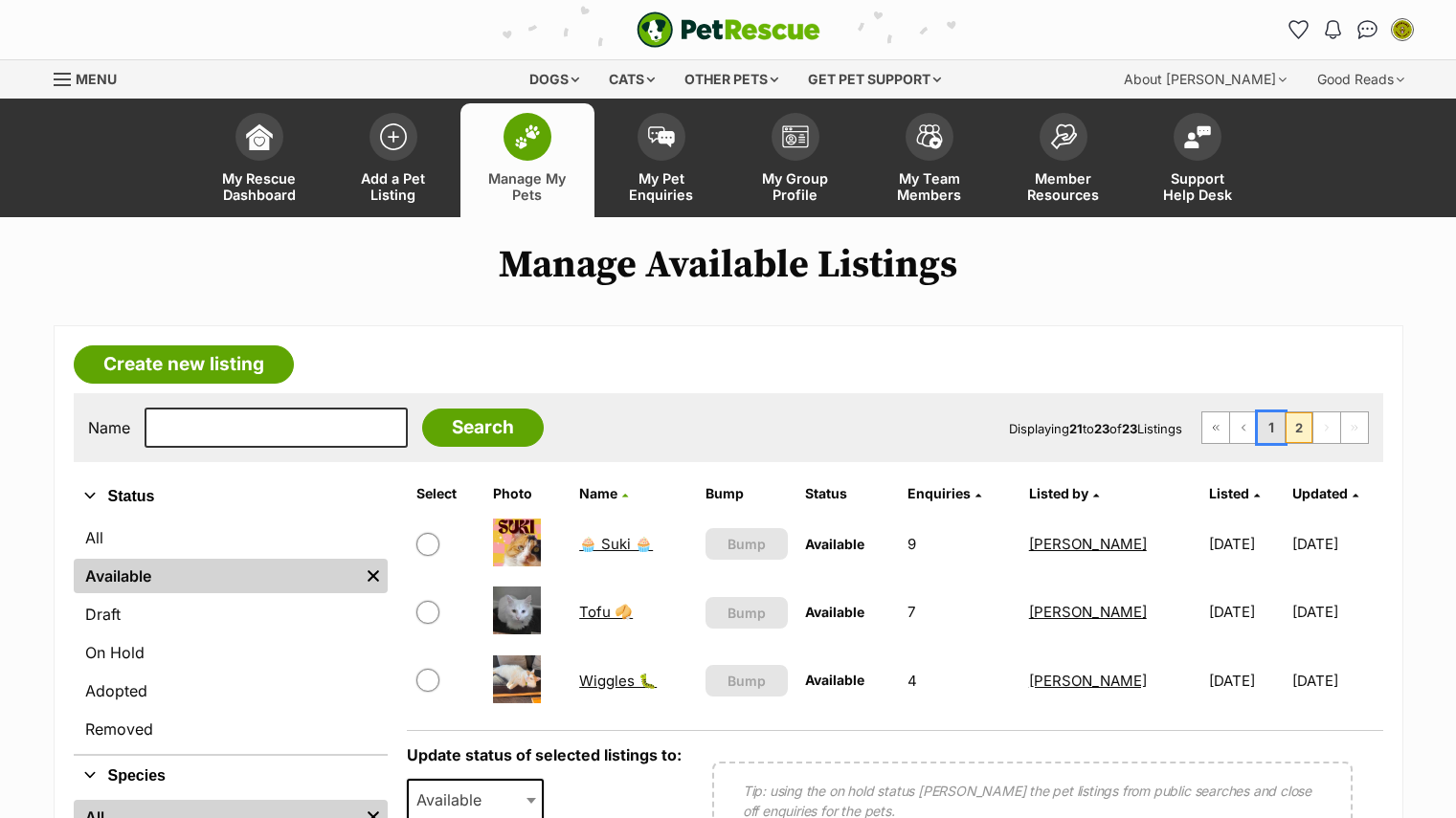
click at [1274, 428] on link "1" at bounding box center [1271, 427] width 27 height 31
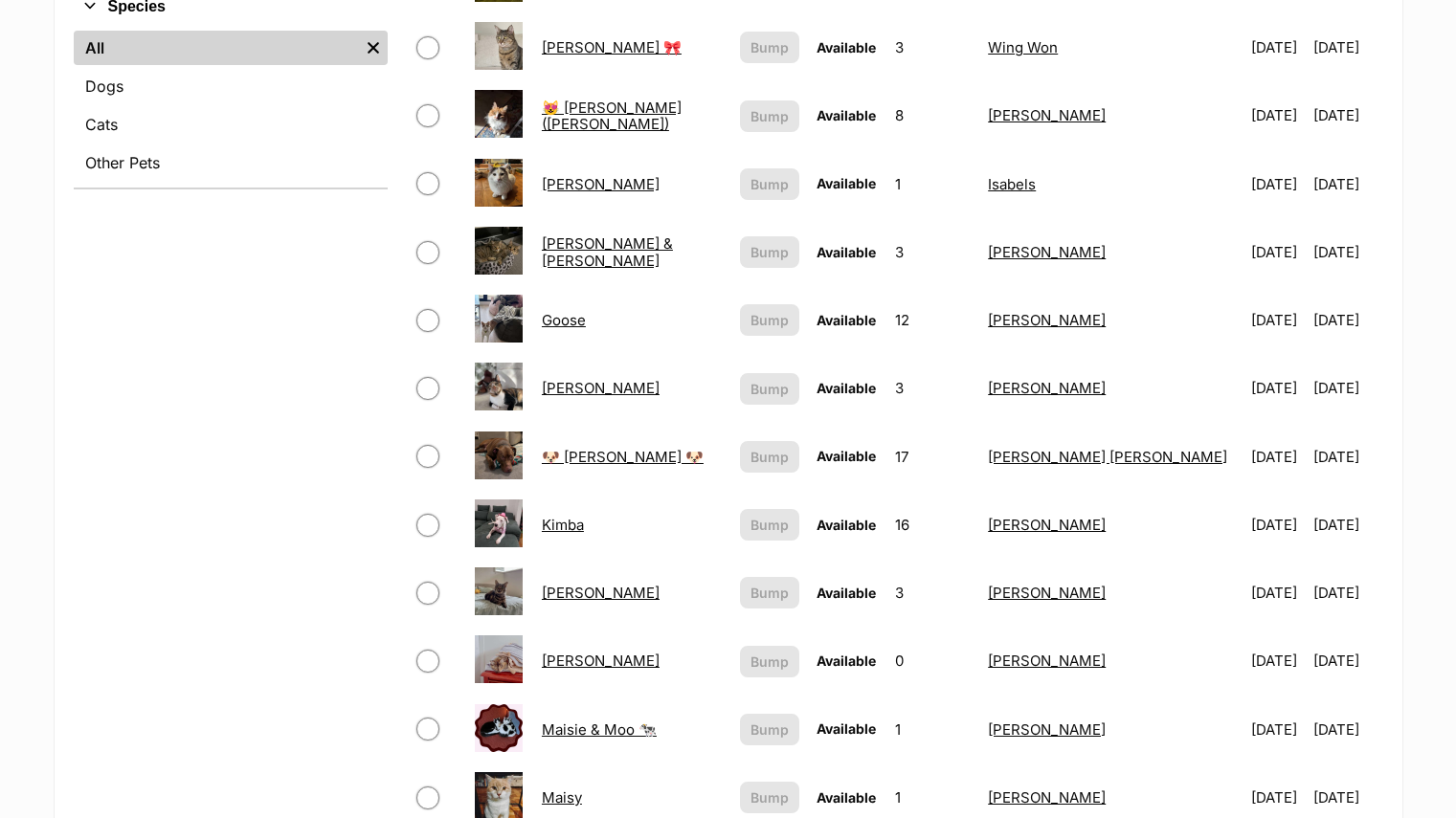
scroll to position [770, 0]
click at [604, 454] on link "🐶 [PERSON_NAME] 🐶" at bounding box center [623, 455] width 162 height 18
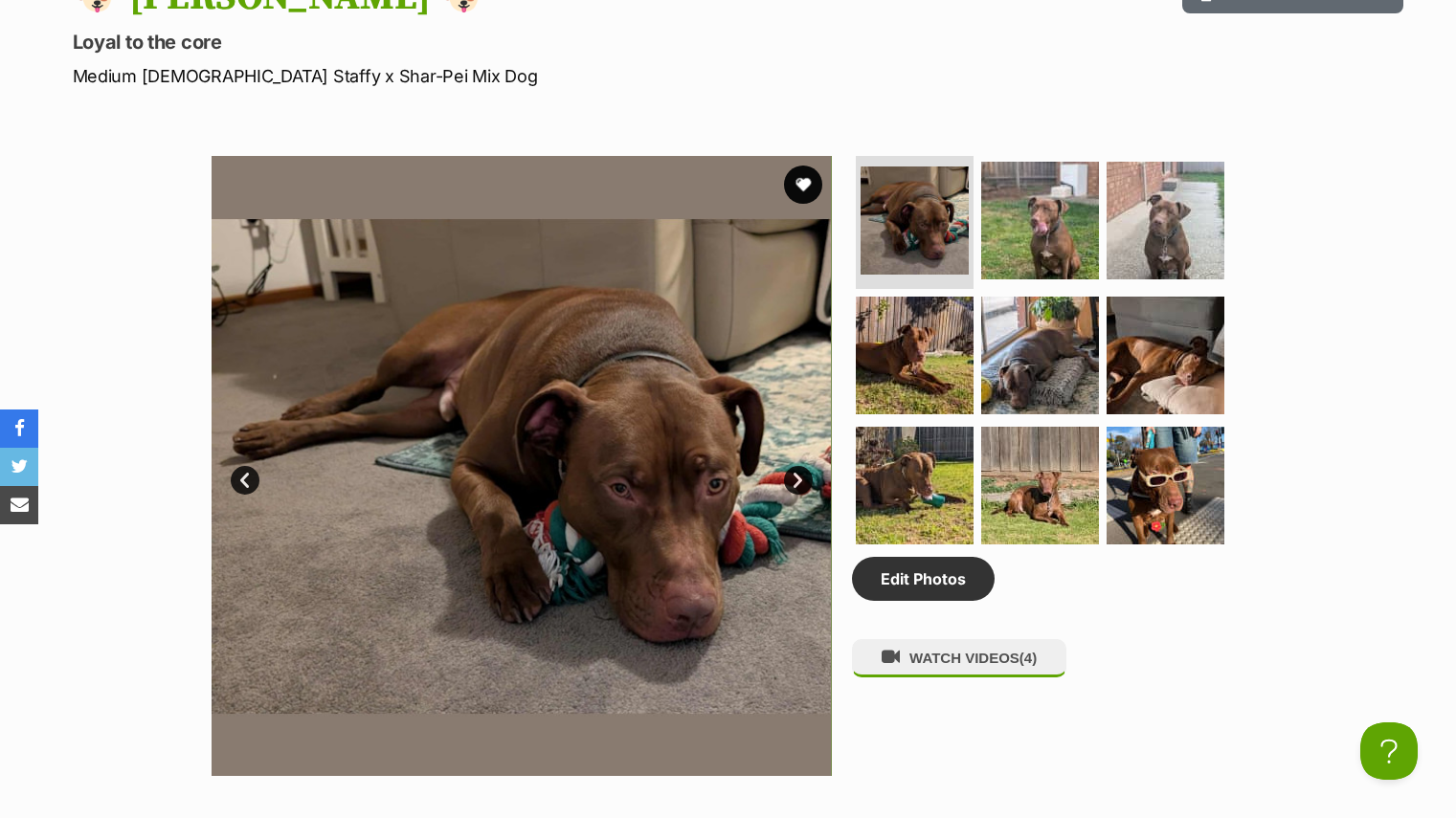
scroll to position [852, 0]
click at [966, 354] on img at bounding box center [915, 357] width 124 height 124
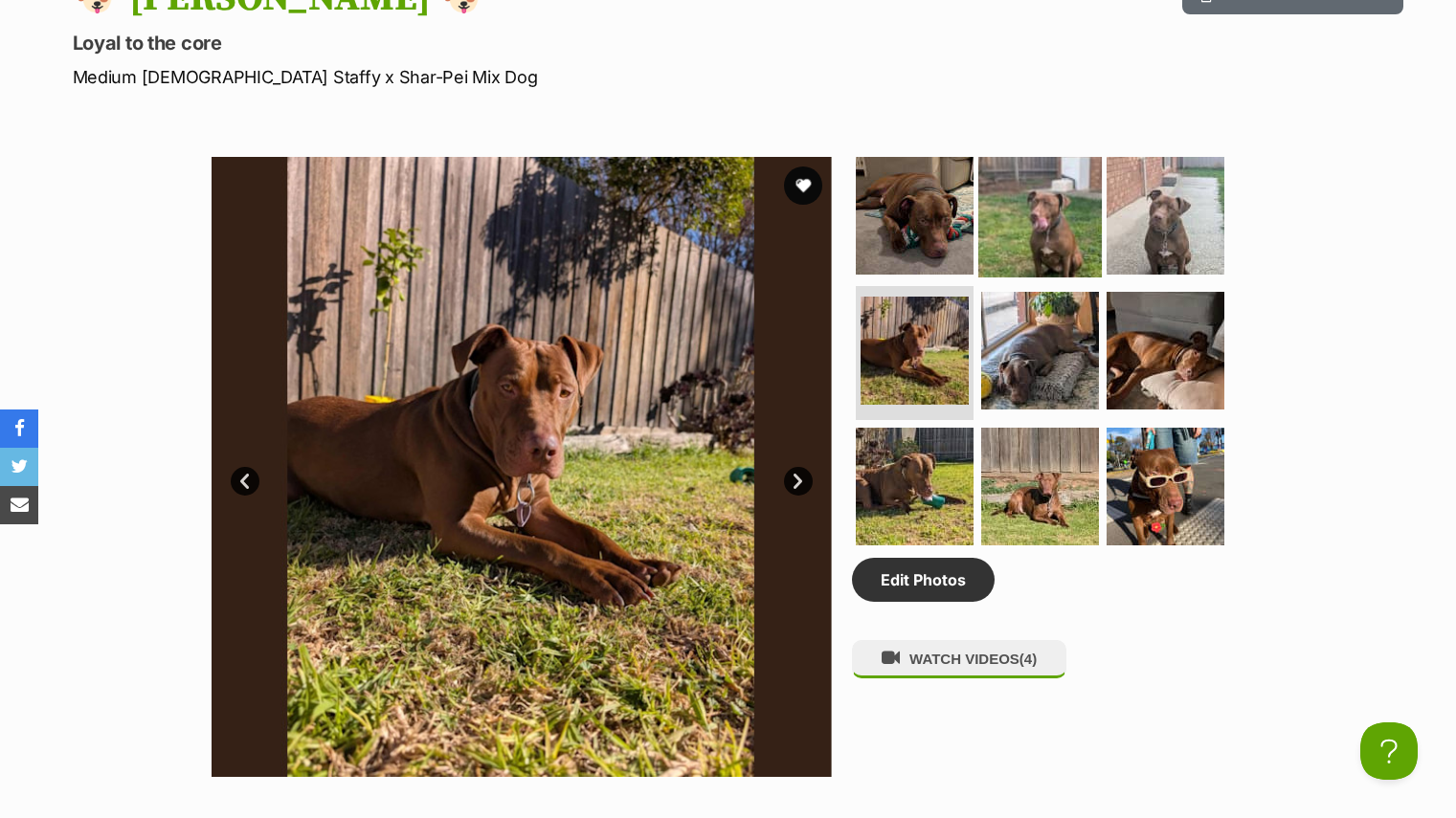
click at [1045, 197] on img at bounding box center [1040, 215] width 124 height 124
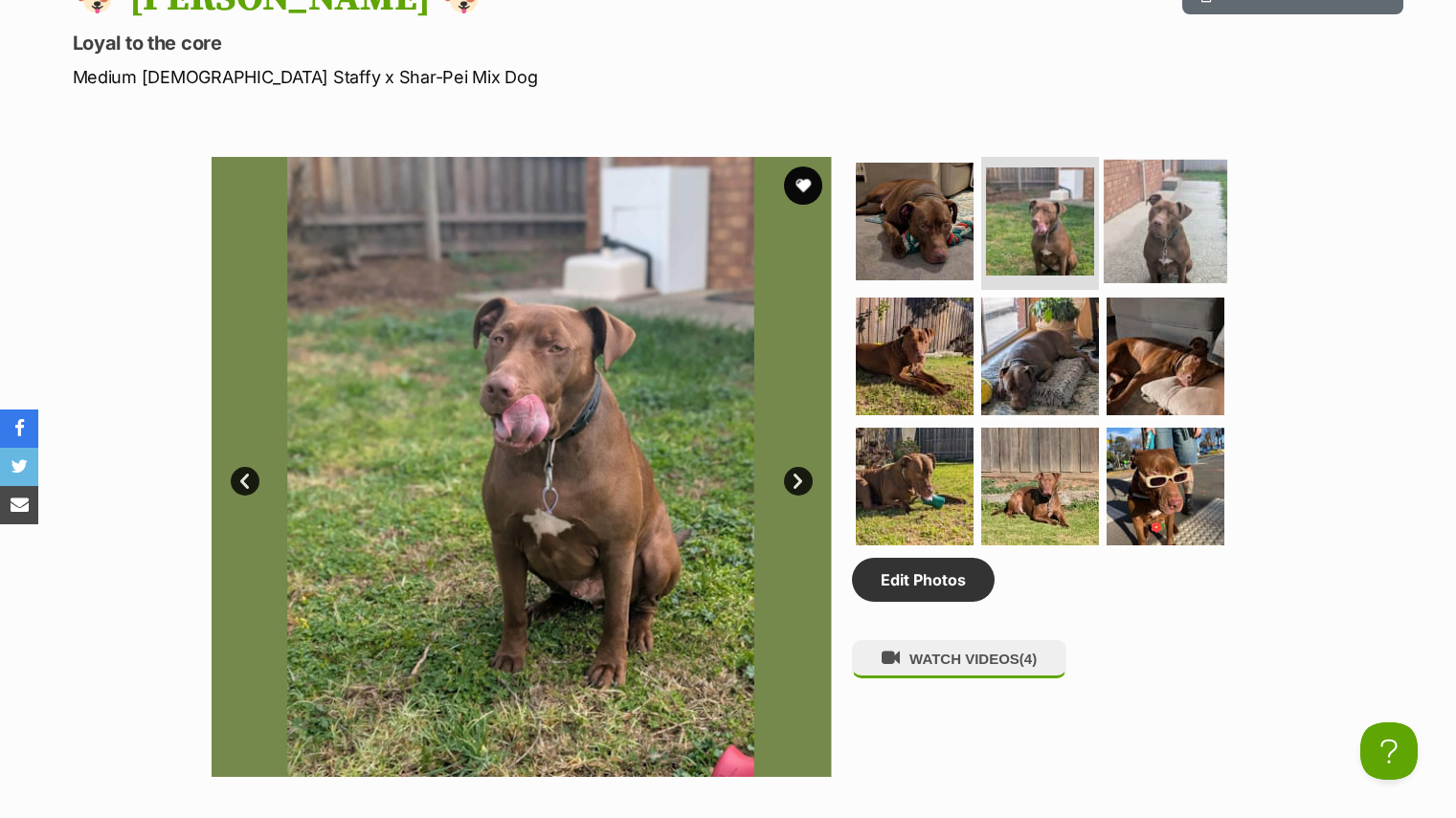
click at [1134, 210] on img at bounding box center [1166, 221] width 124 height 124
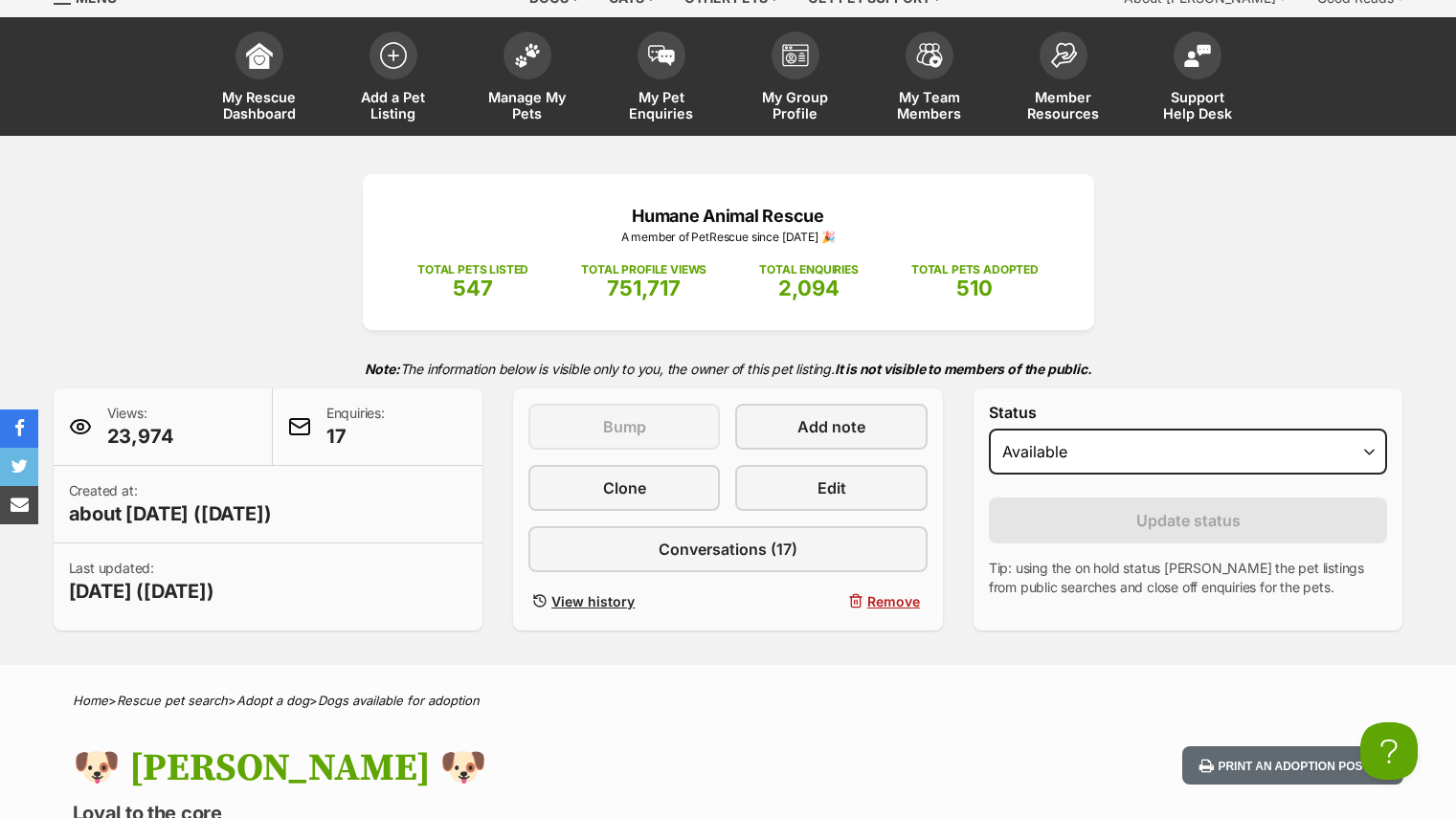
scroll to position [80, 0]
click at [513, 114] on span "Manage My Pets" at bounding box center [528, 106] width 86 height 33
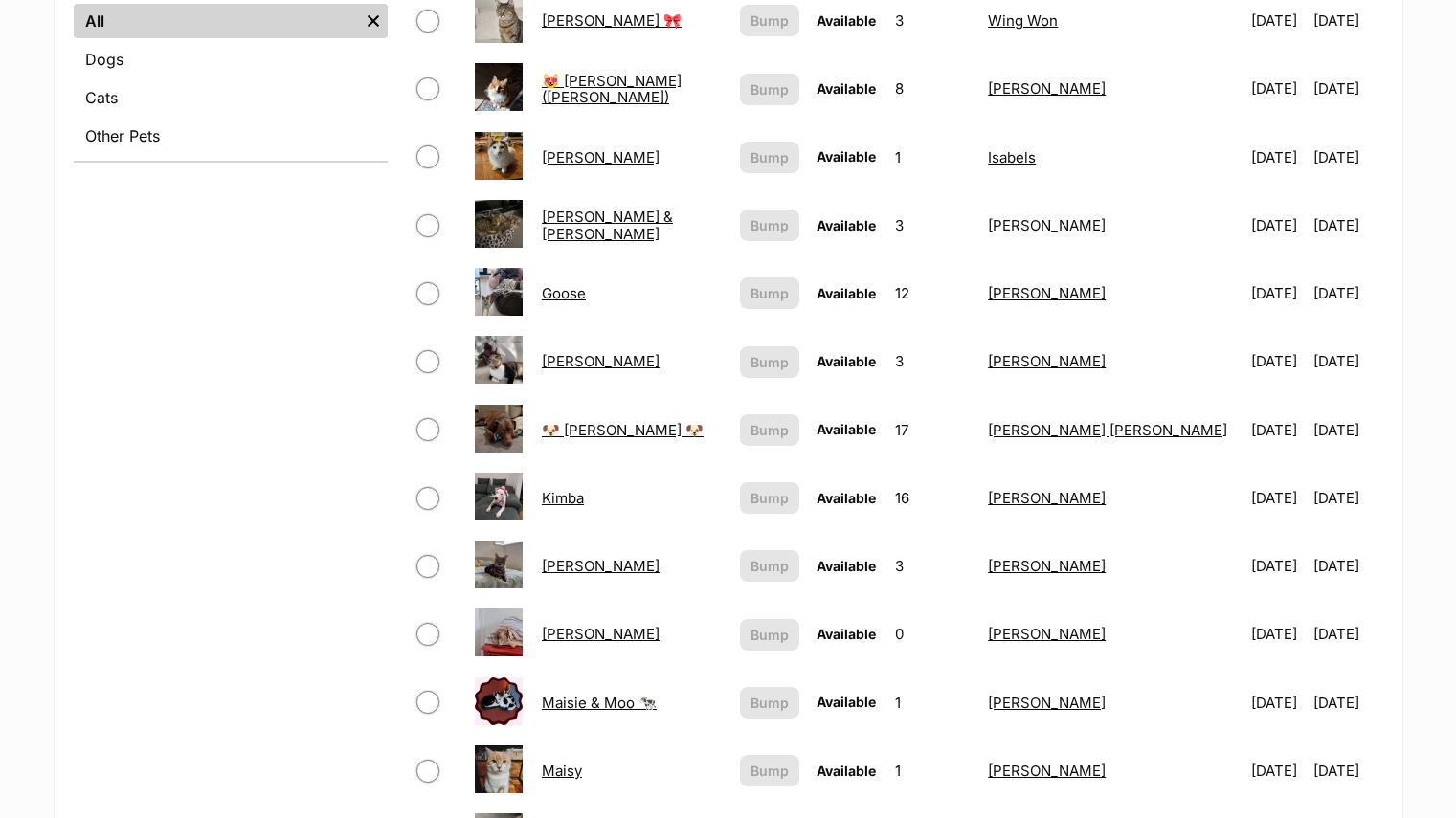
scroll to position [798, 0]
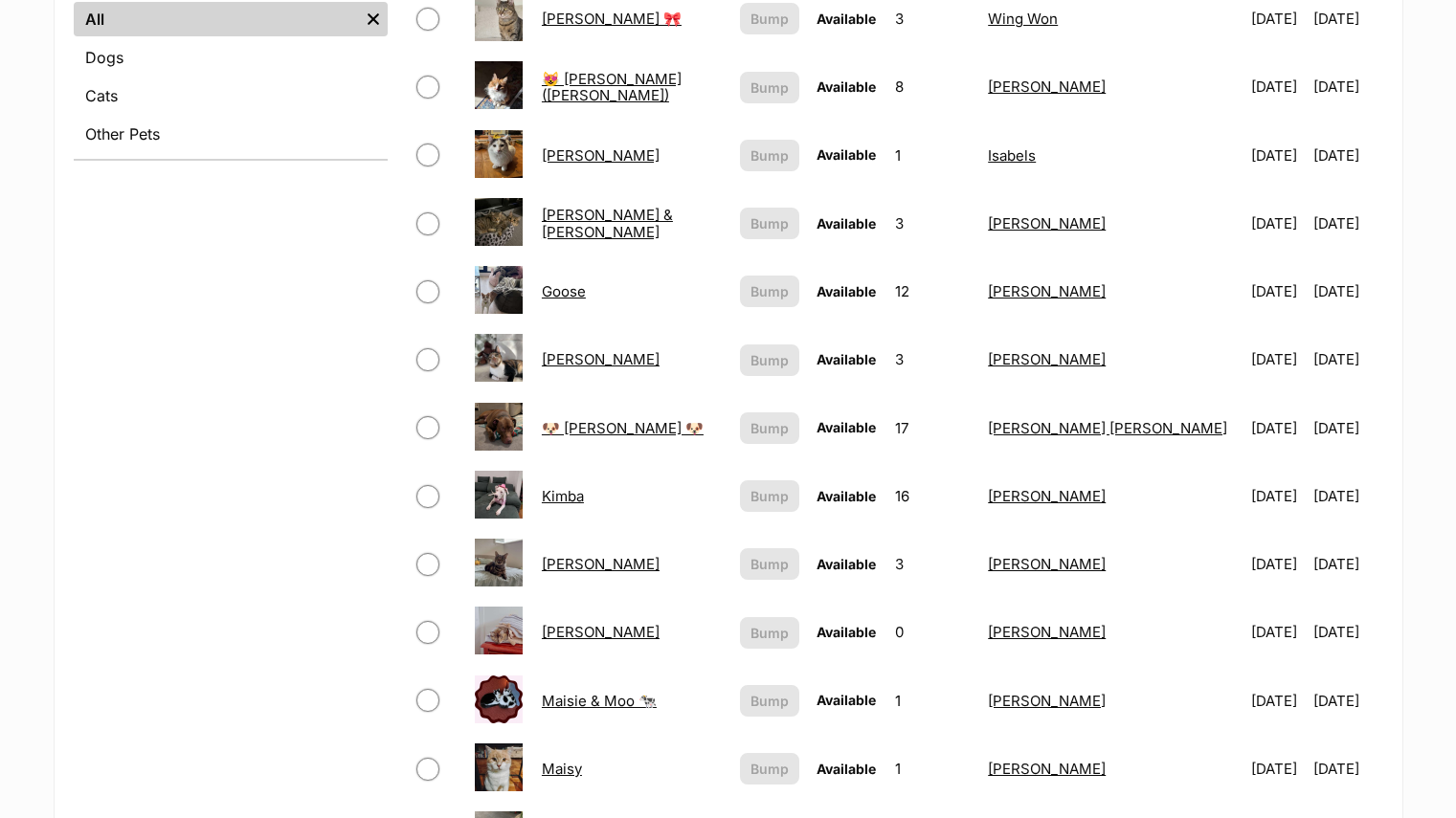
click at [584, 498] on link "Kimba" at bounding box center [563, 496] width 42 height 18
